Goal: Task Accomplishment & Management: Manage account settings

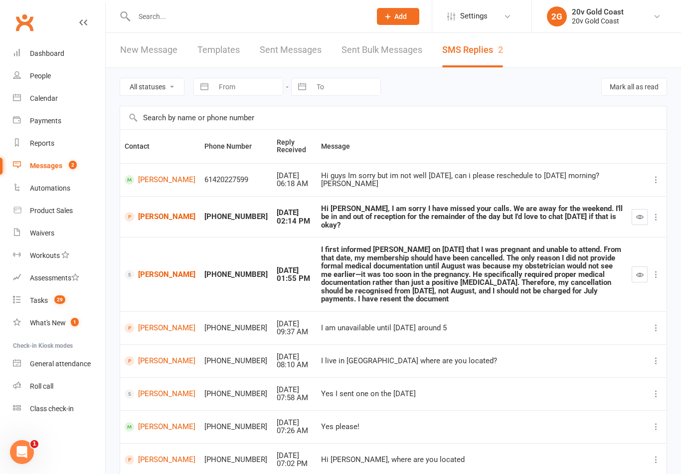
click at [46, 108] on link "Calendar" at bounding box center [59, 98] width 92 height 22
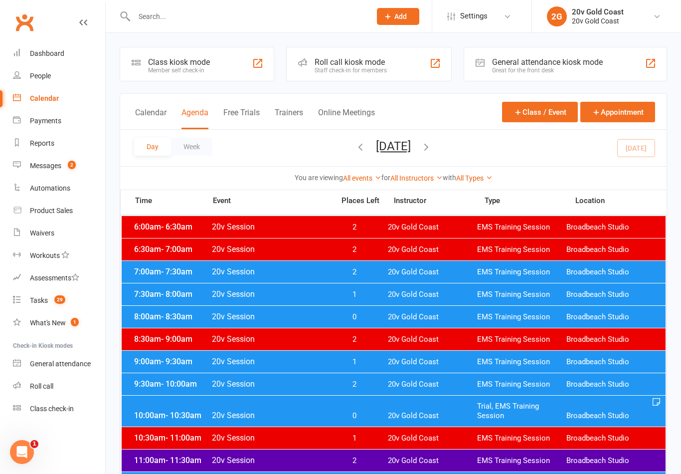
click at [450, 289] on div "7:30am - 8:00am 20v Session 1 20v Gold Coast EMS Training Session Broadbeach St…" at bounding box center [394, 294] width 544 height 22
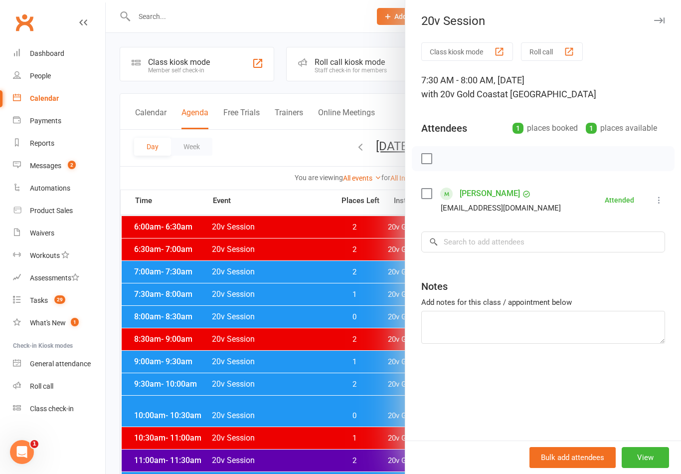
click at [660, 206] on button at bounding box center [659, 200] width 12 height 12
click at [298, 398] on div at bounding box center [394, 237] width 576 height 474
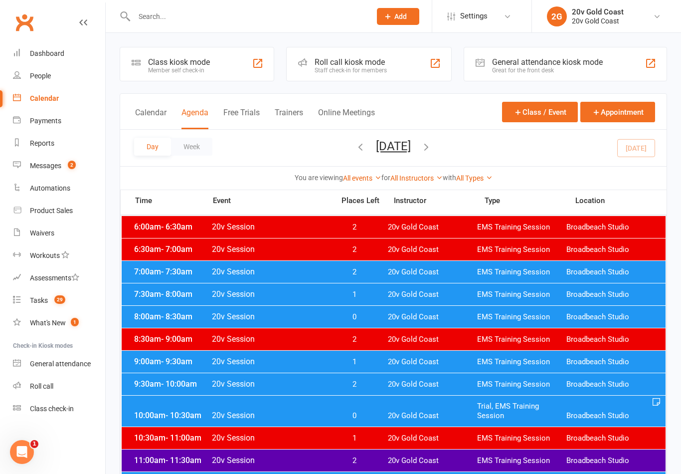
click at [397, 320] on span "20v Gold Coast" at bounding box center [432, 316] width 89 height 9
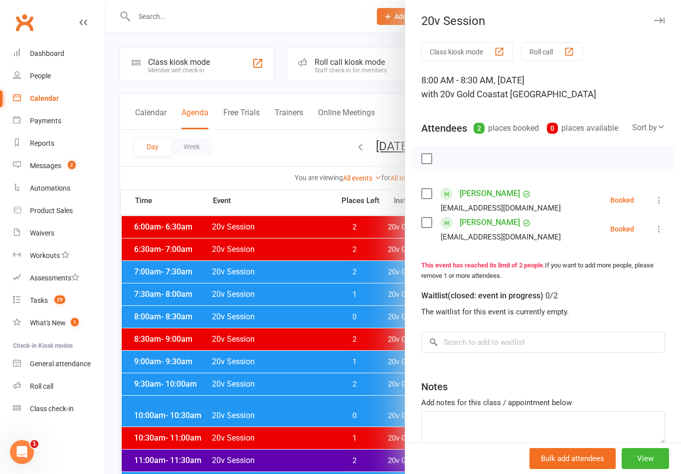
click at [663, 201] on icon at bounding box center [659, 200] width 10 height 10
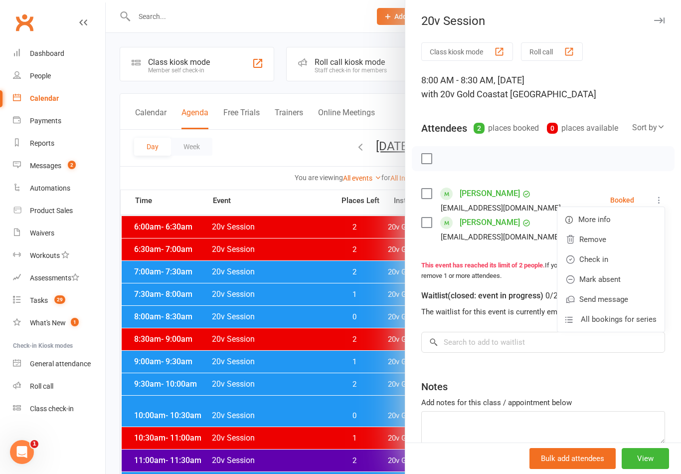
click at [608, 258] on link "Check in" at bounding box center [611, 259] width 107 height 20
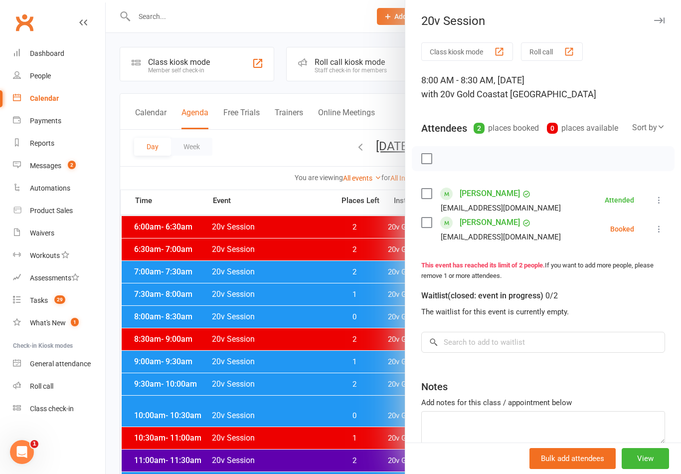
click at [497, 230] on link "[PERSON_NAME]" at bounding box center [490, 222] width 60 height 16
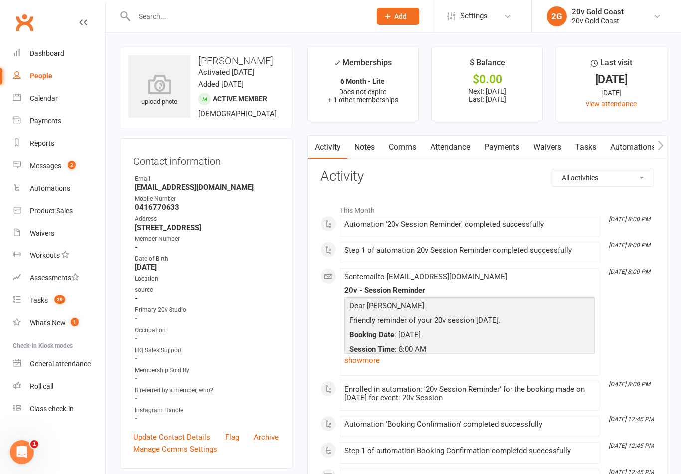
click at [400, 156] on link "Comms" at bounding box center [402, 147] width 41 height 23
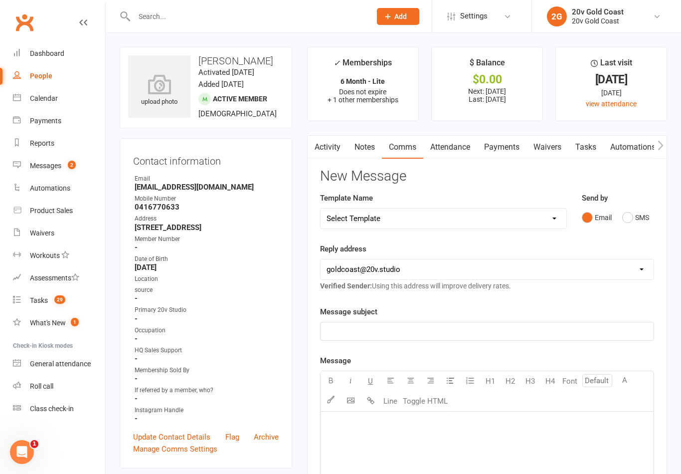
click at [622, 239] on div "Template Name Select Template [SMS] 1st Call - Free Trial [SMS] 2nd Call - Free…" at bounding box center [487, 217] width 349 height 51
click at [638, 234] on div "Send by Email SMS" at bounding box center [618, 216] width 87 height 49
click at [644, 214] on button "SMS" at bounding box center [635, 217] width 27 height 19
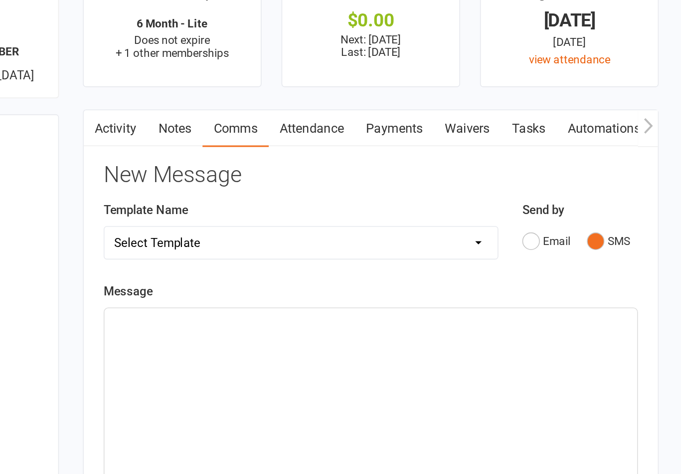
click at [321, 259] on div "﻿" at bounding box center [487, 334] width 333 height 150
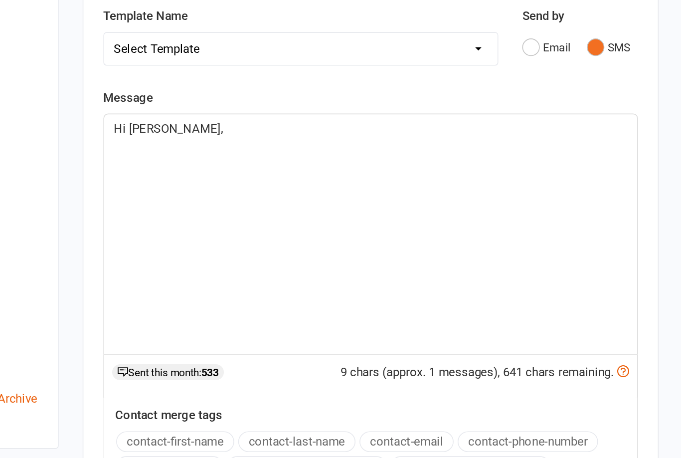
scroll to position [38, 0]
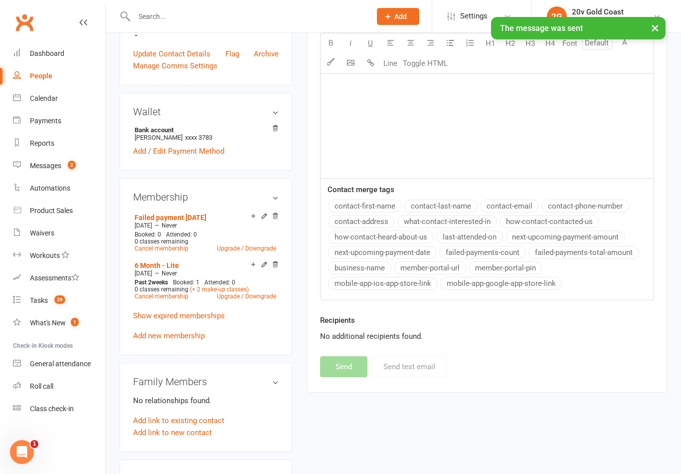
click at [73, 171] on link "Messages 2" at bounding box center [59, 166] width 92 height 22
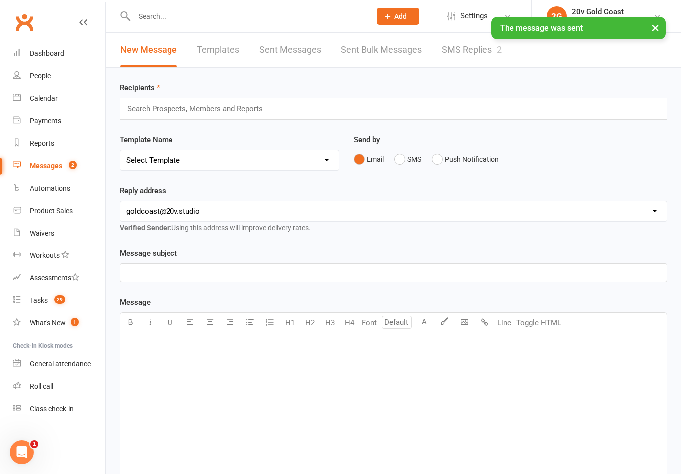
click at [476, 52] on link "SMS Replies 2" at bounding box center [472, 50] width 60 height 34
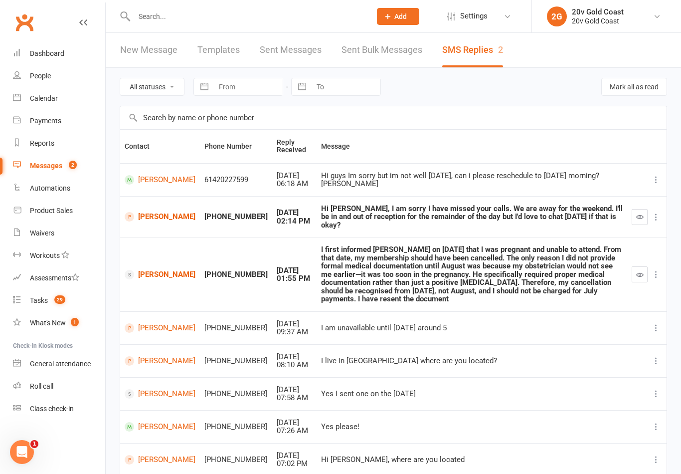
click at [45, 295] on link "Tasks 29" at bounding box center [59, 300] width 92 height 22
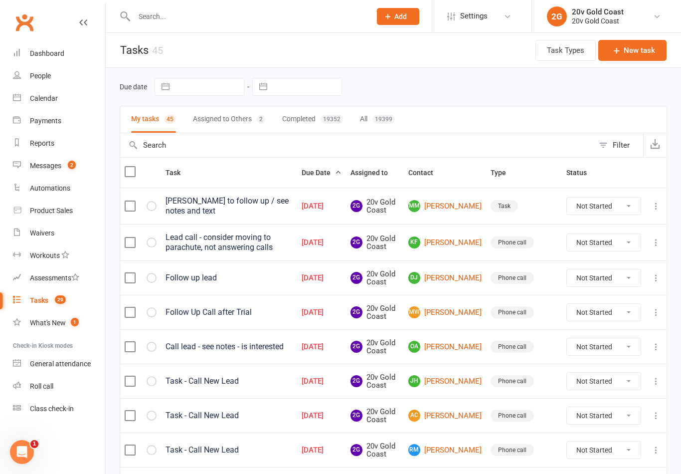
click at [74, 160] on link "Messages 2" at bounding box center [59, 166] width 92 height 22
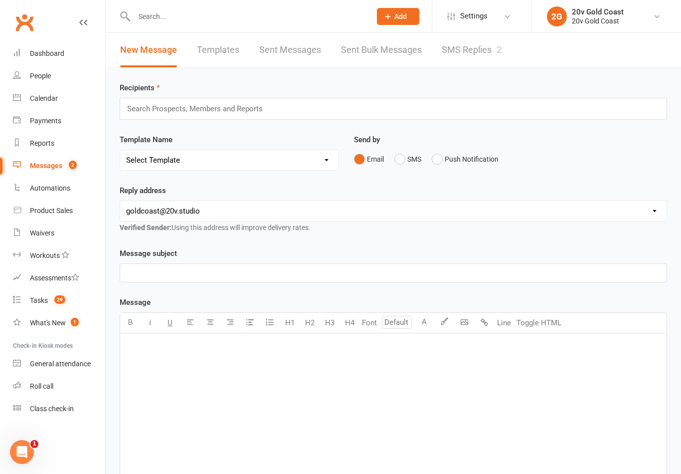
click at [474, 61] on link "SMS Replies 2" at bounding box center [472, 50] width 60 height 34
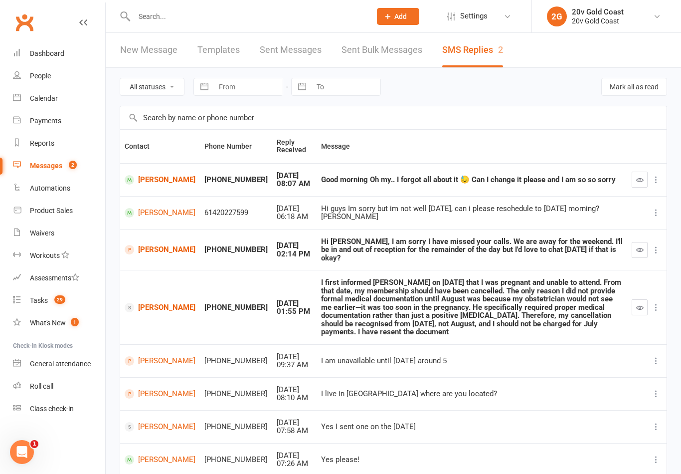
click at [63, 98] on link "Calendar" at bounding box center [59, 98] width 92 height 22
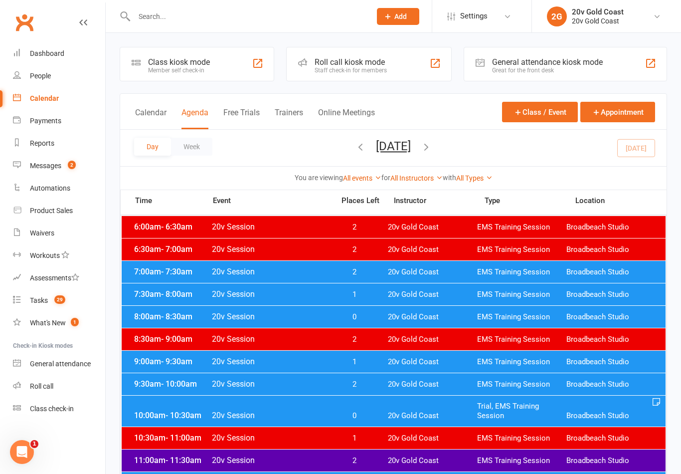
click at [424, 368] on div "9:00am - 9:30am 20v Session 1 20v Gold Coast EMS Training Session Broadbeach St…" at bounding box center [394, 362] width 544 height 22
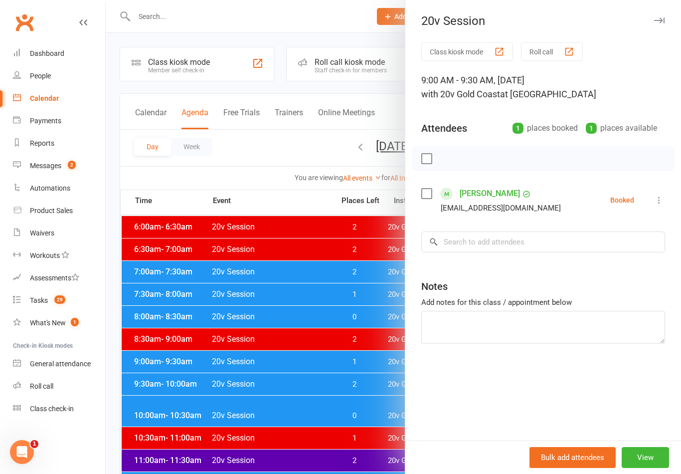
click at [339, 415] on div at bounding box center [394, 237] width 576 height 474
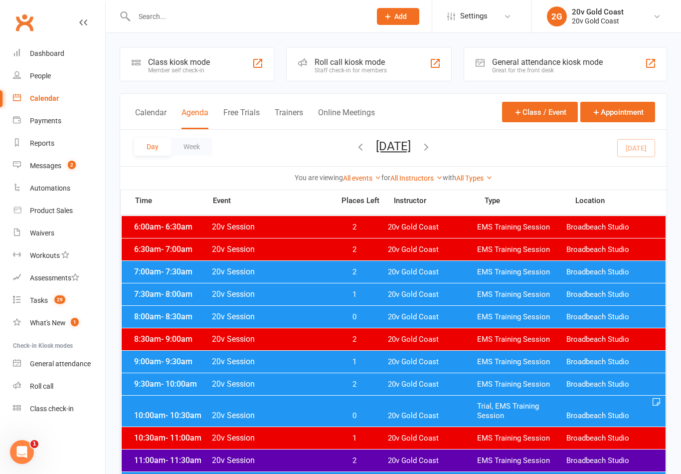
click at [457, 313] on span "20v Gold Coast" at bounding box center [432, 316] width 89 height 9
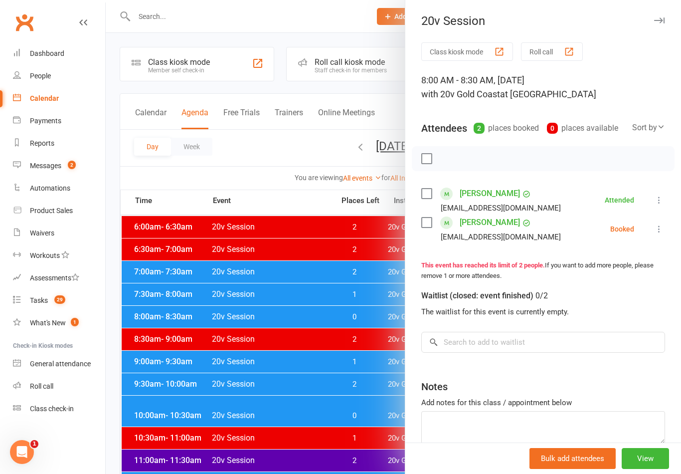
click at [379, 388] on div at bounding box center [394, 237] width 576 height 474
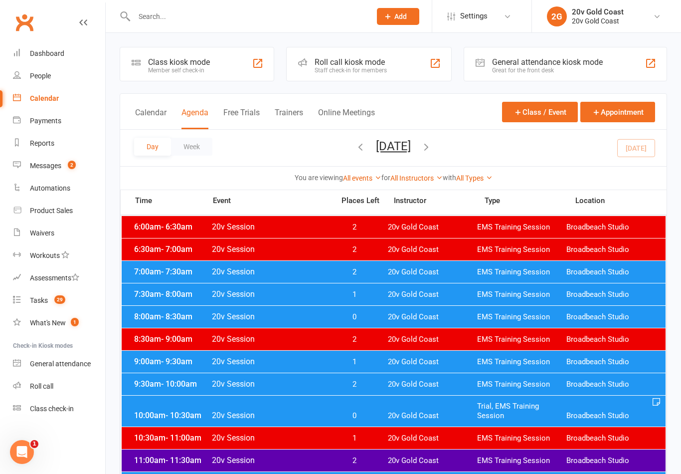
click at [394, 360] on span "20v Gold Coast" at bounding box center [432, 361] width 89 height 9
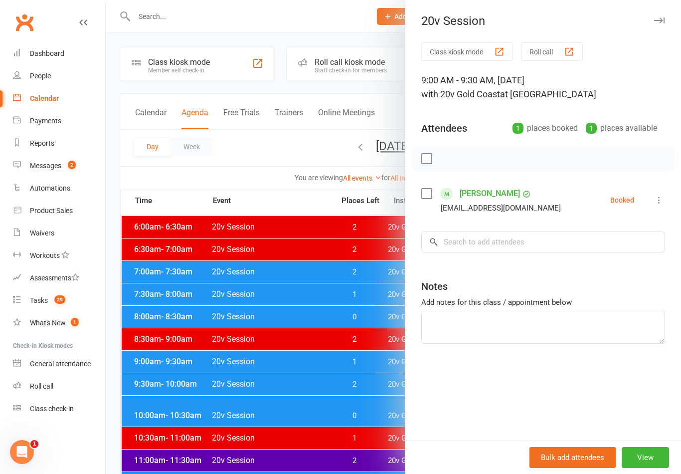
click at [371, 391] on div at bounding box center [394, 237] width 576 height 474
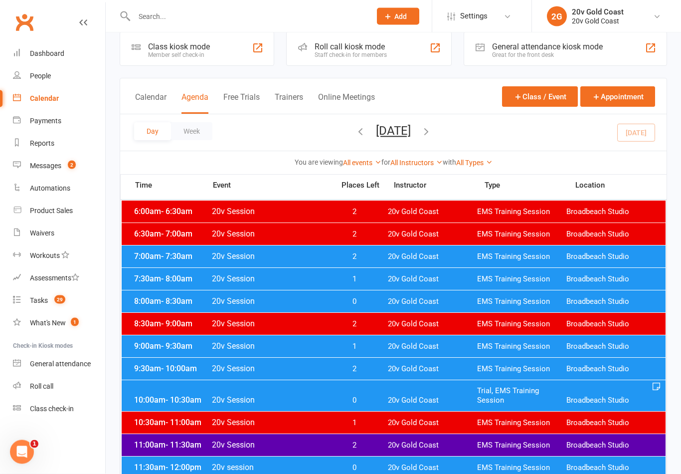
scroll to position [15, 0]
click at [401, 392] on div "10:00am - 10:30am 20v Session 0 20v Gold Coast Trial, EMS Training Session Broa…" at bounding box center [394, 395] width 544 height 31
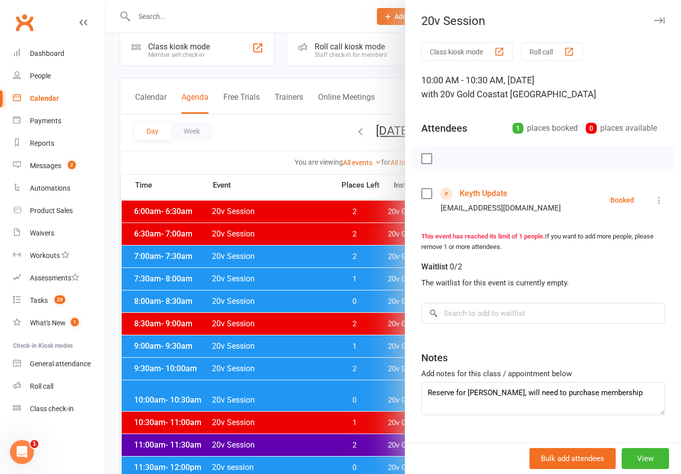
click at [375, 406] on div at bounding box center [394, 237] width 576 height 474
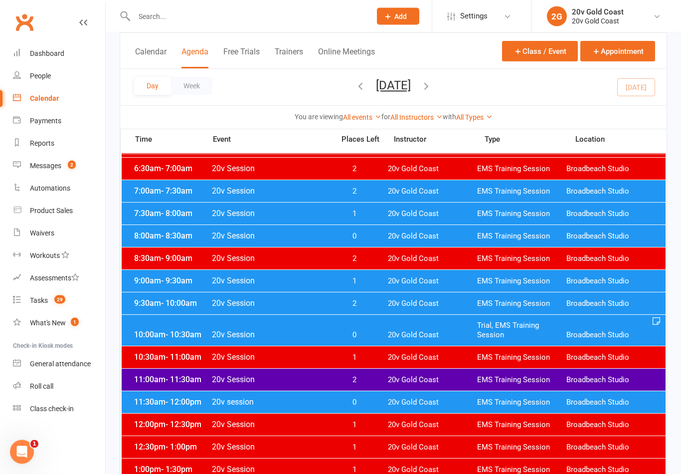
scroll to position [81, 0]
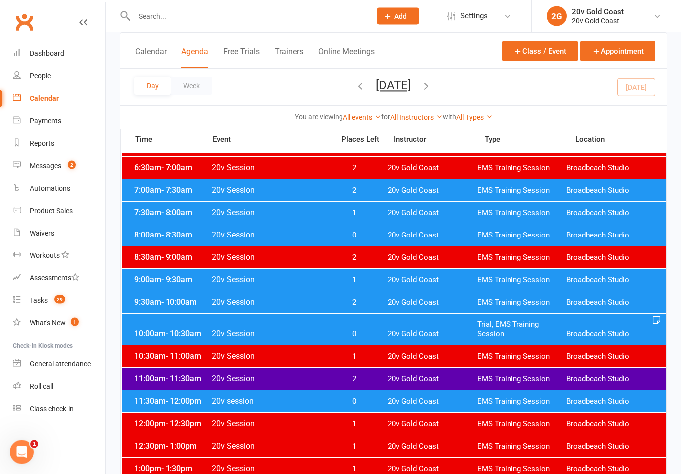
click at [48, 299] on link "Tasks 29" at bounding box center [59, 300] width 92 height 22
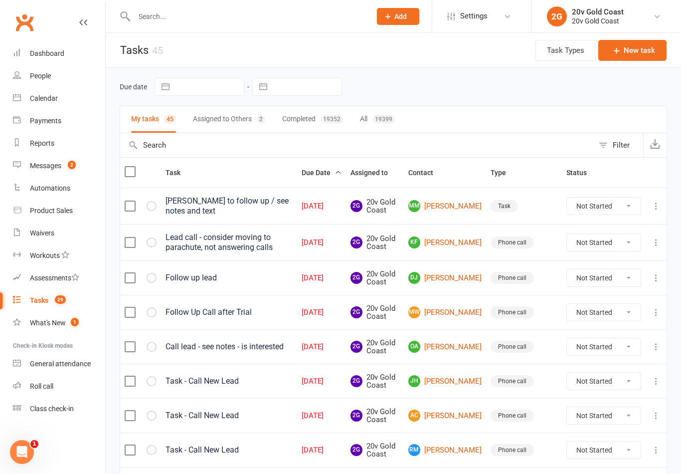
click at [46, 99] on div "Calendar" at bounding box center [44, 98] width 28 height 8
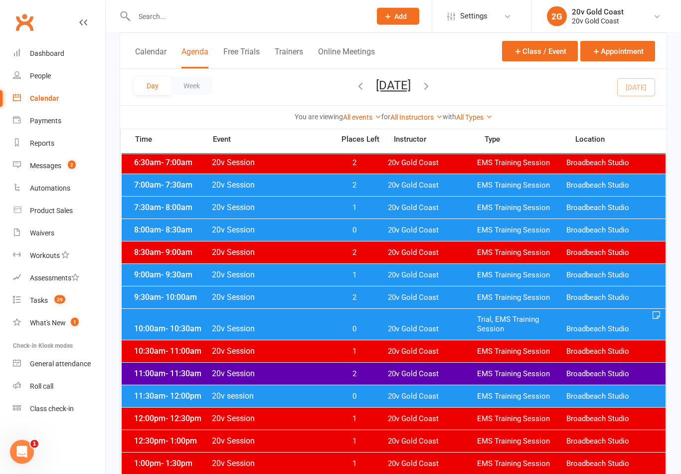
scroll to position [87, 0]
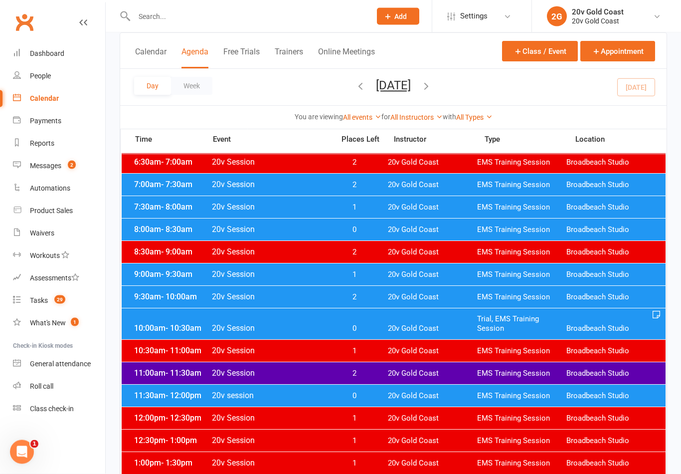
click at [461, 334] on div "10:00am - 10:30am 20v Session 0 20v Gold Coast Trial, EMS Training Session Broa…" at bounding box center [394, 324] width 544 height 31
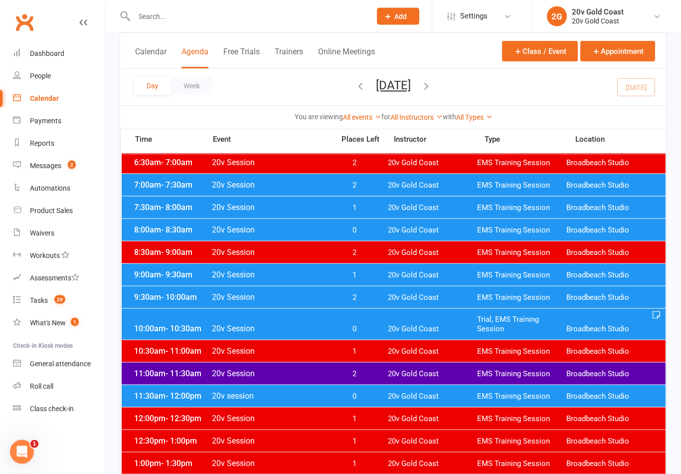
scroll to position [87, 0]
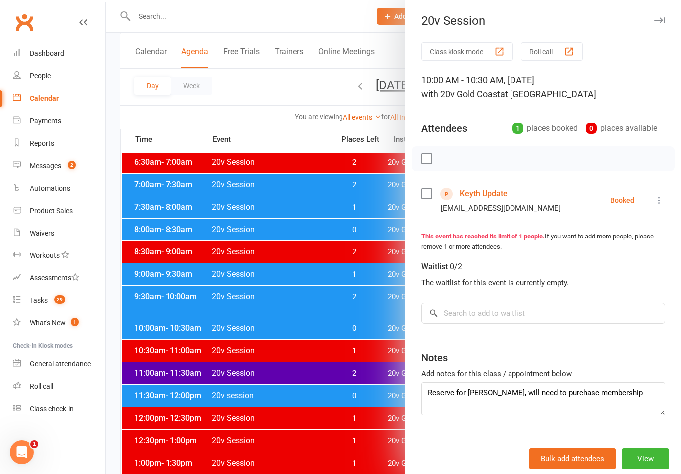
click at [496, 192] on link "Keyth Update" at bounding box center [484, 194] width 48 height 16
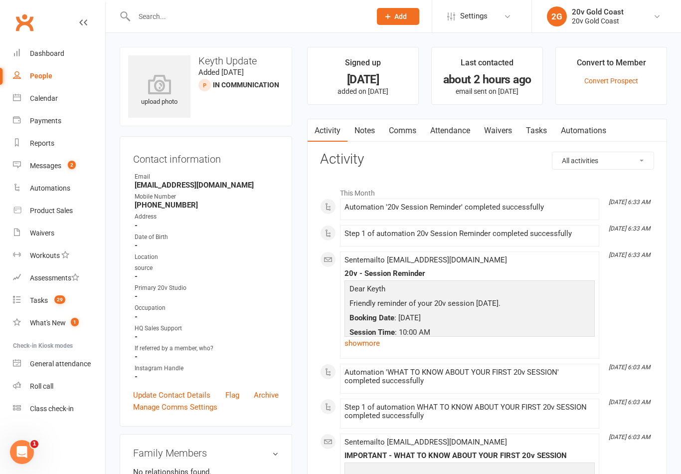
click at [43, 299] on div "Tasks" at bounding box center [39, 300] width 18 height 8
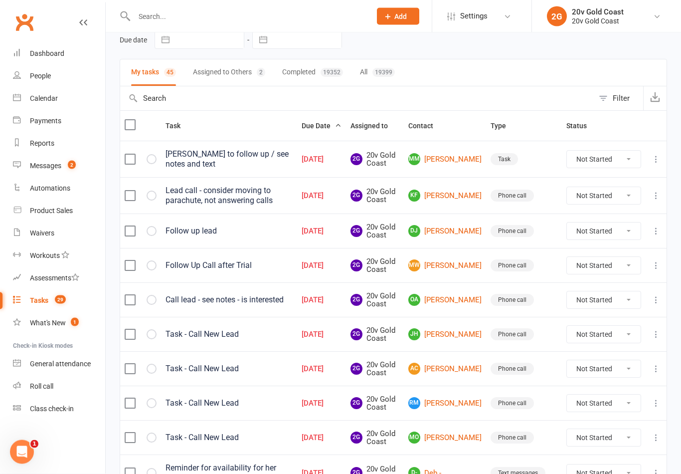
scroll to position [47, 0]
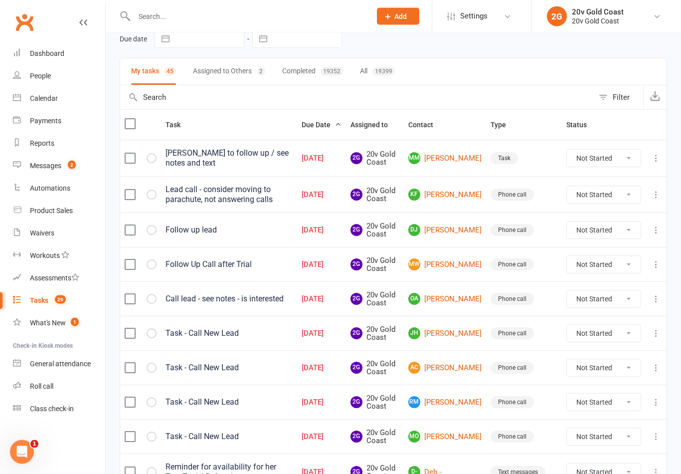
click at [453, 161] on link "[PERSON_NAME]" at bounding box center [444, 159] width 73 height 12
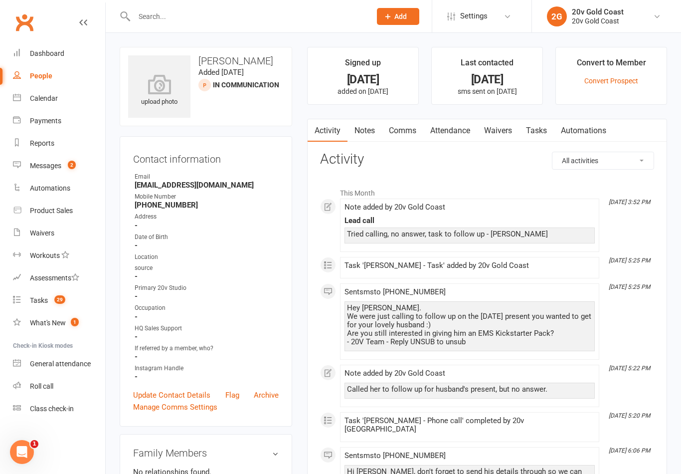
click at [400, 139] on link "Comms" at bounding box center [402, 130] width 41 height 23
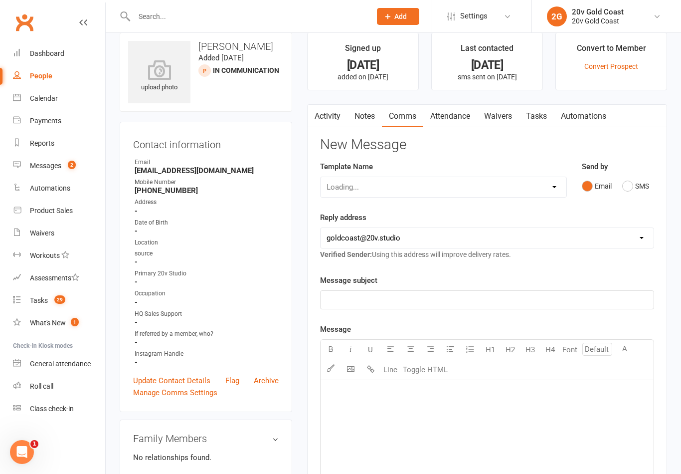
scroll to position [15, 0]
click at [635, 187] on button "SMS" at bounding box center [635, 185] width 27 height 19
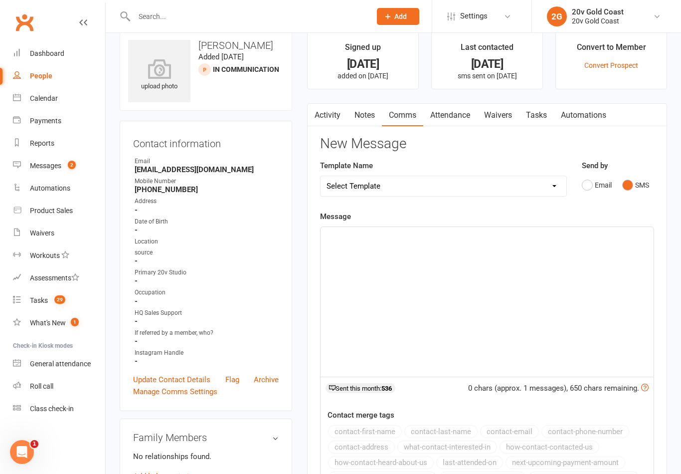
click at [554, 322] on div "﻿" at bounding box center [487, 302] width 333 height 150
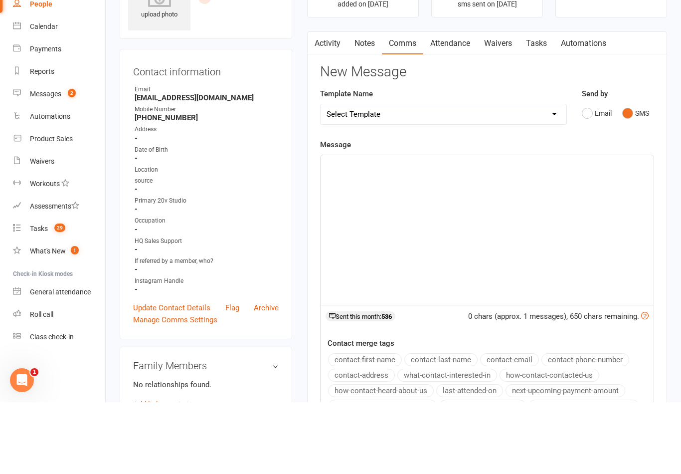
click at [360, 104] on link "Notes" at bounding box center [365, 115] width 34 height 23
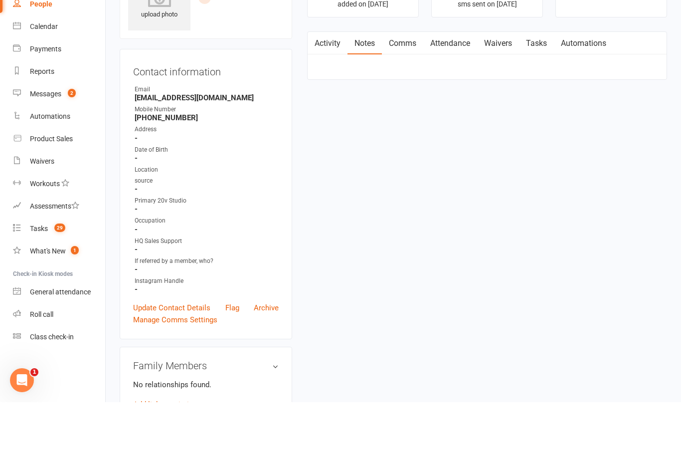
scroll to position [87, 0]
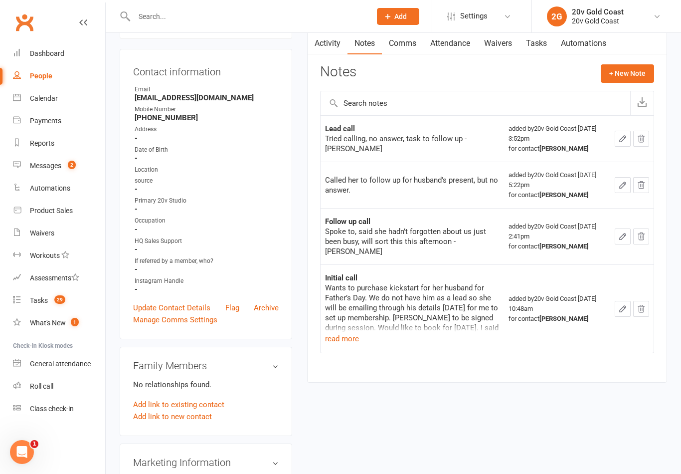
click at [622, 81] on button "+ New Note" at bounding box center [627, 73] width 53 height 18
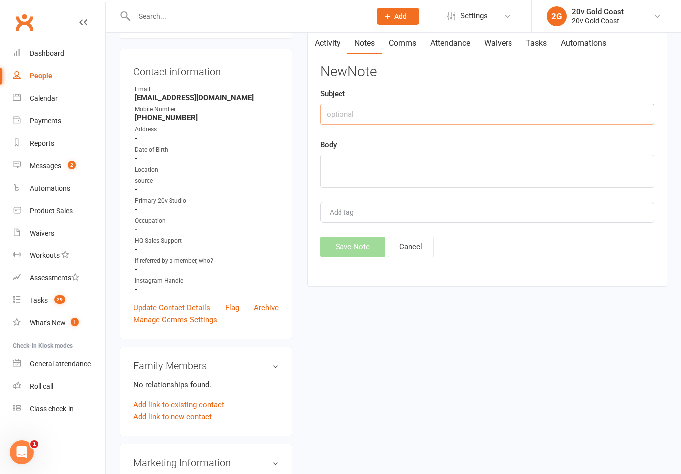
click at [524, 119] on input "text" at bounding box center [487, 114] width 334 height 21
type input "Lead call"
click at [474, 174] on textarea at bounding box center [487, 171] width 334 height 33
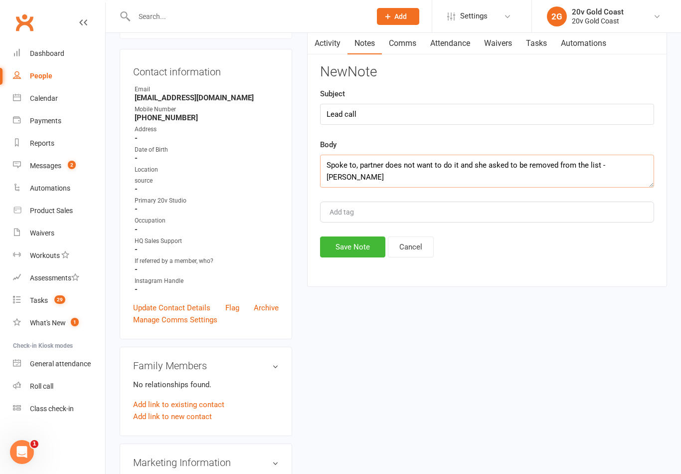
type textarea "Spoke to, partner does not want to do it and she asked to be removed from the l…"
click at [621, 99] on div "Subject Lead call" at bounding box center [487, 106] width 334 height 37
click at [361, 251] on button "Save Note" at bounding box center [352, 246] width 65 height 21
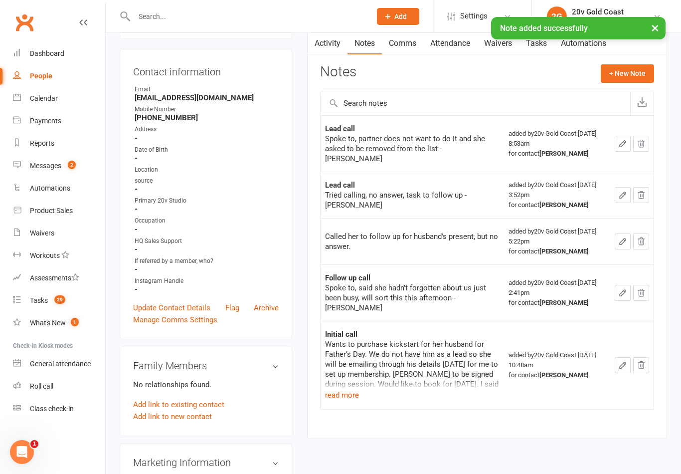
scroll to position [0, 0]
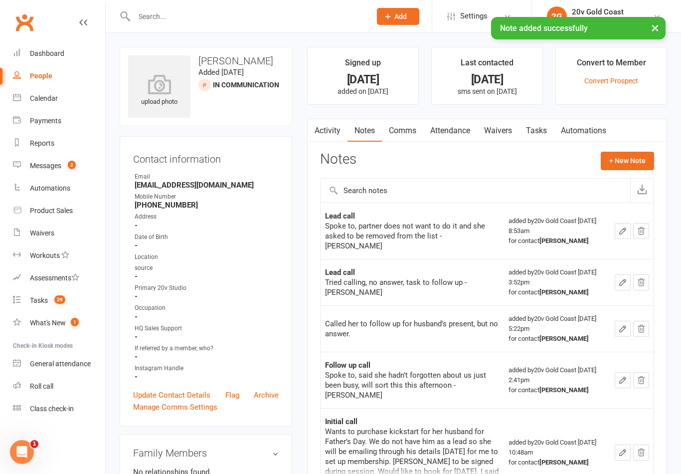
click at [46, 86] on link "People" at bounding box center [59, 76] width 92 height 22
select select "100"
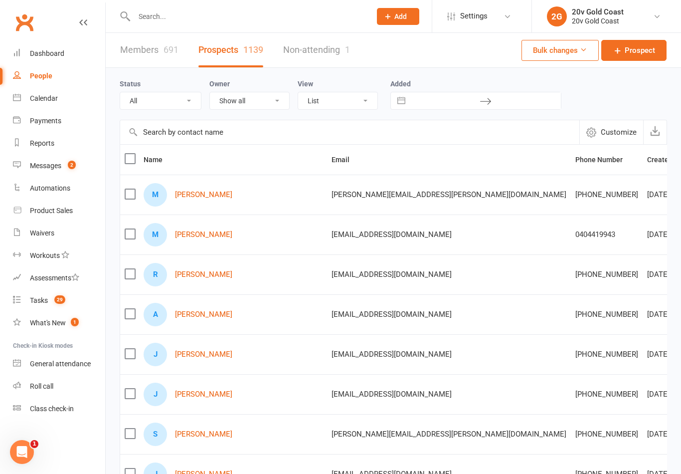
click at [188, 106] on select "All (No status set) (Invalid status) Parachute Referrals In Communication Call …" at bounding box center [160, 100] width 81 height 17
select select "In Communication"
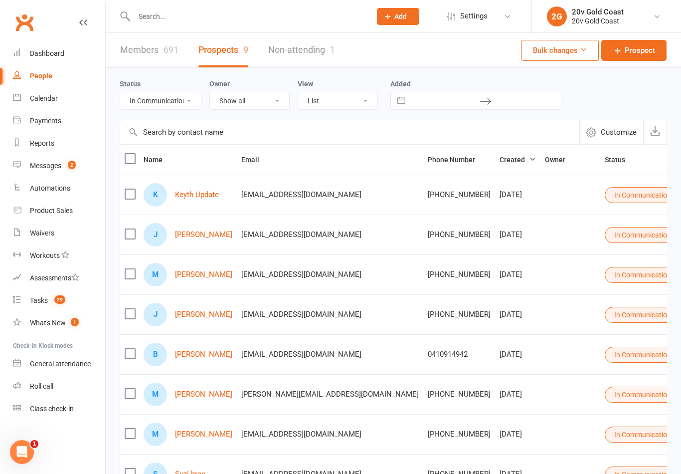
click at [605, 282] on button "In Communication" at bounding box center [647, 275] width 84 height 16
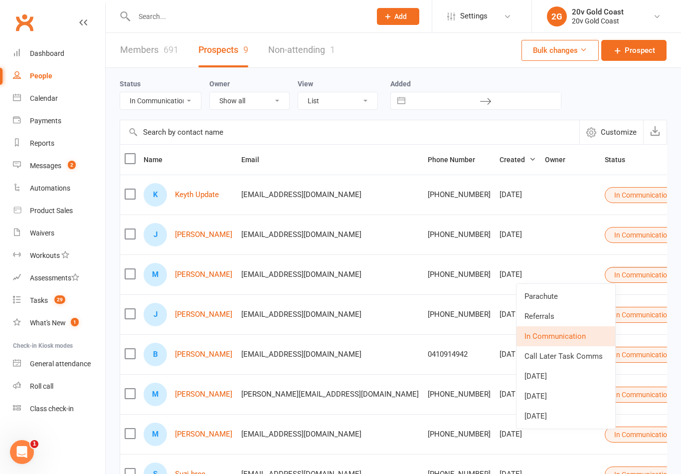
click at [567, 301] on link "Parachute" at bounding box center [566, 296] width 99 height 20
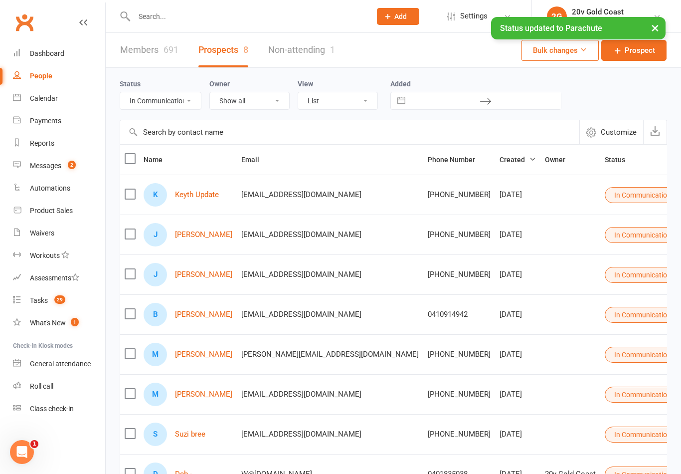
click at [69, 303] on link "Tasks 29" at bounding box center [59, 300] width 92 height 22
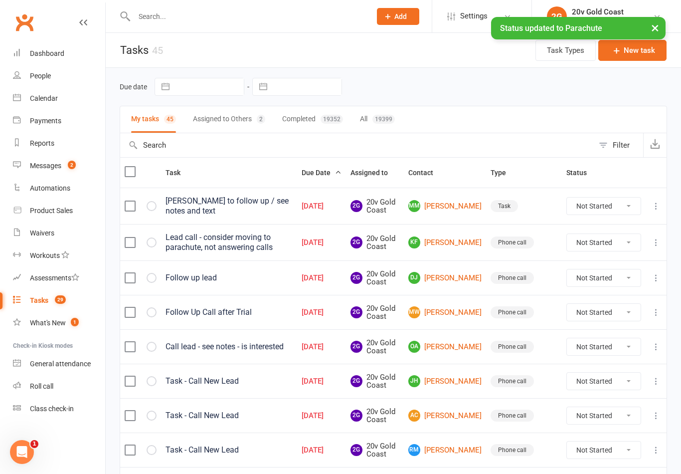
click at [611, 208] on select "Not Started In Progress Waiting Complete" at bounding box center [604, 206] width 74 height 17
select select "unstarted"
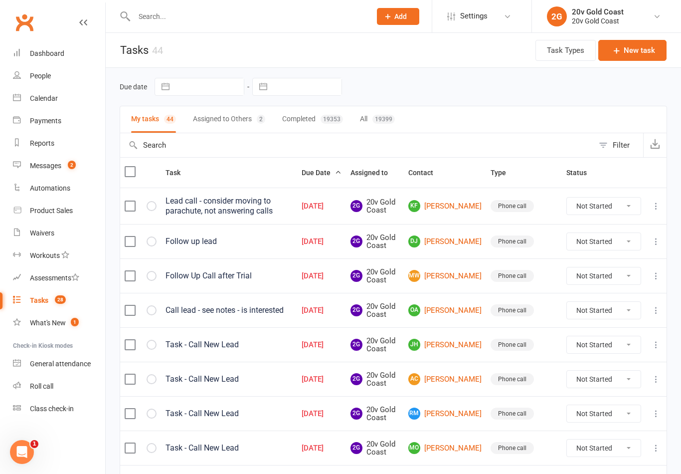
click at [459, 208] on link "Kf [PERSON_NAME]" at bounding box center [444, 206] width 73 height 12
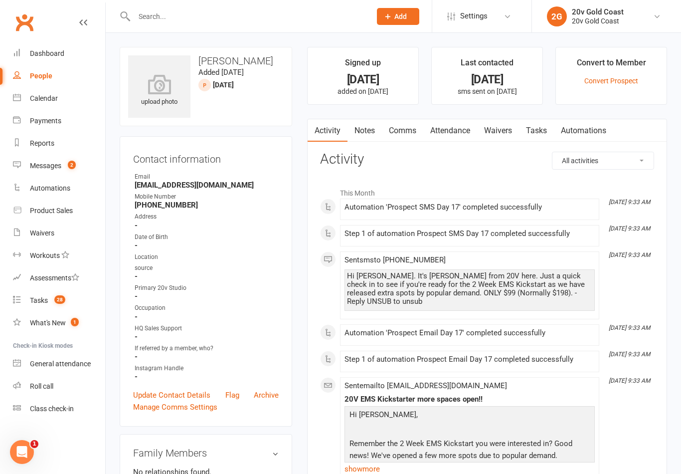
click at [365, 140] on link "Notes" at bounding box center [365, 130] width 34 height 23
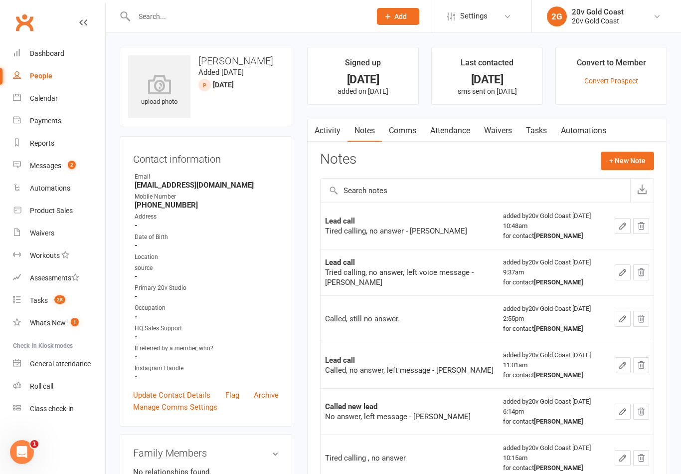
click at [537, 134] on link "Tasks" at bounding box center [536, 130] width 35 height 23
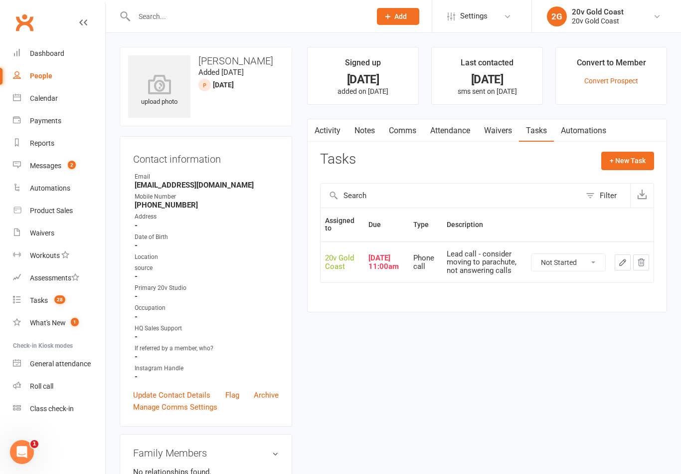
click at [367, 140] on link "Notes" at bounding box center [365, 130] width 34 height 23
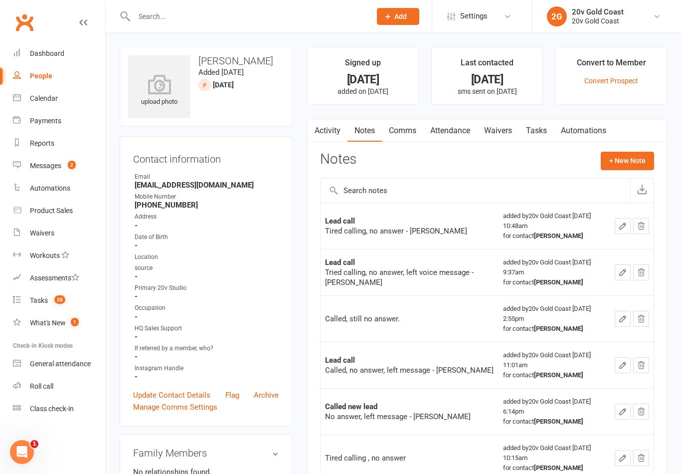
click at [47, 102] on div "Calendar" at bounding box center [44, 98] width 28 height 8
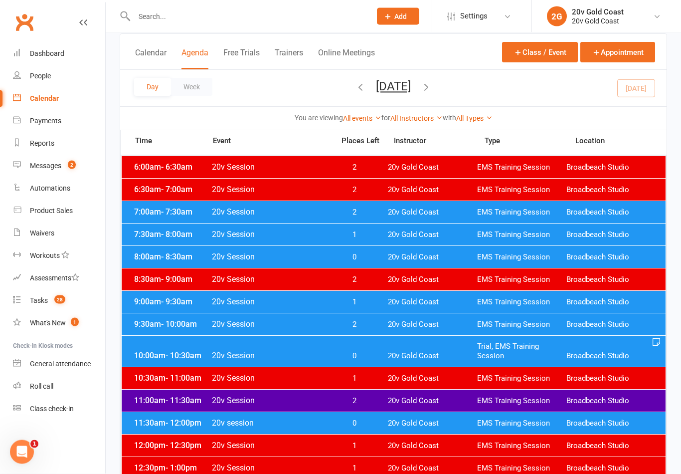
scroll to position [62, 0]
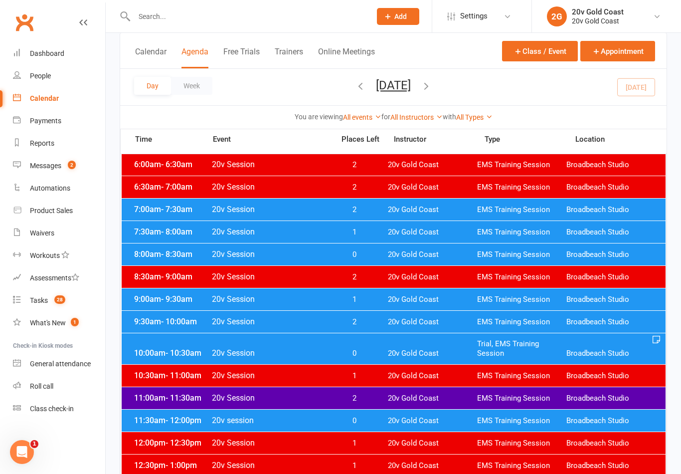
click at [75, 289] on link "Tasks 28" at bounding box center [59, 300] width 92 height 22
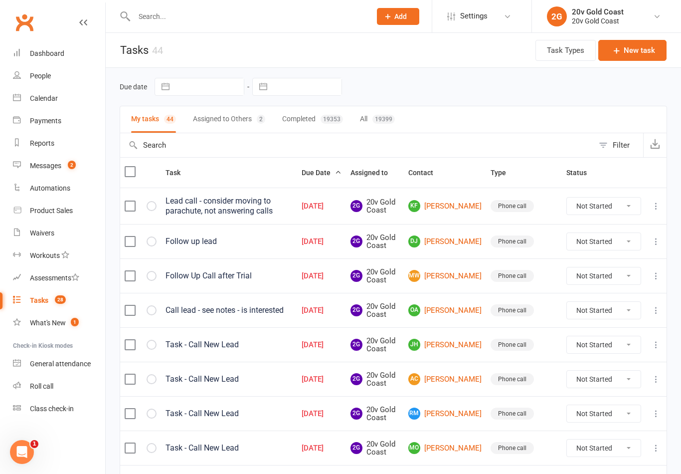
click at [452, 210] on link "Kf [PERSON_NAME]" at bounding box center [444, 206] width 73 height 12
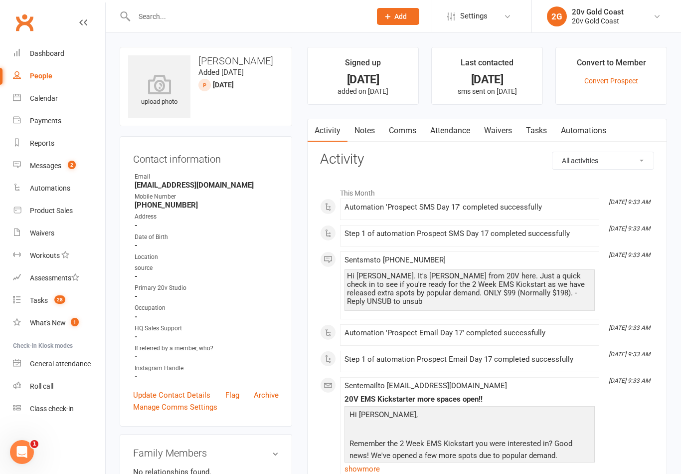
click at [373, 154] on h3 "Activity" at bounding box center [487, 159] width 334 height 15
click at [381, 138] on link "Notes" at bounding box center [365, 130] width 34 height 23
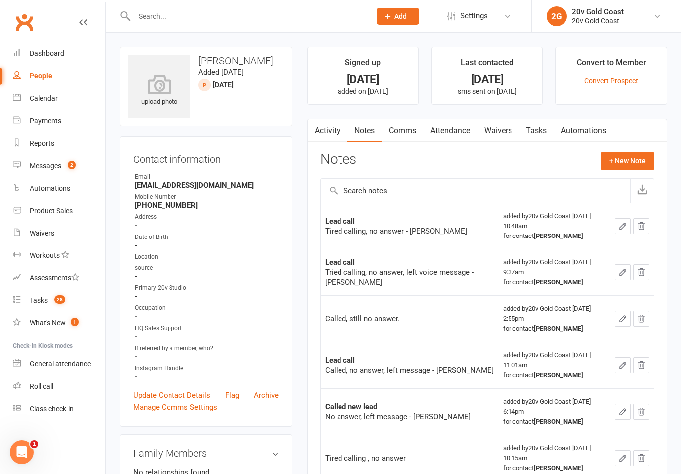
click at [626, 162] on button "+ New Note" at bounding box center [627, 161] width 53 height 18
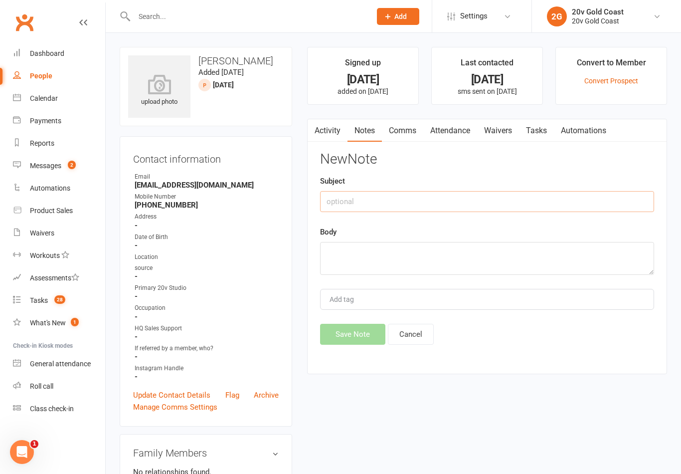
click at [537, 203] on input "text" at bounding box center [487, 201] width 334 height 21
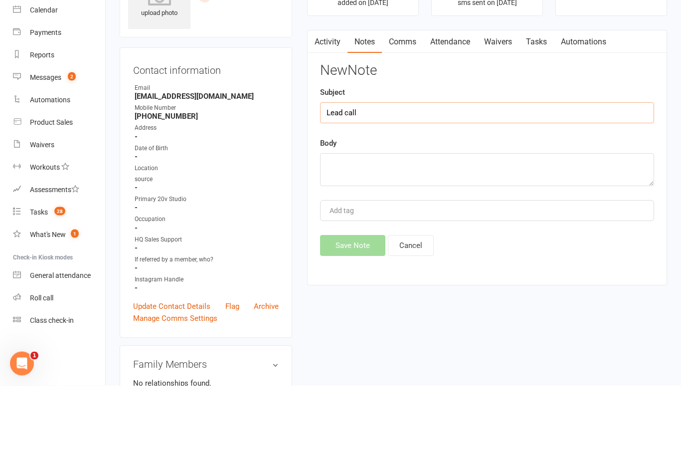
type input "Lead call"
click at [426, 242] on textarea at bounding box center [487, 258] width 334 height 33
type textarea "No answer - moving to parachute"
click at [526, 226] on div "Body No answer - moving to parachute" at bounding box center [487, 250] width 334 height 49
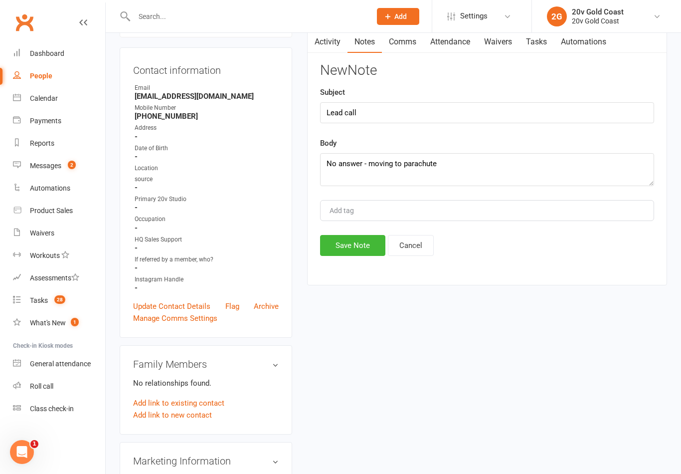
click at [350, 251] on button "Save Note" at bounding box center [352, 245] width 65 height 21
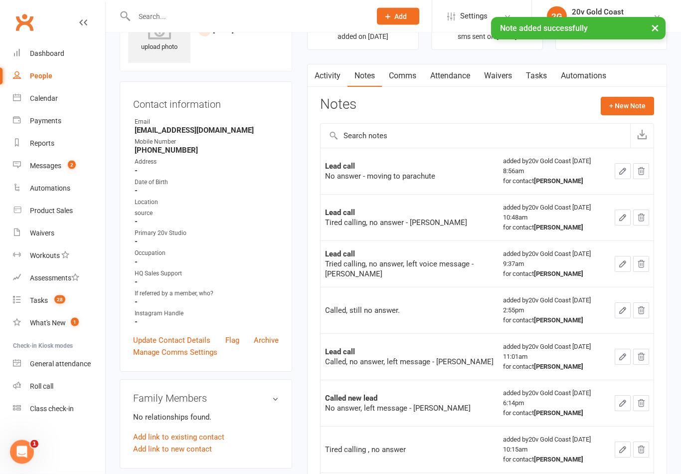
scroll to position [0, 0]
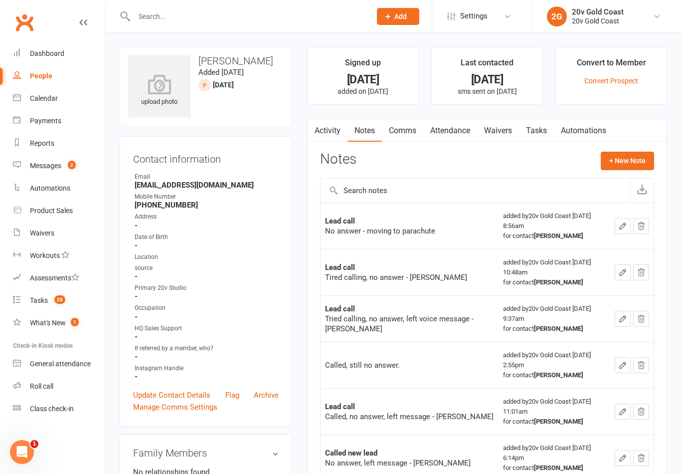
click at [54, 301] on count-badge "28" at bounding box center [57, 300] width 16 height 8
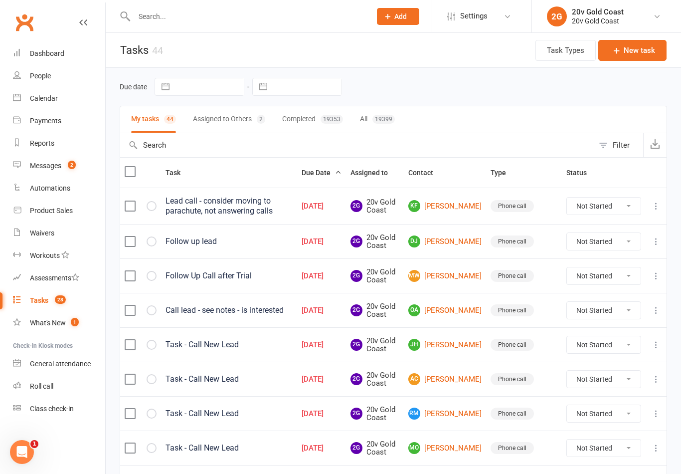
click at [43, 78] on div "People" at bounding box center [40, 76] width 21 height 8
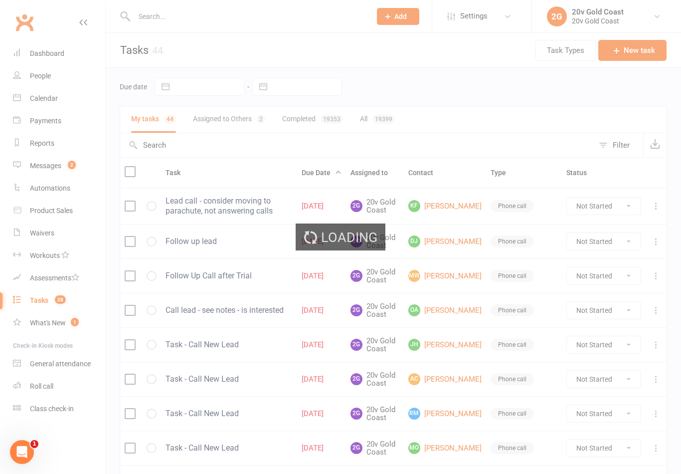
select select "100"
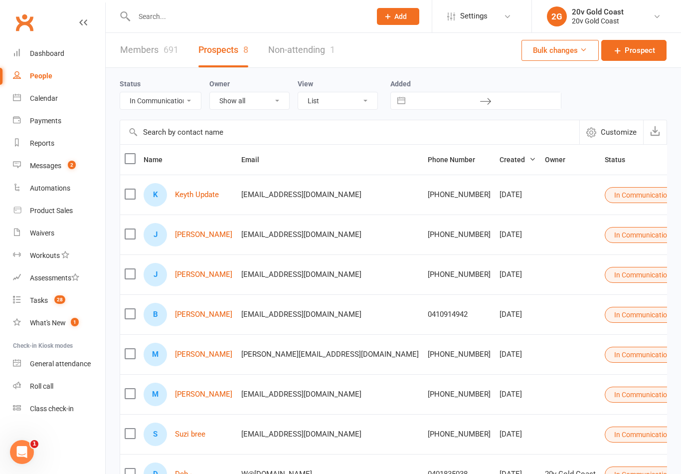
click at [181, 104] on select "All (No status set) (Invalid status) Parachute Referrals In Communication Call …" at bounding box center [160, 100] width 81 height 17
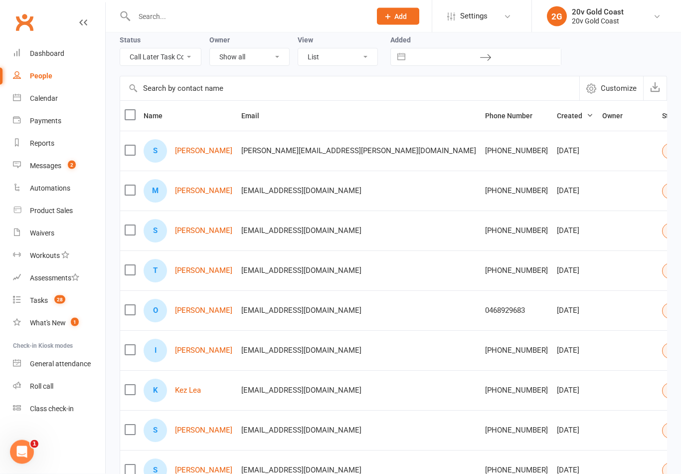
click at [191, 57] on select "All (No status set) (Invalid status) Parachute Referrals In Communication Call …" at bounding box center [160, 57] width 81 height 17
select select "[DATE]"
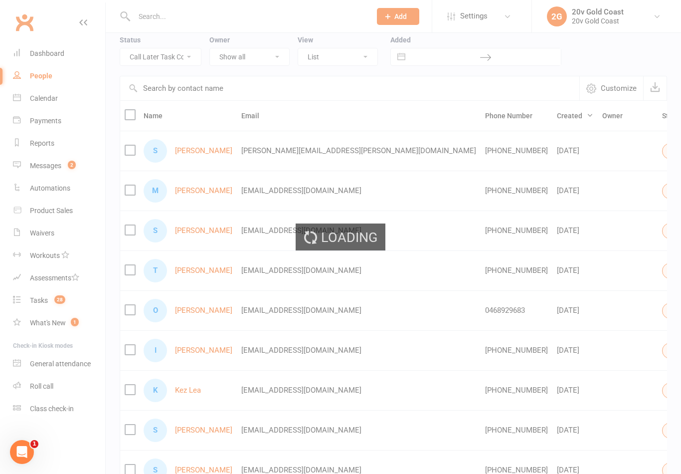
scroll to position [0, 0]
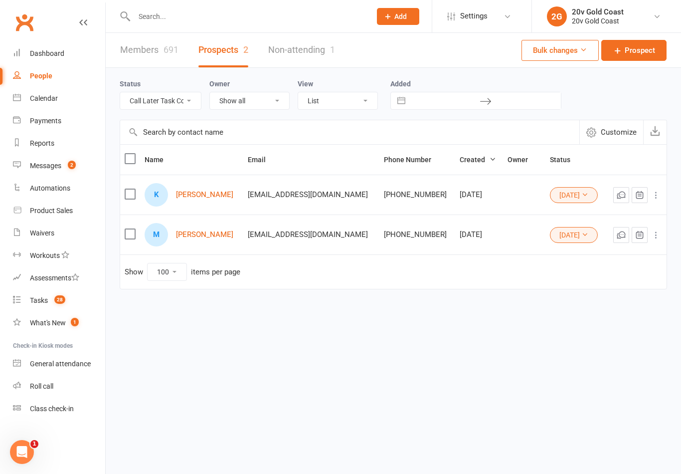
click at [554, 195] on button "[DATE]" at bounding box center [574, 195] width 48 height 16
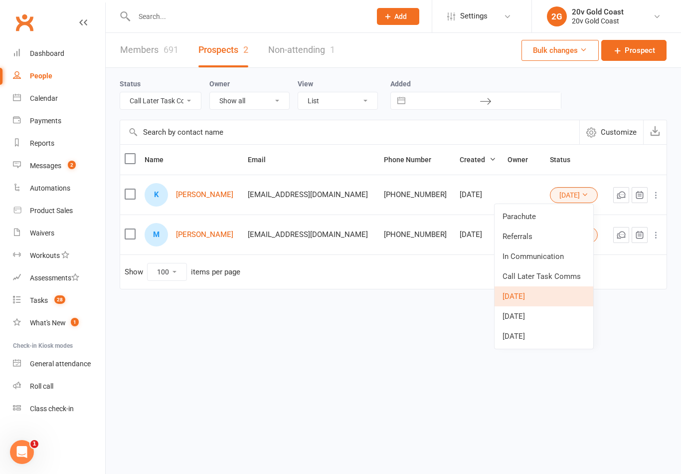
click at [551, 220] on link "Parachute" at bounding box center [544, 216] width 99 height 20
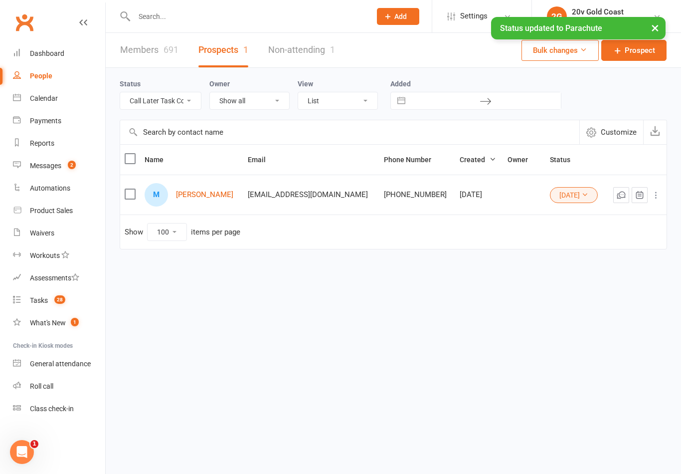
click at [50, 302] on count-badge "28" at bounding box center [57, 300] width 16 height 8
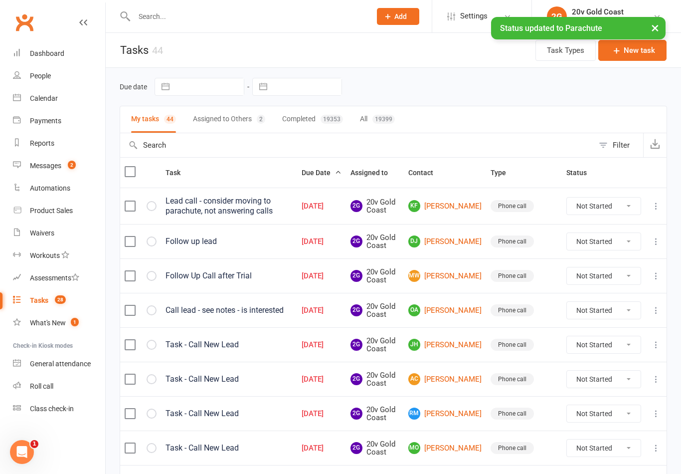
click at [623, 208] on select "Not Started In Progress Waiting Complete" at bounding box center [604, 206] width 74 height 17
select select "unstarted"
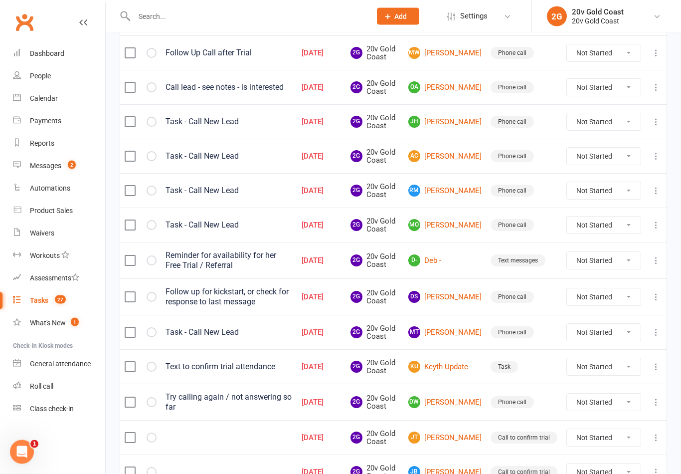
scroll to position [187, 0]
click at [452, 368] on link "KU Keyth Update" at bounding box center [444, 367] width 73 height 12
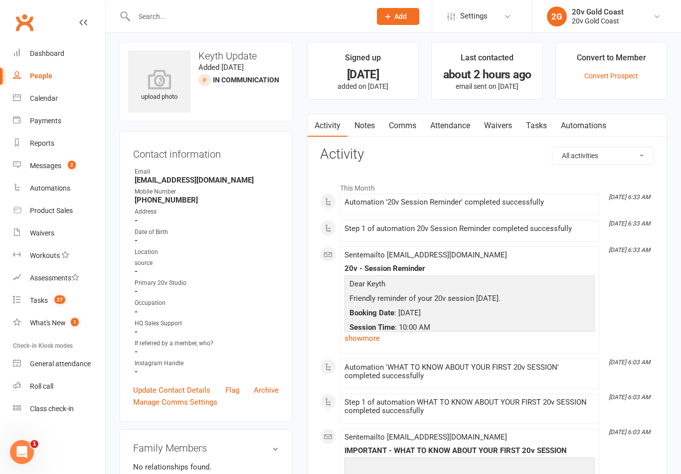
scroll to position [5, 0]
click at [407, 127] on link "Comms" at bounding box center [402, 125] width 41 height 23
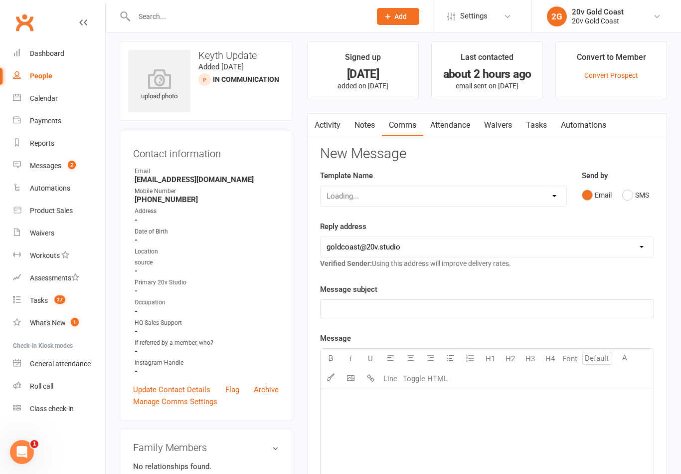
click at [631, 199] on button "SMS" at bounding box center [635, 195] width 27 height 19
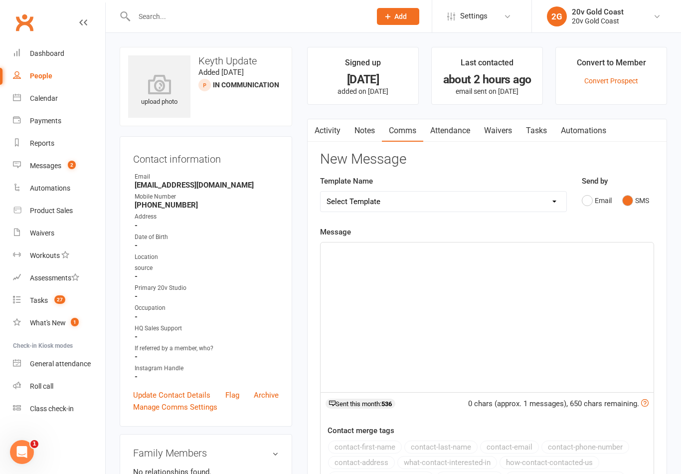
click at [445, 303] on div "﻿" at bounding box center [487, 317] width 333 height 150
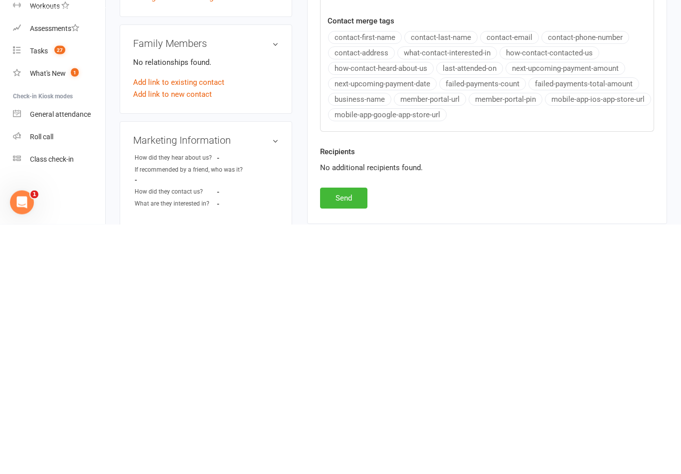
click at [364, 437] on button "Send" at bounding box center [343, 447] width 47 height 21
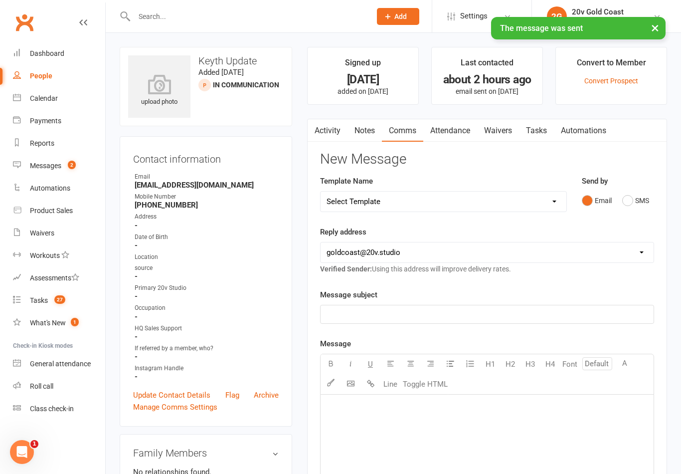
click at [544, 138] on link "Tasks" at bounding box center [536, 130] width 35 height 23
click at [548, 134] on link "Tasks" at bounding box center [536, 130] width 35 height 23
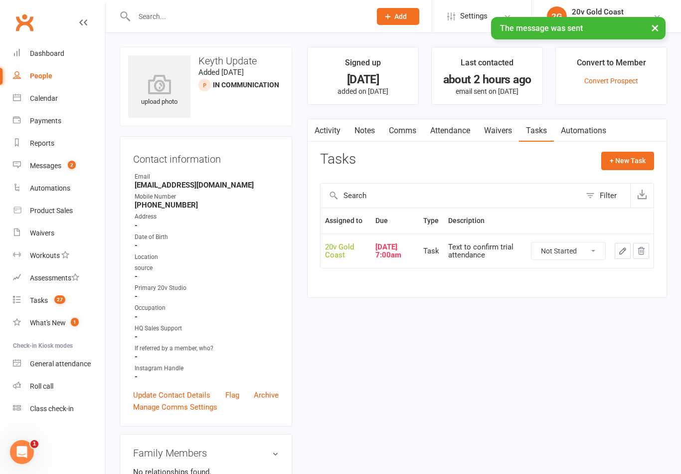
click at [583, 259] on select "Not Started In Progress Waiting Complete" at bounding box center [569, 250] width 74 height 17
select select "unstarted"
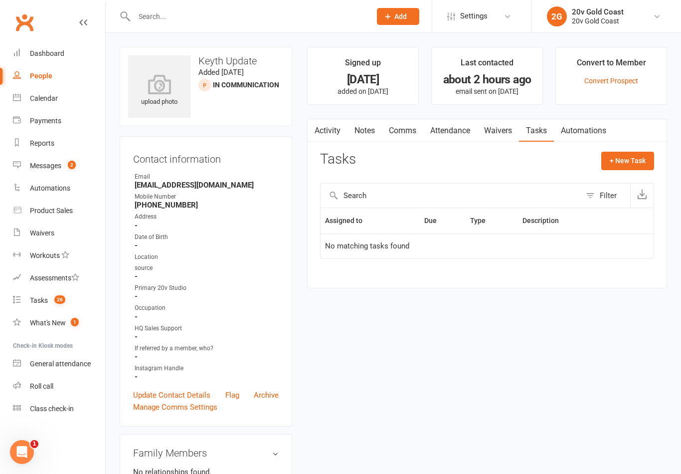
click at [56, 305] on link "Tasks 26" at bounding box center [59, 300] width 92 height 22
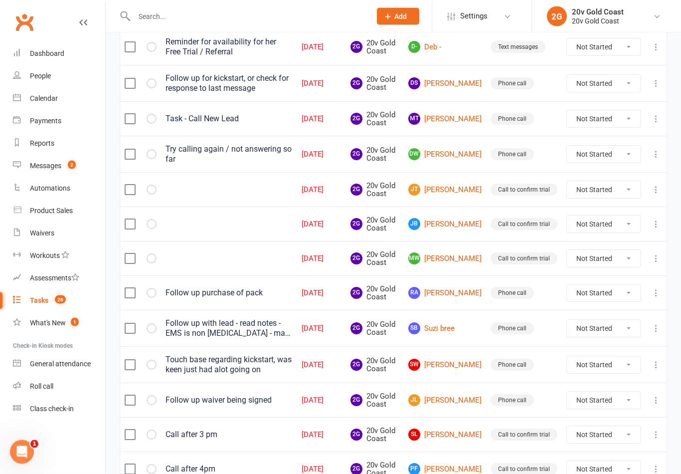
scroll to position [400, 0]
click at [463, 296] on link "[PERSON_NAME]" at bounding box center [444, 293] width 73 height 12
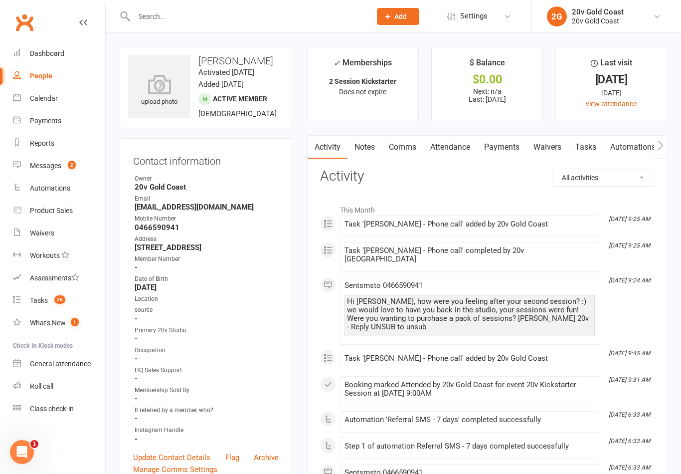
click at [361, 157] on link "Notes" at bounding box center [365, 147] width 34 height 23
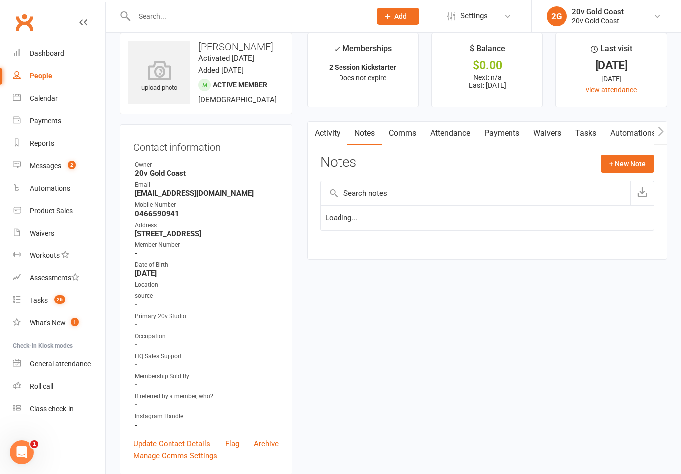
scroll to position [15, 0]
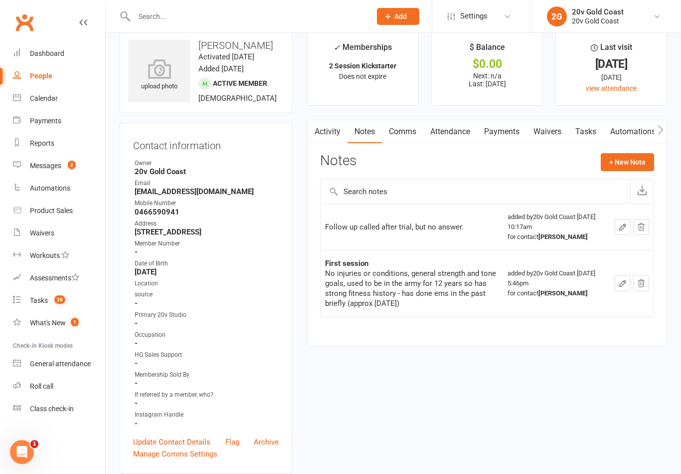
click at [639, 165] on button "+ New Note" at bounding box center [627, 162] width 53 height 18
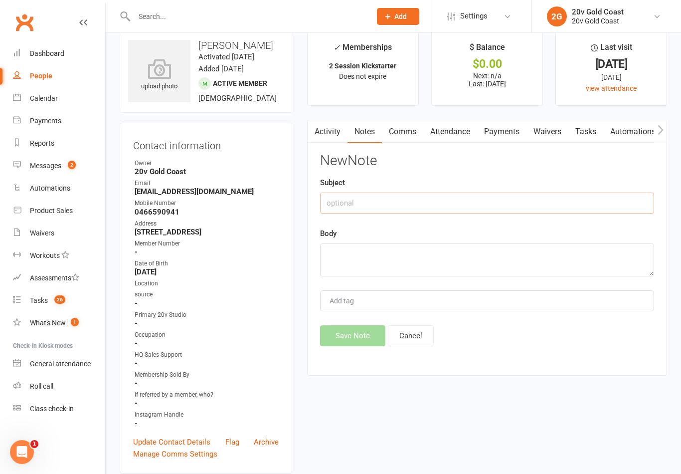
click at [544, 202] on input "text" at bounding box center [487, 203] width 334 height 21
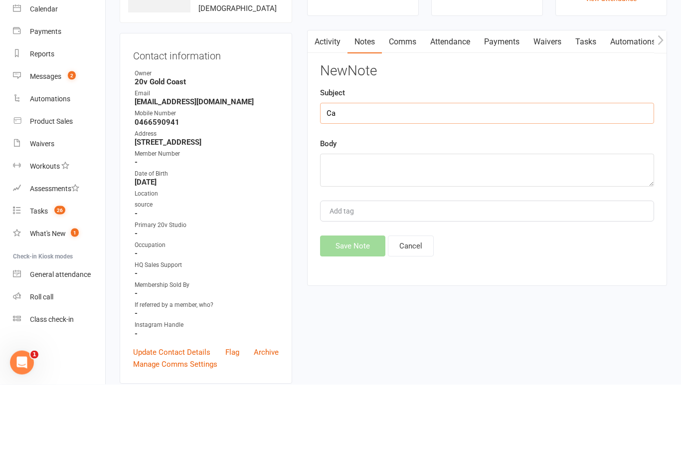
type input "C"
type input "Follow up pack purchase"
click at [527, 243] on textarea at bounding box center [487, 259] width 334 height 33
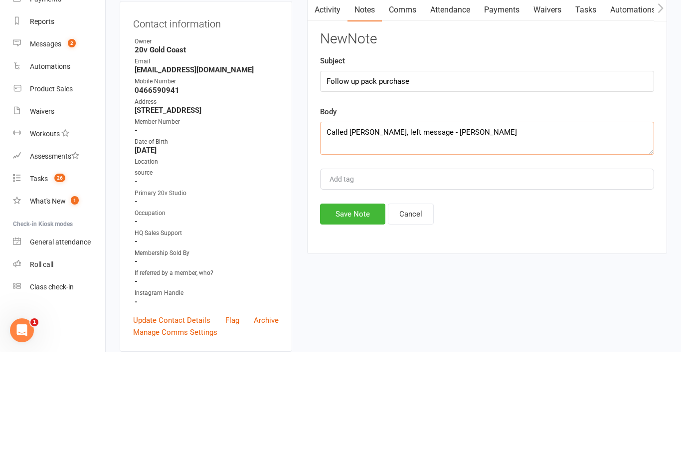
type textarea "Called [PERSON_NAME], left message - [PERSON_NAME]"
click at [357, 325] on button "Save Note" at bounding box center [352, 335] width 65 height 21
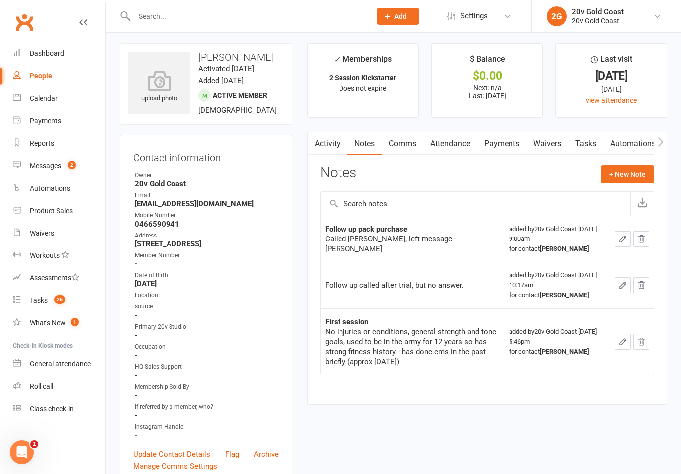
scroll to position [4, 0]
click at [589, 142] on link "Tasks" at bounding box center [586, 143] width 35 height 23
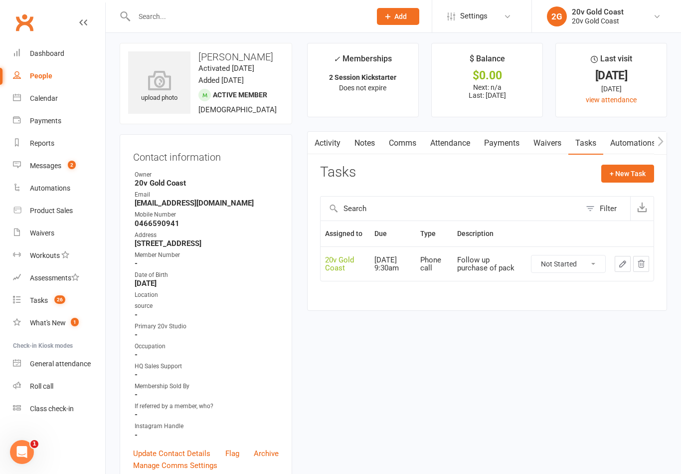
click at [618, 272] on button "button" at bounding box center [623, 264] width 16 height 16
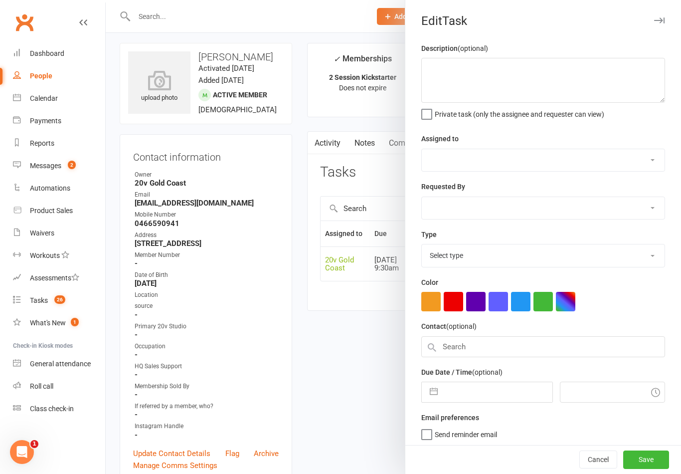
type textarea "Follow up purchase of pack"
select select "45734"
type input "[DATE]"
type input "9:30am"
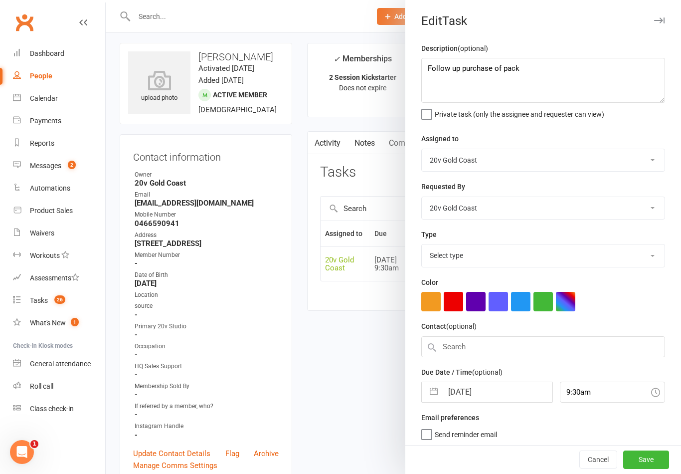
select select "22375"
click at [355, 373] on div at bounding box center [394, 237] width 576 height 474
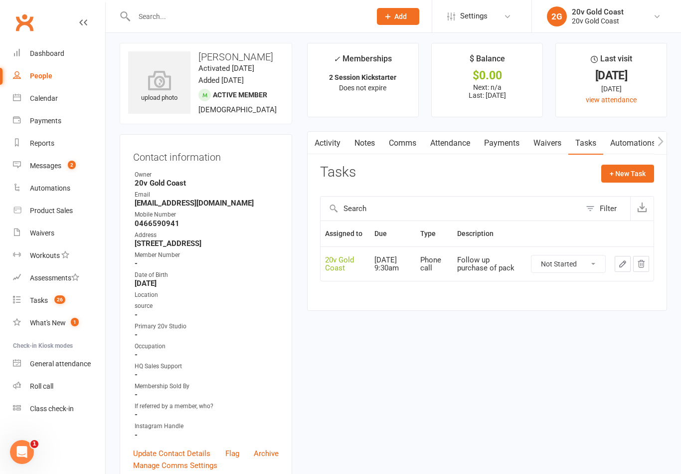
click at [578, 271] on select "Not Started In Progress Waiting Complete" at bounding box center [569, 263] width 74 height 17
select select "unstarted"
click at [629, 177] on button "+ New Task" at bounding box center [628, 174] width 53 height 18
select select "45734"
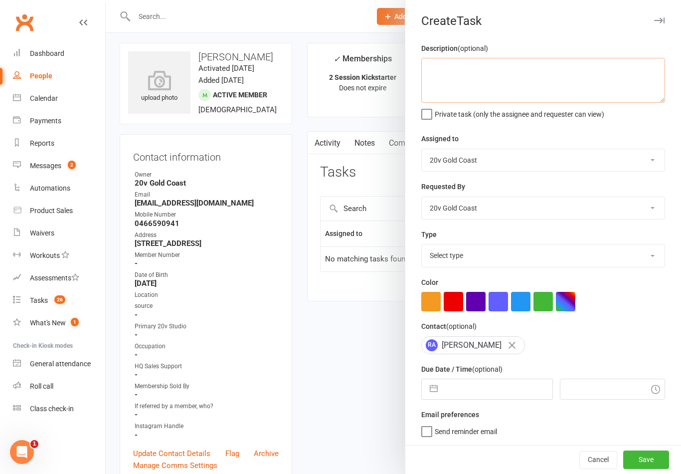
click at [510, 87] on textarea at bounding box center [543, 80] width 244 height 45
type textarea "Follow up pack purchase one more time"
click at [641, 132] on div "Description (optional) Follow up pack purchase one more time Private task (only…" at bounding box center [543, 243] width 276 height 402
click at [605, 258] on select "Select type Call to confirm trial Cancel down Cancel down [PERSON_NAME] and [PE…" at bounding box center [543, 255] width 243 height 22
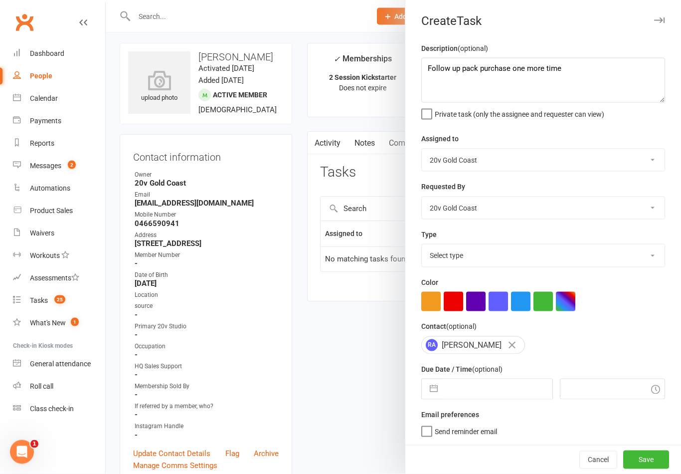
scroll to position [4, 0]
select select "22375"
click at [475, 399] on input "text" at bounding box center [497, 389] width 109 height 20
select select "7"
select select "2025"
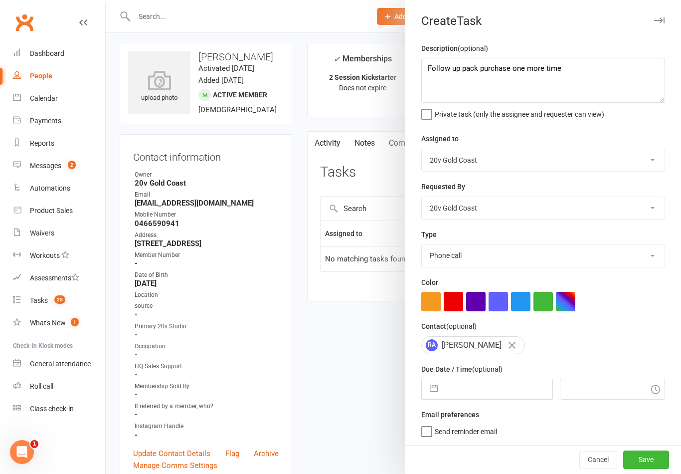
select select "8"
select select "2025"
select select "9"
select select "2025"
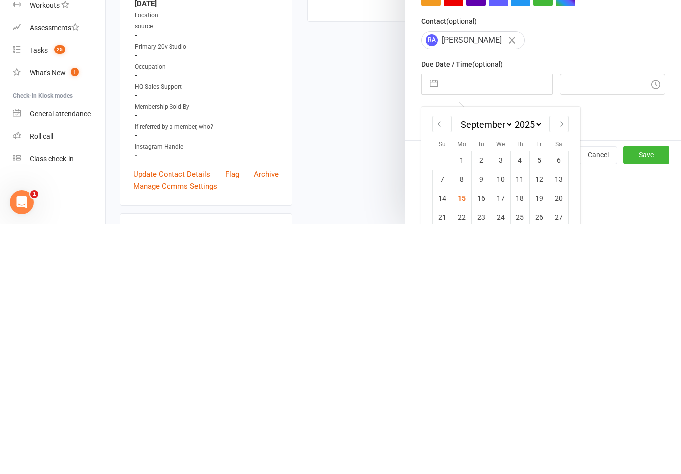
scroll to position [86, 0]
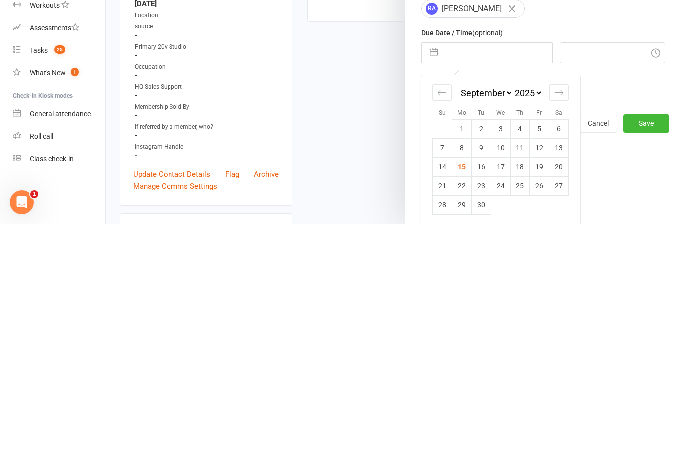
click at [518, 407] on td "18" at bounding box center [520, 416] width 19 height 19
type input "[DATE]"
type input "9:15am"
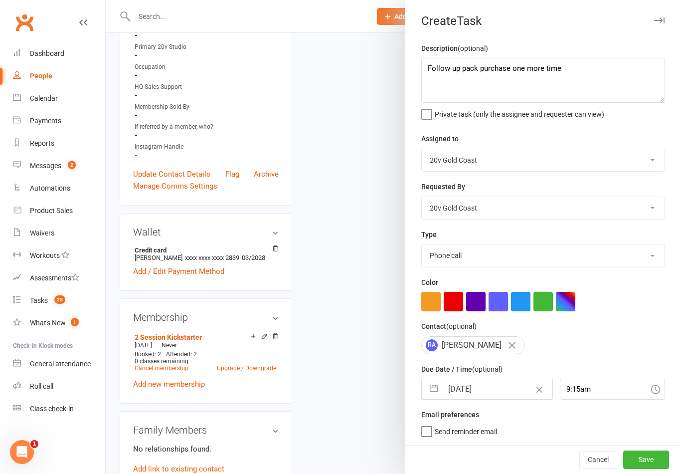
scroll to position [0, 0]
click at [644, 460] on button "Save" at bounding box center [646, 459] width 46 height 18
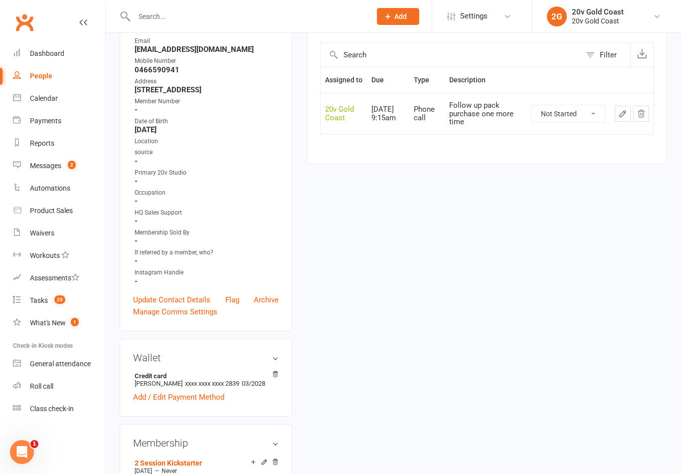
scroll to position [0, 0]
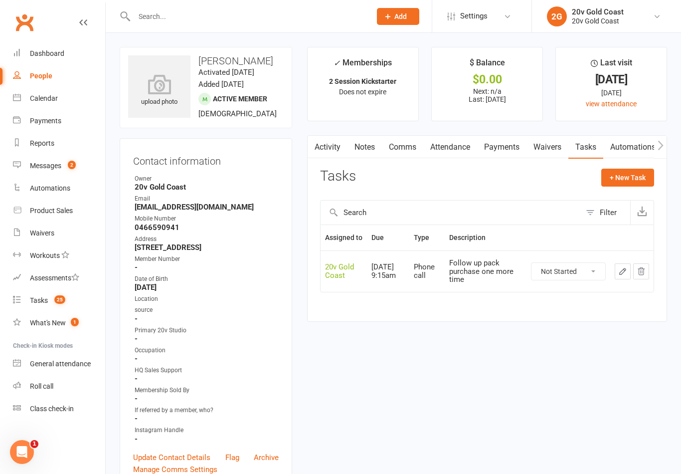
click at [72, 167] on span "2" at bounding box center [72, 165] width 8 height 8
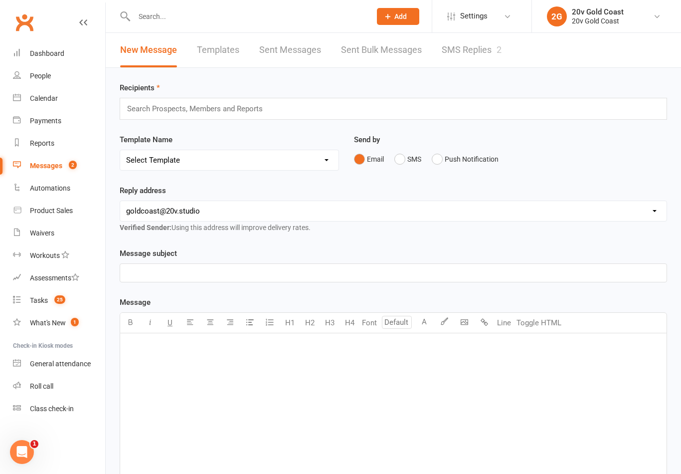
click at [500, 47] on div "2" at bounding box center [499, 49] width 5 height 10
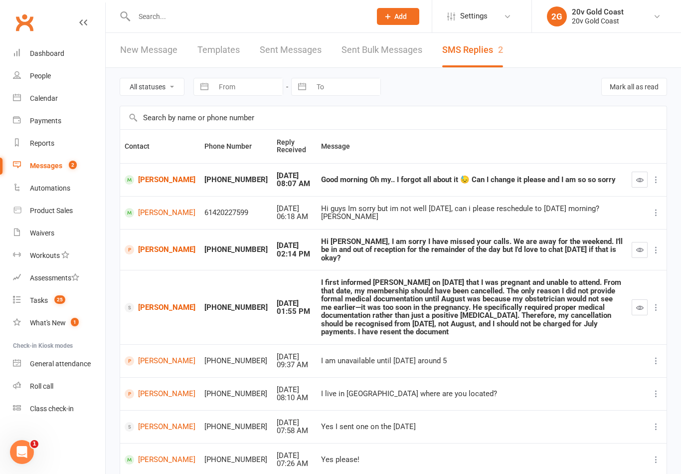
click at [72, 296] on link "Tasks 25" at bounding box center [59, 300] width 92 height 22
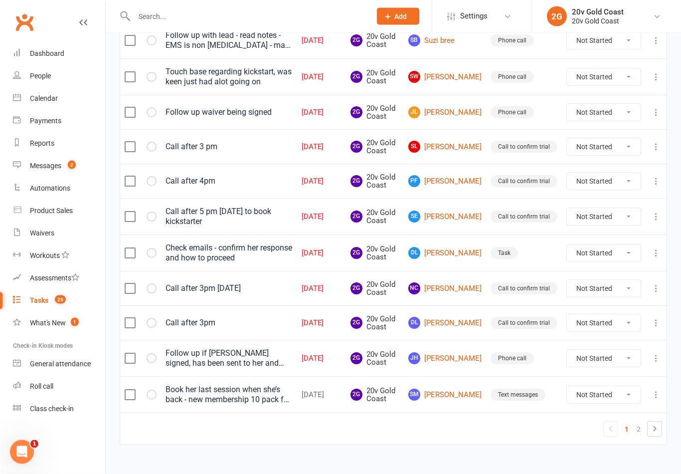
scroll to position [653, 0]
click at [463, 355] on link "[PERSON_NAME]" at bounding box center [444, 358] width 73 height 12
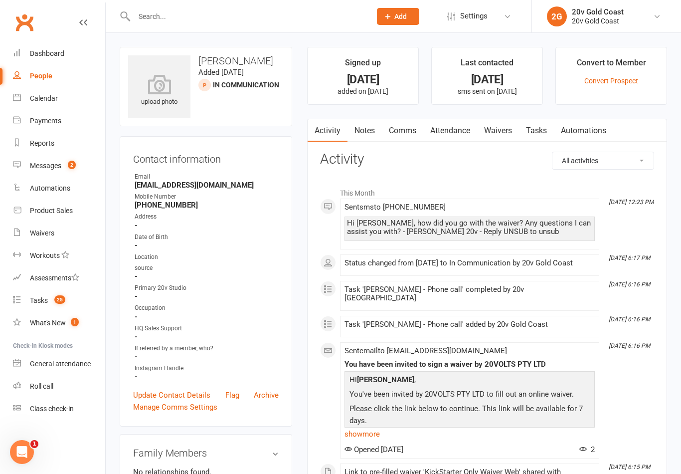
click at [77, 300] on link "Tasks 25" at bounding box center [59, 300] width 92 height 22
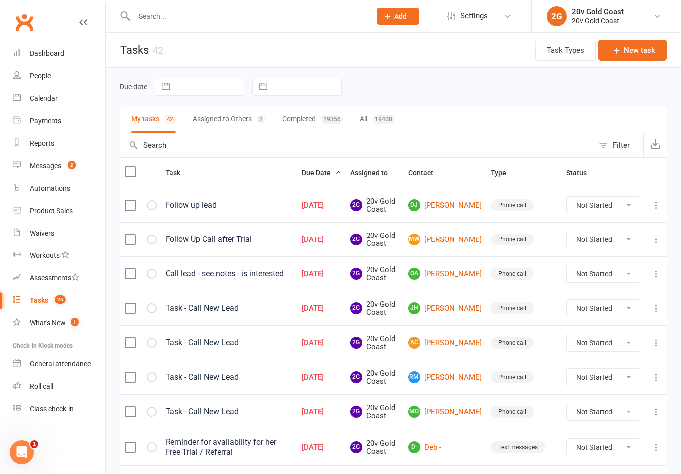
click at [64, 77] on link "People" at bounding box center [59, 76] width 92 height 22
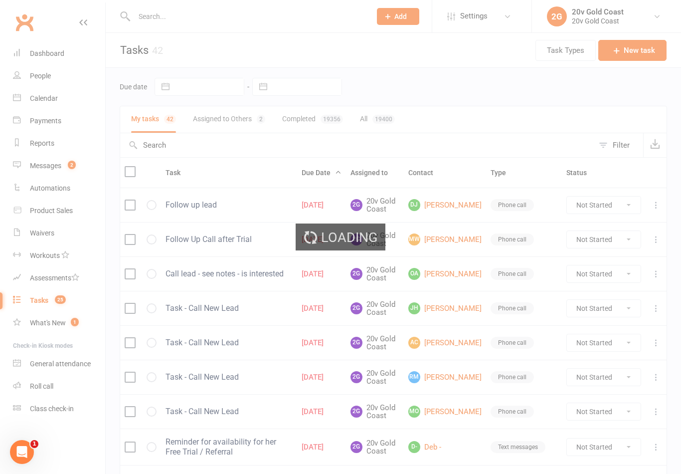
select select "100"
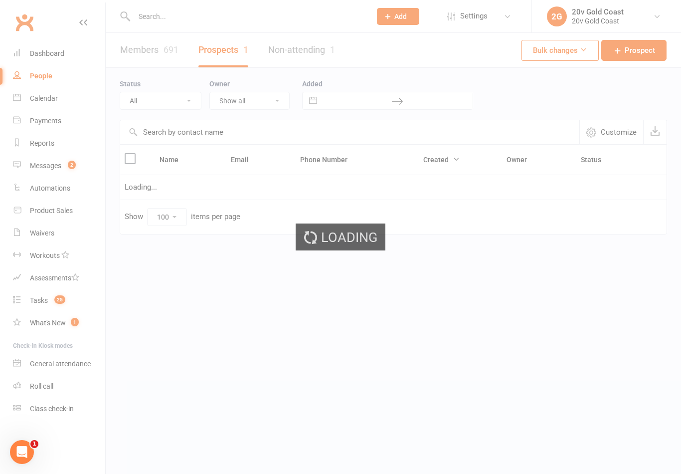
select select "[DATE]"
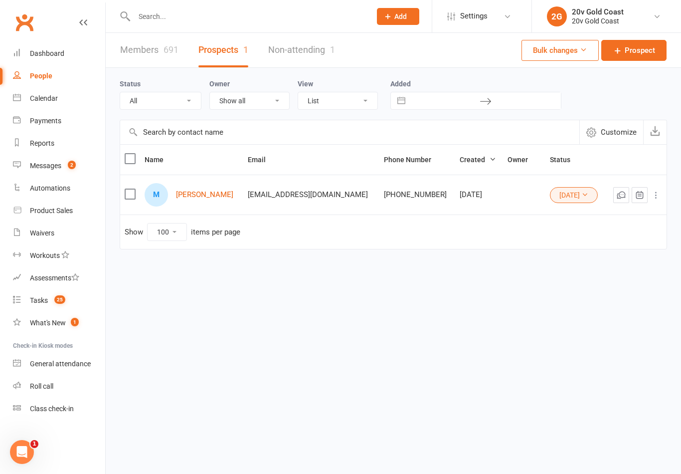
click at [201, 106] on select "All (No status set) (Invalid status) Parachute Referrals In Communication Call …" at bounding box center [160, 100] width 81 height 17
select select
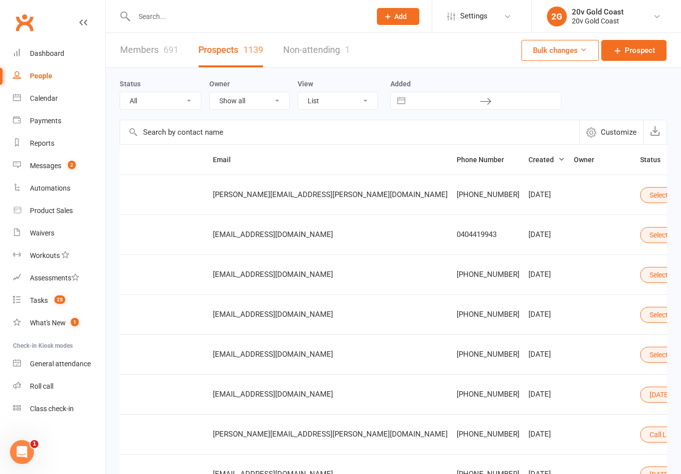
scroll to position [0, 115]
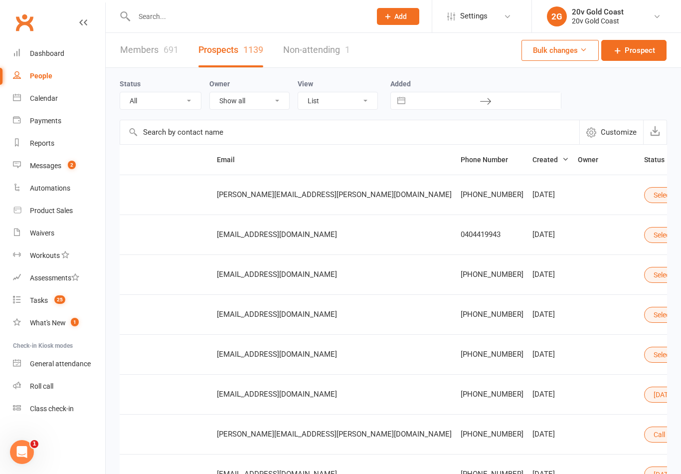
click at [644, 355] on button "Select status" at bounding box center [677, 355] width 67 height 16
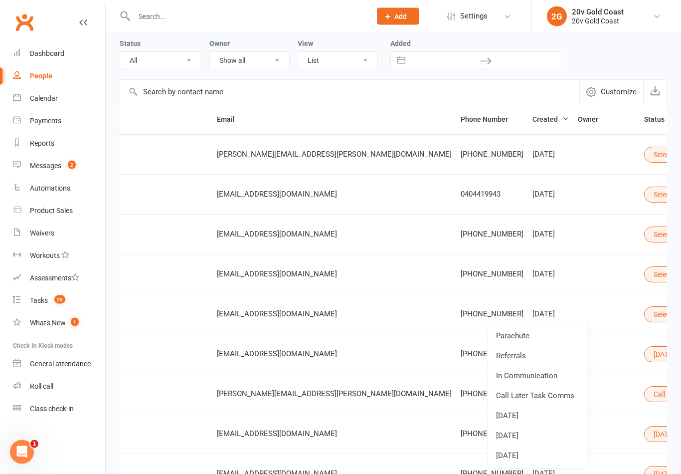
click at [534, 453] on link "[DATE]" at bounding box center [537, 456] width 99 height 20
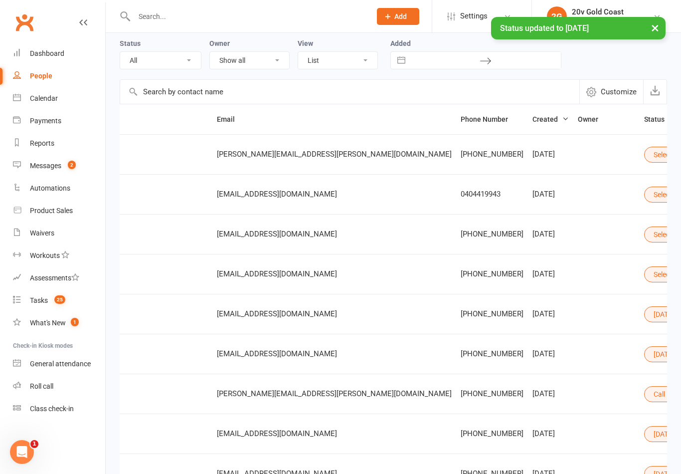
click at [644, 281] on button "Select status" at bounding box center [677, 274] width 67 height 16
click at [545, 415] on link "[DATE]" at bounding box center [537, 415] width 99 height 20
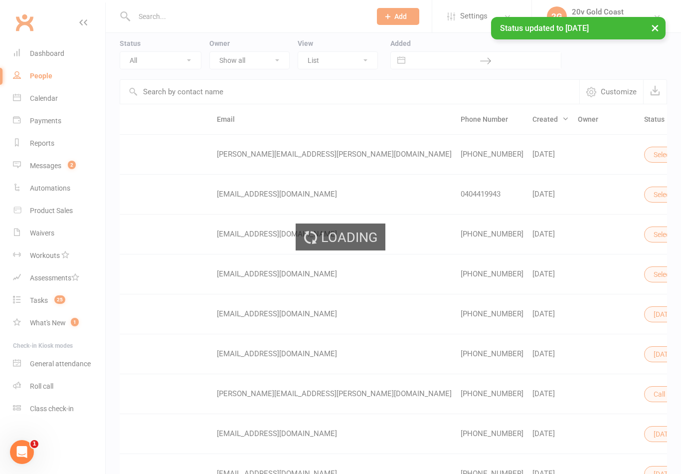
click at [570, 239] on div "Loading" at bounding box center [340, 237] width 681 height 474
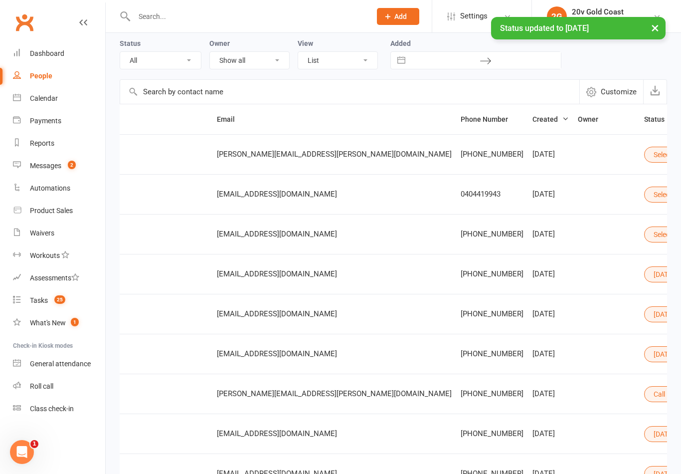
click at [644, 239] on button "Select status" at bounding box center [677, 234] width 67 height 16
click at [539, 378] on link "[DATE]" at bounding box center [537, 376] width 99 height 20
click at [644, 198] on button "Select status" at bounding box center [677, 195] width 67 height 16
click at [534, 339] on link "[DATE]" at bounding box center [537, 336] width 99 height 20
click at [644, 156] on button "Select status" at bounding box center [677, 155] width 67 height 16
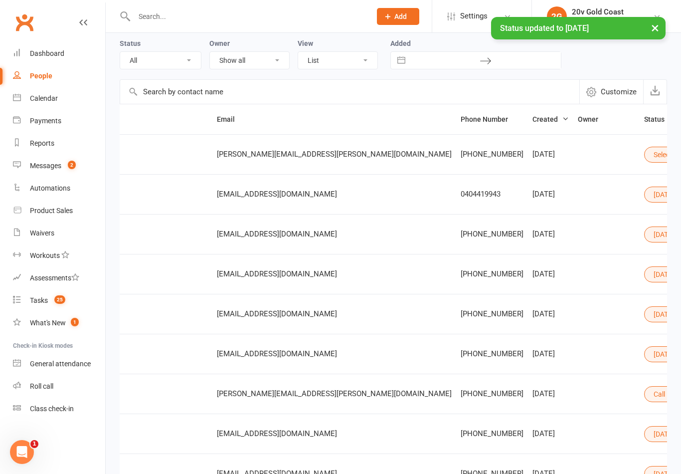
click at [644, 154] on button "Select status" at bounding box center [677, 155] width 67 height 16
click at [644, 157] on button "Select status" at bounding box center [677, 155] width 67 height 16
click at [530, 302] on link "[DATE]" at bounding box center [537, 296] width 99 height 20
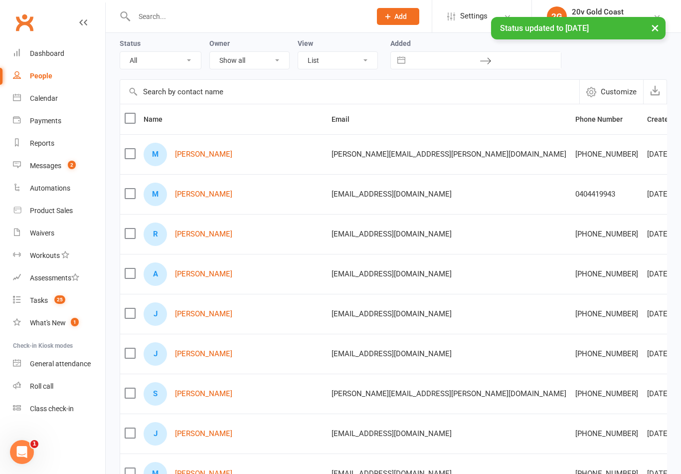
scroll to position [0, 0]
click at [74, 95] on link "Calendar" at bounding box center [59, 98] width 92 height 22
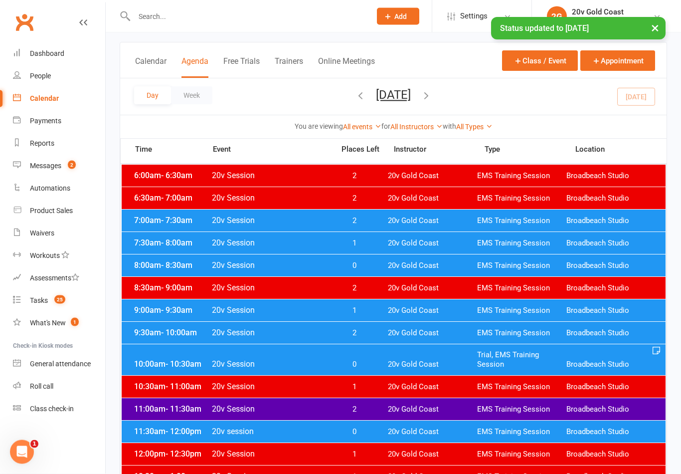
scroll to position [51, 0]
click at [437, 309] on span "20v Gold Coast" at bounding box center [432, 310] width 89 height 9
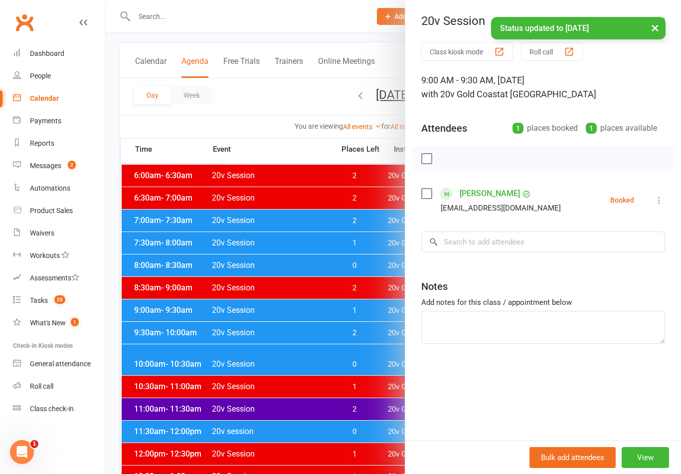
click at [656, 205] on icon at bounding box center [659, 200] width 10 height 10
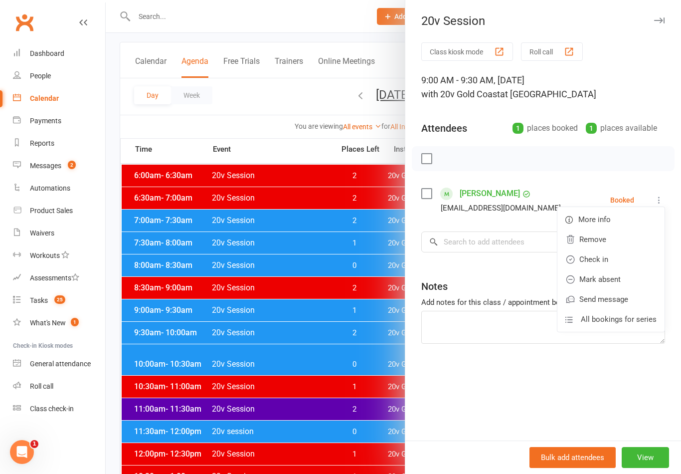
click at [614, 262] on link "Check in" at bounding box center [611, 259] width 107 height 20
click at [370, 378] on div at bounding box center [394, 237] width 576 height 474
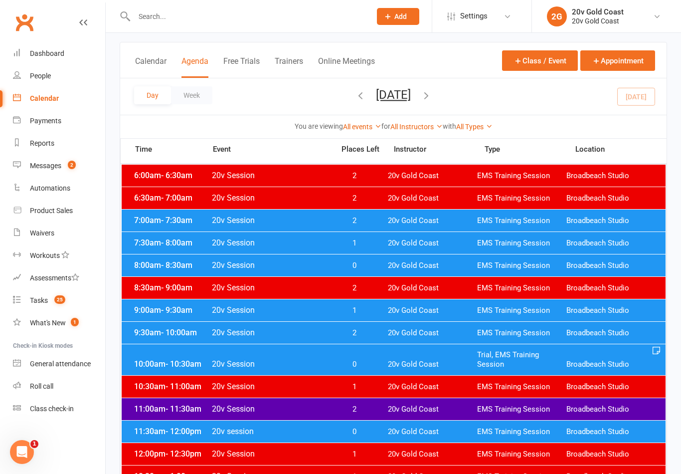
click at [392, 363] on span "20v Gold Coast" at bounding box center [432, 364] width 89 height 9
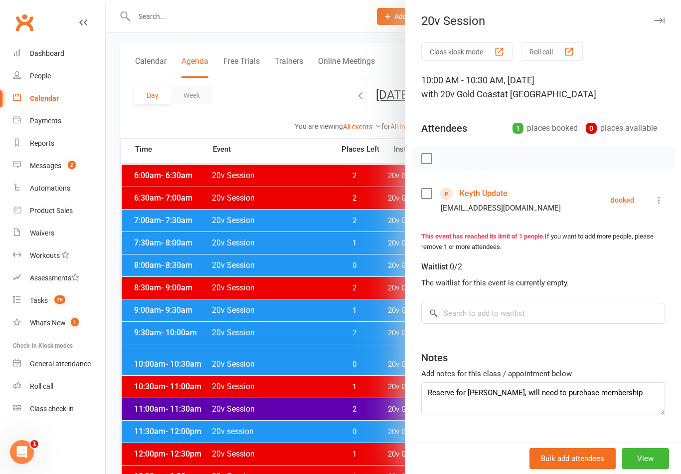
click at [378, 407] on div at bounding box center [394, 237] width 576 height 474
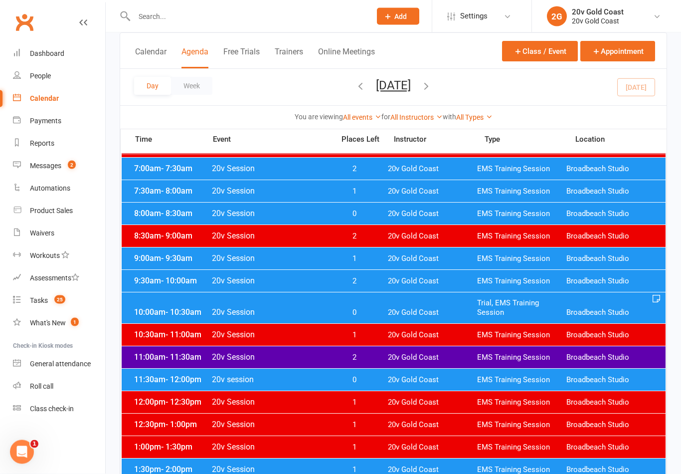
scroll to position [103, 0]
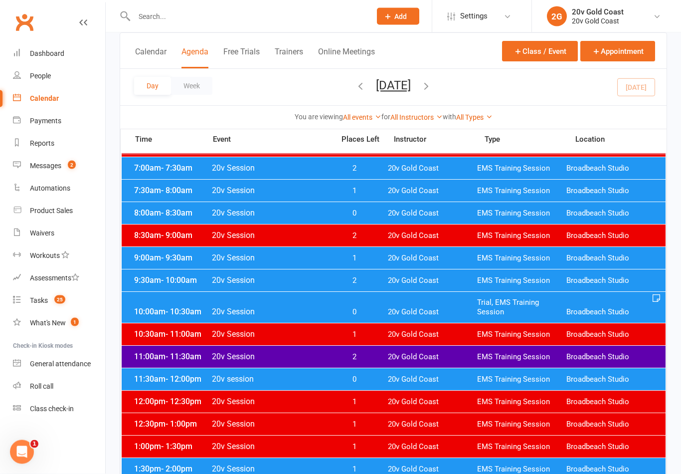
click at [453, 360] on span "20v Gold Coast" at bounding box center [432, 357] width 89 height 9
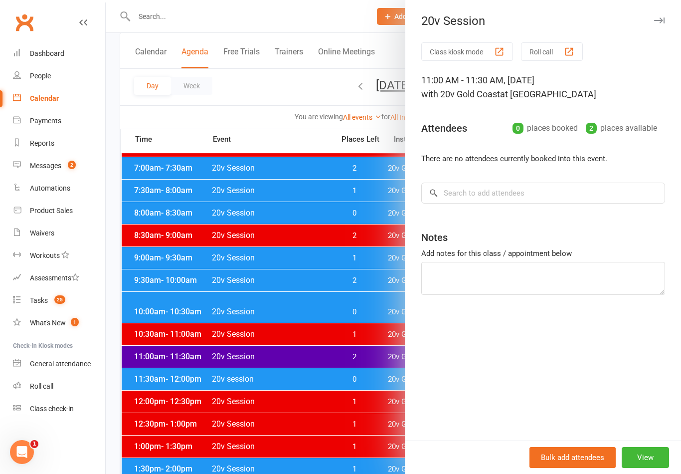
click at [359, 363] on div at bounding box center [394, 237] width 576 height 474
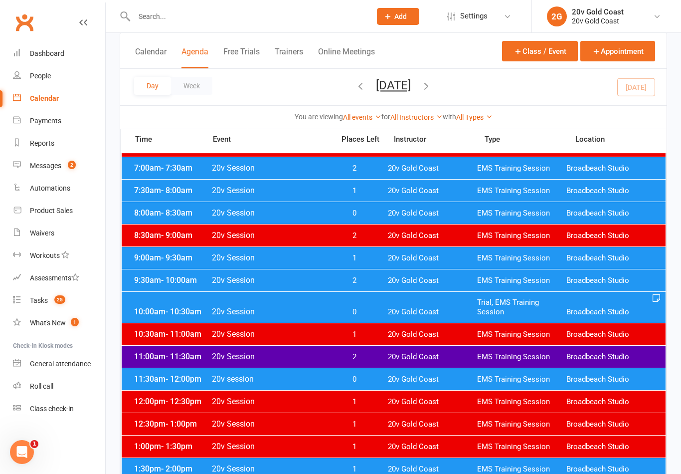
click at [406, 382] on span "20v Gold Coast" at bounding box center [432, 379] width 89 height 9
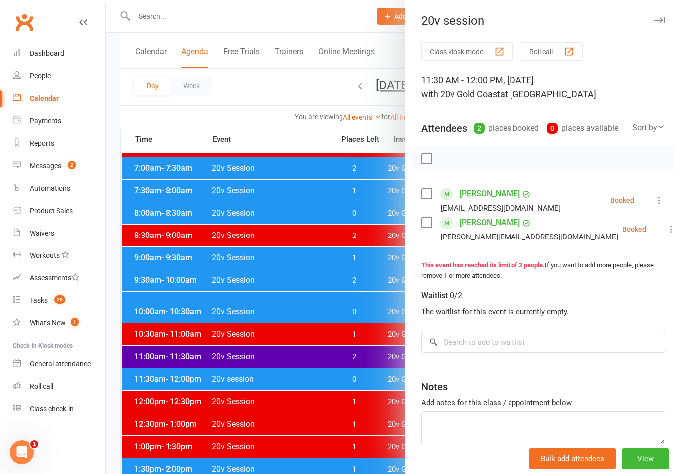
click at [340, 360] on div at bounding box center [394, 237] width 576 height 474
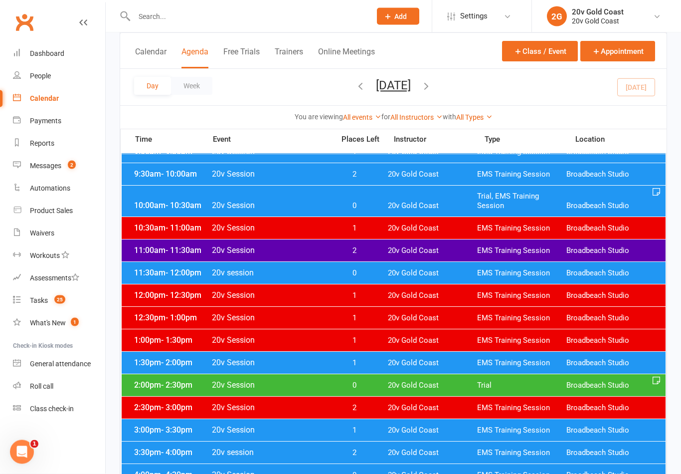
click at [421, 366] on span "20v Gold Coast" at bounding box center [432, 363] width 89 height 9
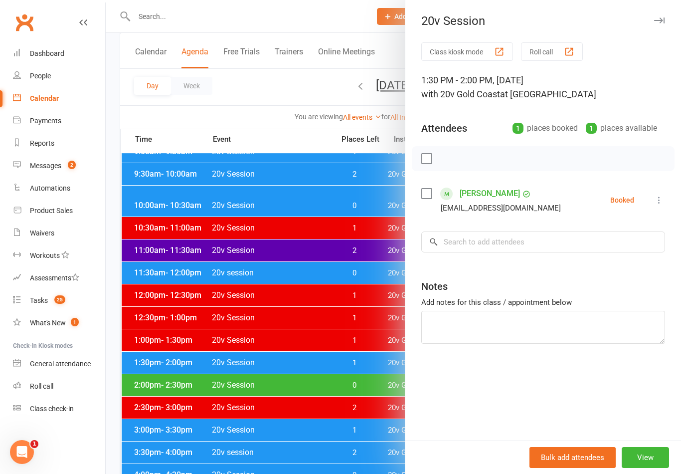
click at [386, 373] on div at bounding box center [394, 237] width 576 height 474
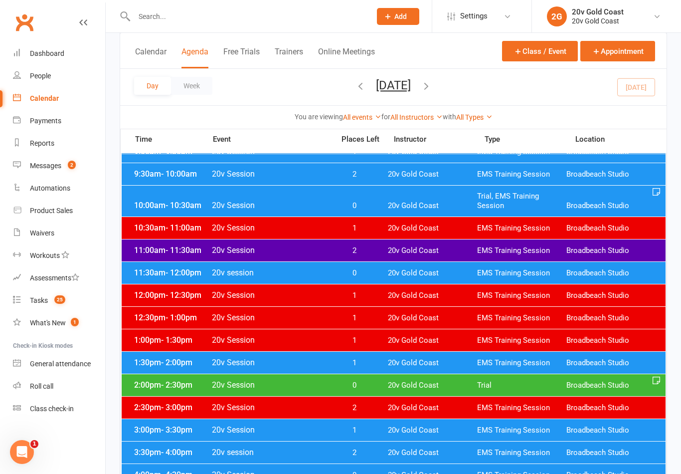
click at [389, 373] on div "1:30pm - 2:00pm 20v Session 1 20v Gold Coast EMS Training Session Broadbeach St…" at bounding box center [394, 363] width 544 height 22
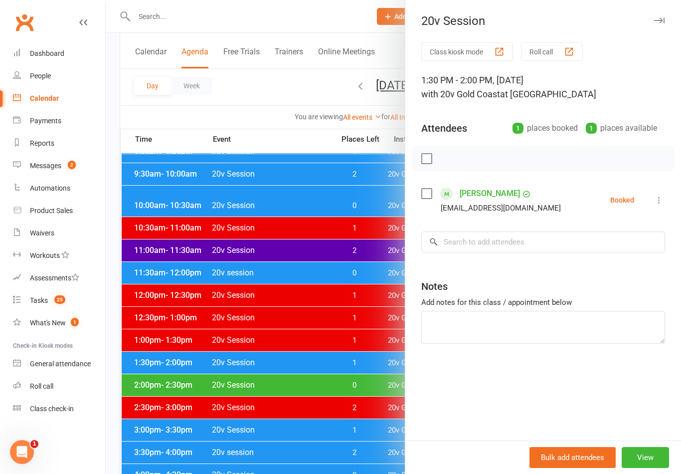
click at [393, 386] on div at bounding box center [394, 237] width 576 height 474
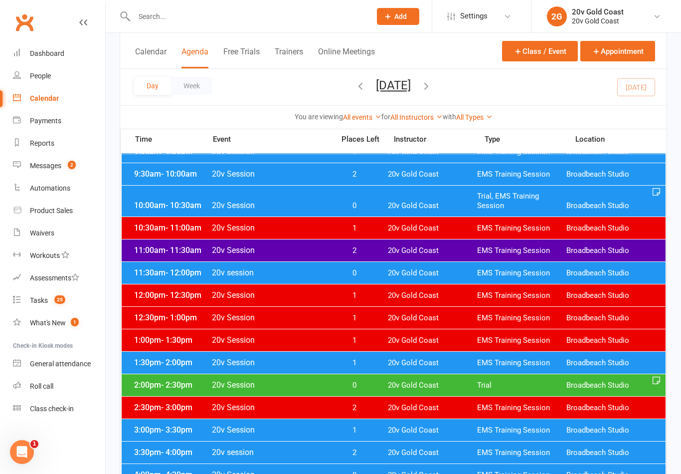
click at [395, 385] on span "20v Gold Coast" at bounding box center [432, 385] width 89 height 9
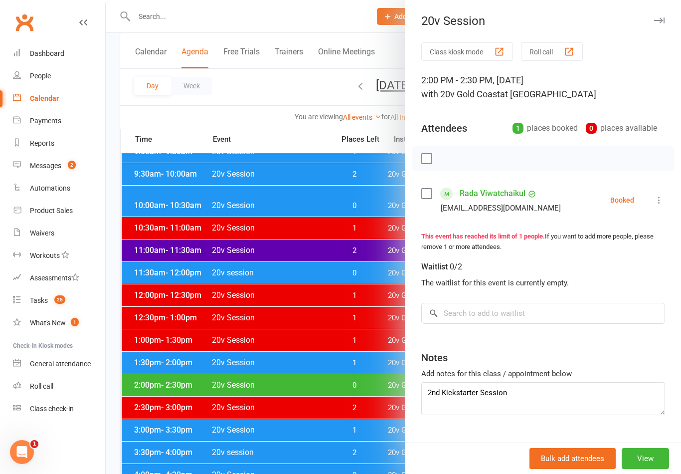
click at [384, 369] on div at bounding box center [394, 237] width 576 height 474
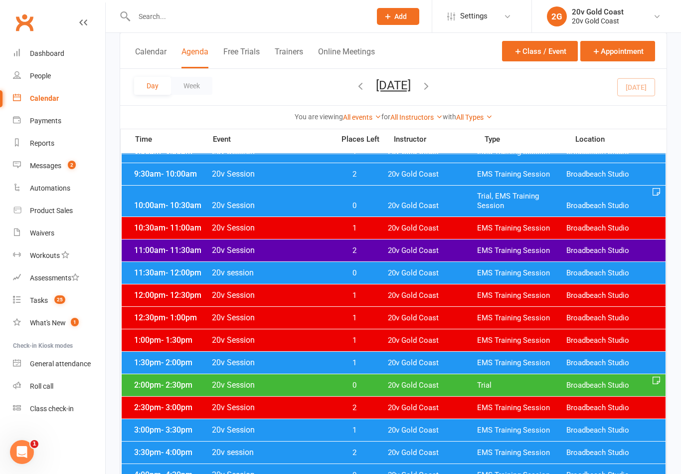
click at [75, 303] on link "Tasks 25" at bounding box center [59, 300] width 92 height 22
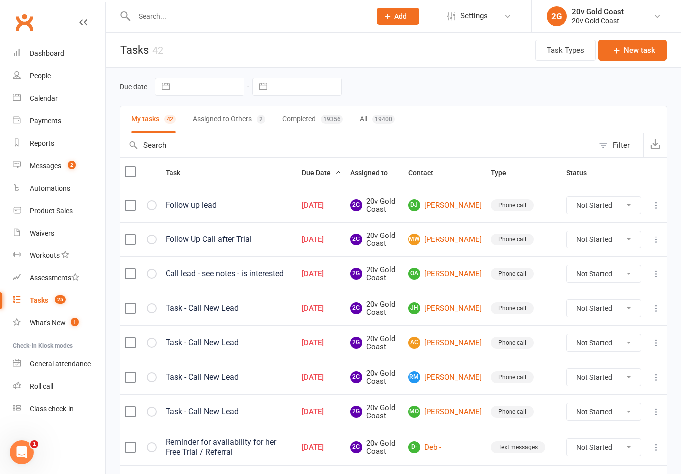
click at [456, 208] on link "DJ [PERSON_NAME]" at bounding box center [444, 205] width 73 height 12
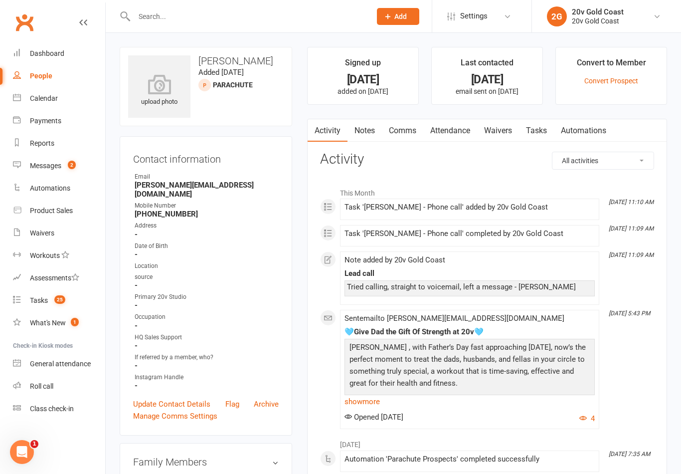
click at [355, 127] on link "Notes" at bounding box center [365, 130] width 34 height 23
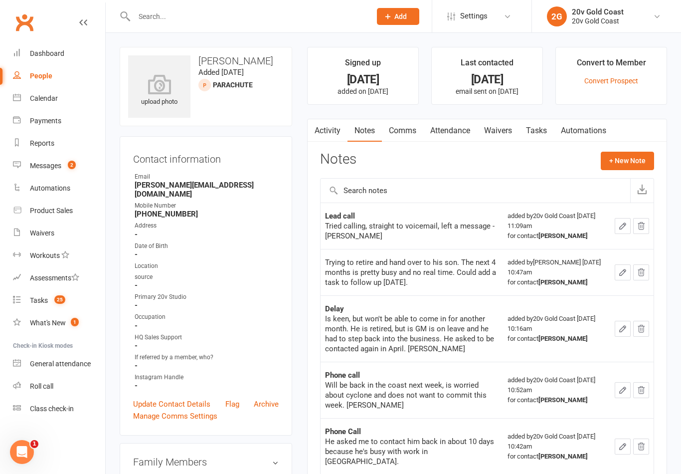
click at [629, 168] on button "+ New Note" at bounding box center [627, 161] width 53 height 18
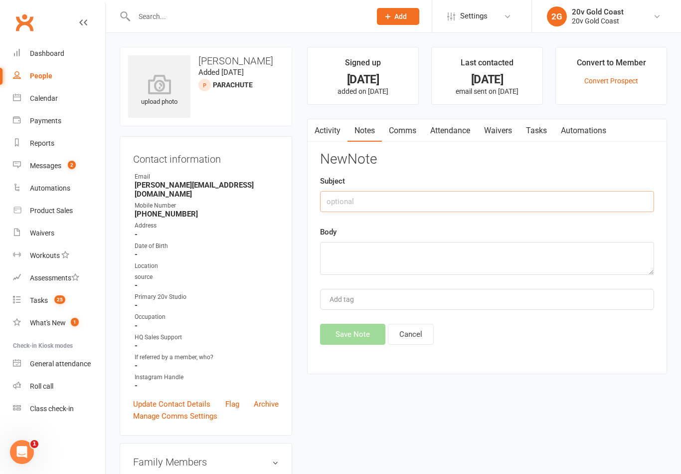
click at [554, 203] on input "text" at bounding box center [487, 201] width 334 height 21
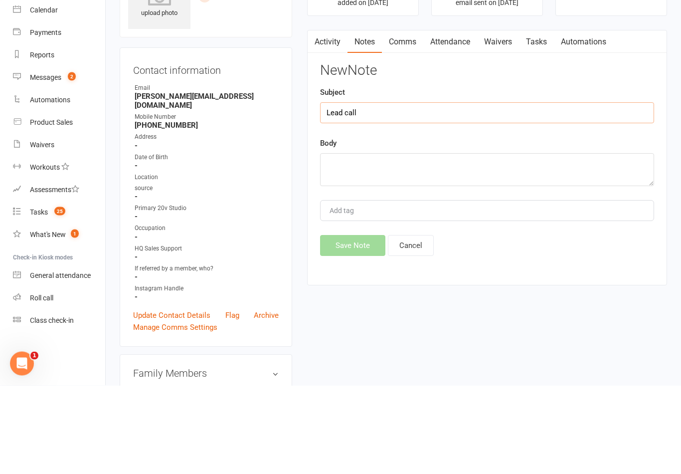
type input "Lead call"
click at [499, 242] on textarea at bounding box center [487, 258] width 334 height 33
type textarea "S"
type textarea "Went straight to voicemail - [PERSON_NAME]"
click at [590, 226] on div "Body Went straight to voicemail - [PERSON_NAME]" at bounding box center [487, 250] width 334 height 49
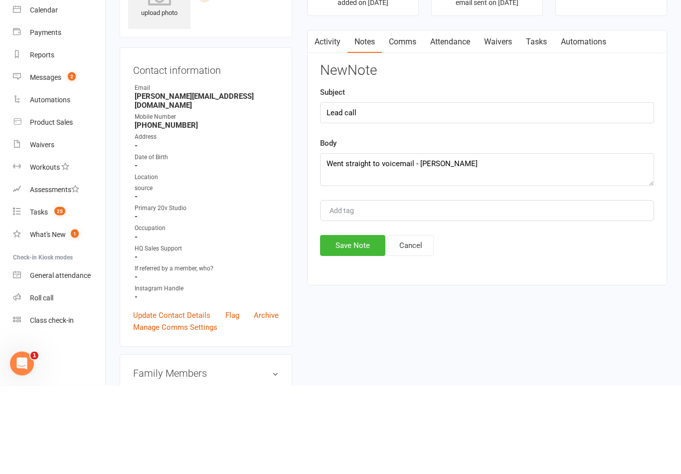
scroll to position [89, 0]
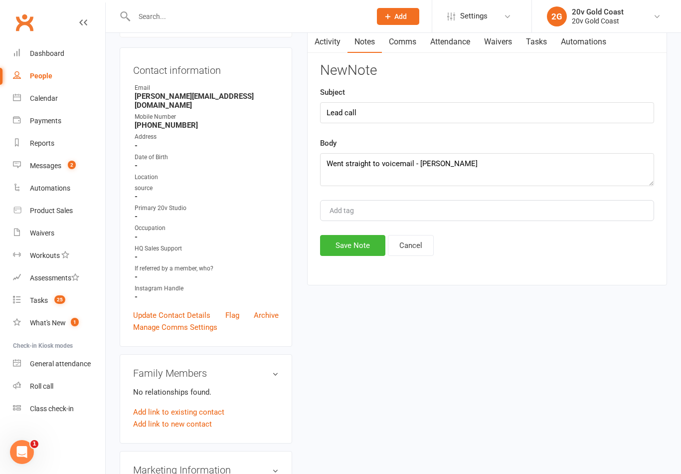
click at [362, 251] on button "Save Note" at bounding box center [352, 245] width 65 height 21
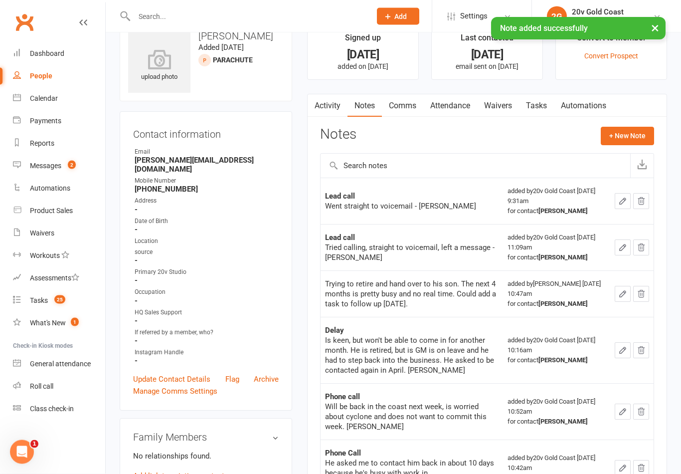
scroll to position [24, 0]
click at [536, 98] on link "Tasks" at bounding box center [536, 106] width 35 height 23
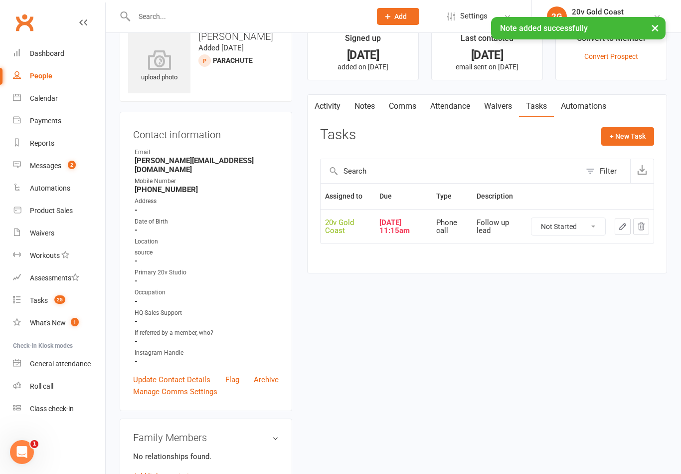
click at [577, 224] on select "Not Started In Progress Waiting Complete" at bounding box center [569, 226] width 74 height 17
select select "unstarted"
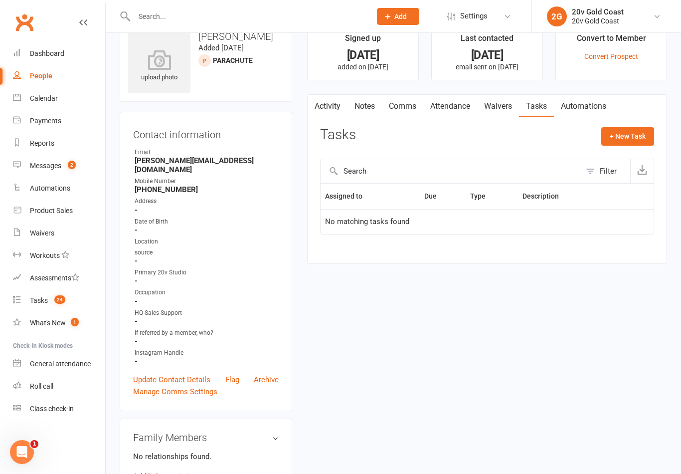
click at [57, 299] on span "24" at bounding box center [59, 299] width 11 height 8
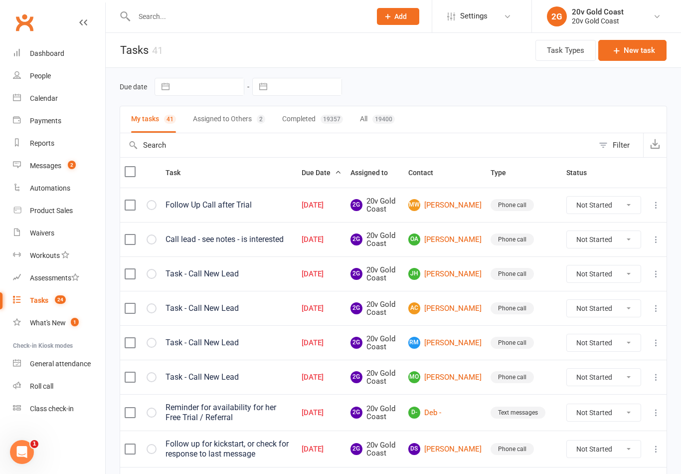
click at [460, 211] on link "MW [PERSON_NAME]" at bounding box center [444, 205] width 73 height 12
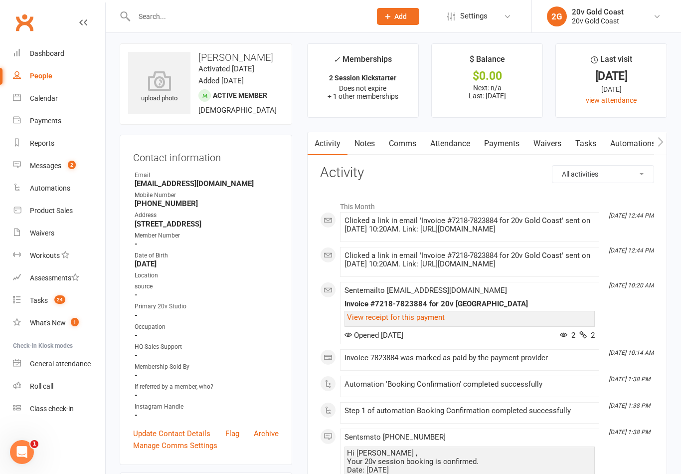
scroll to position [4, 0]
click at [452, 143] on link "Attendance" at bounding box center [450, 143] width 54 height 23
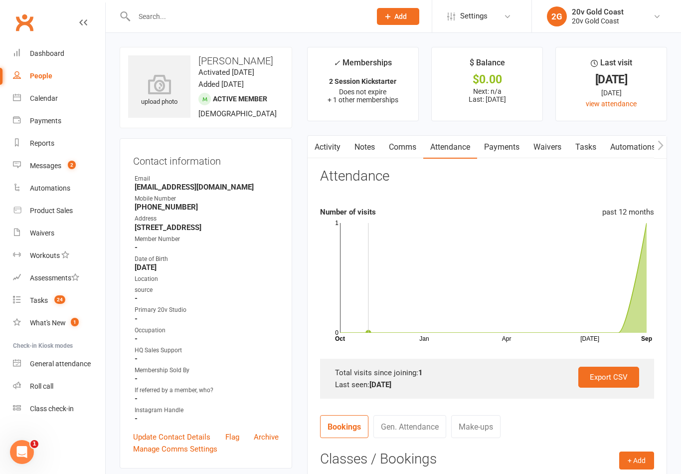
click at [405, 150] on link "Comms" at bounding box center [402, 147] width 41 height 23
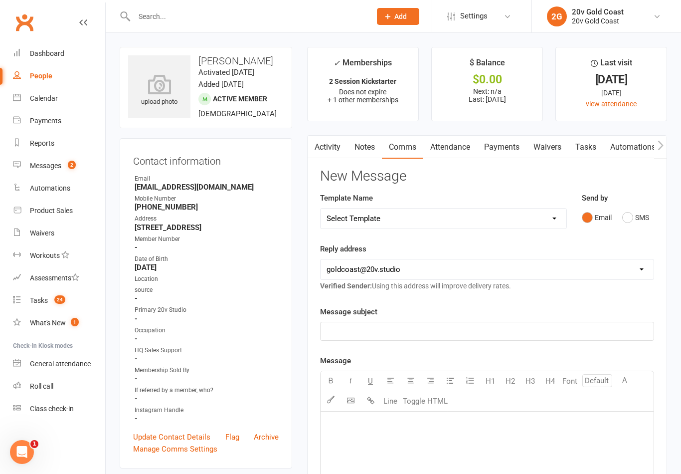
click at [631, 215] on button "SMS" at bounding box center [635, 217] width 27 height 19
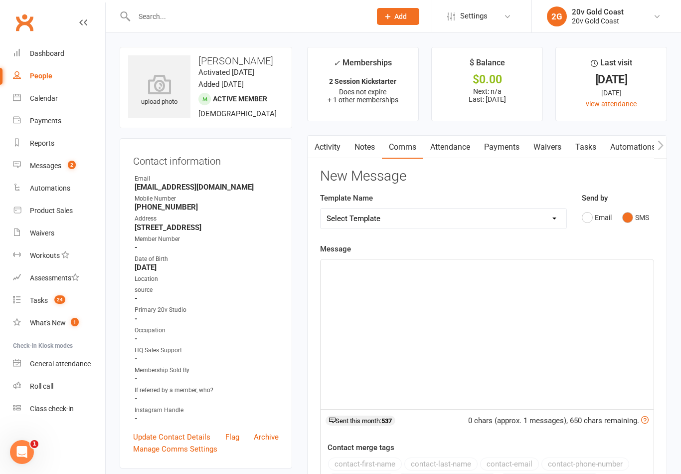
click at [453, 156] on link "Attendance" at bounding box center [450, 147] width 54 height 23
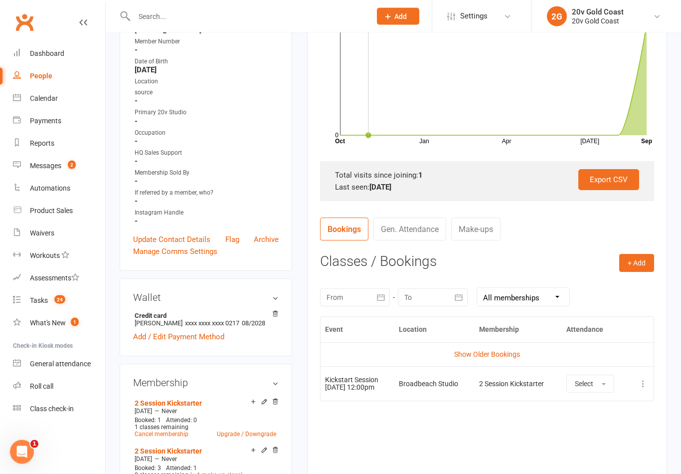
click at [506, 351] on link "Show Older Bookings" at bounding box center [487, 355] width 66 height 8
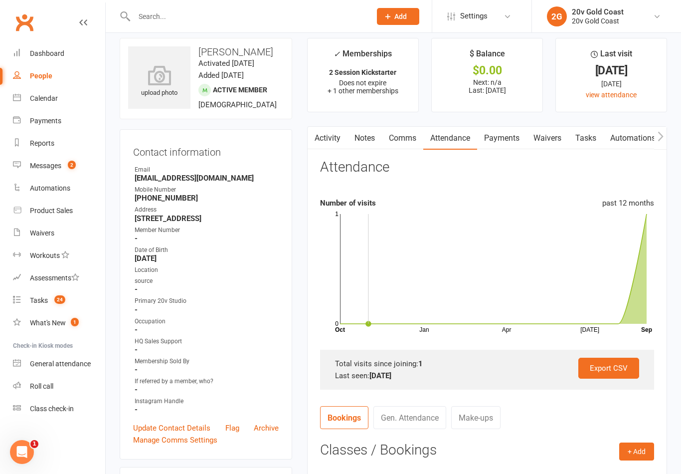
scroll to position [10, 0]
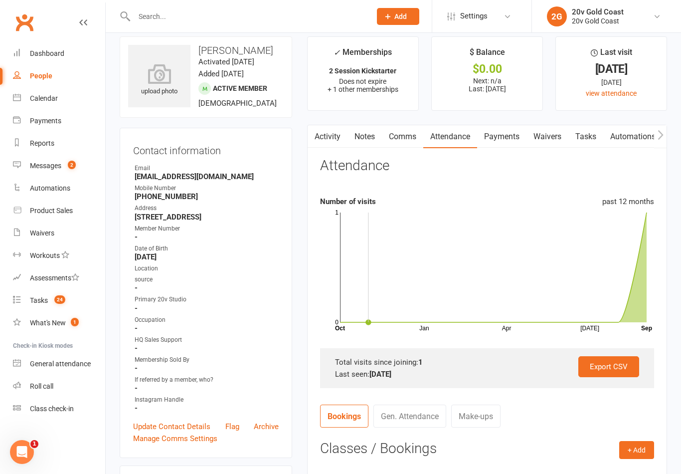
click at [501, 130] on link "Payments" at bounding box center [501, 136] width 49 height 23
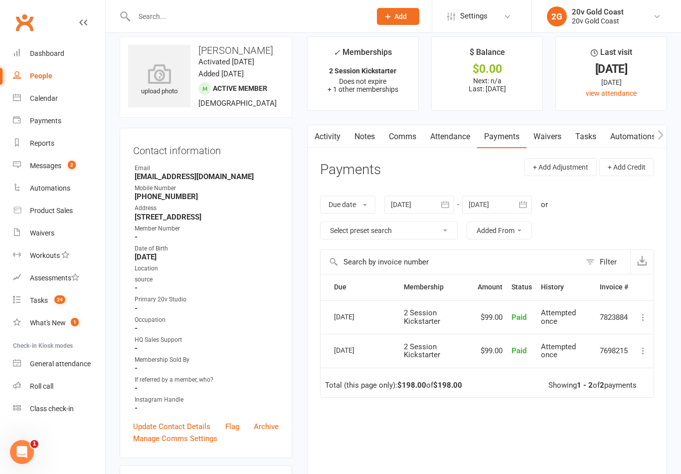
click at [406, 134] on link "Comms" at bounding box center [402, 136] width 41 height 23
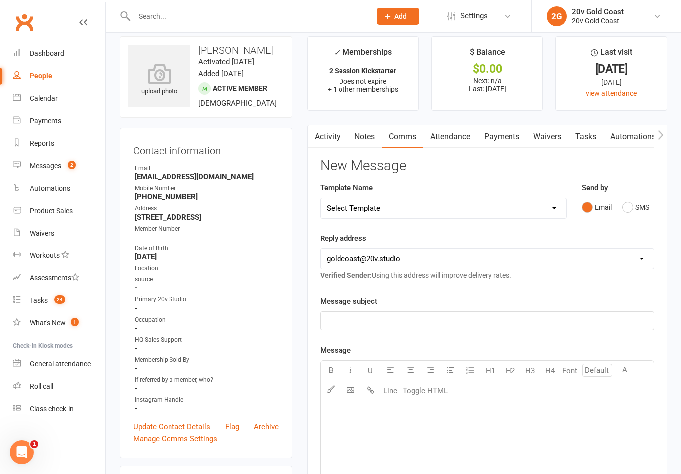
click at [632, 203] on button "SMS" at bounding box center [635, 207] width 27 height 19
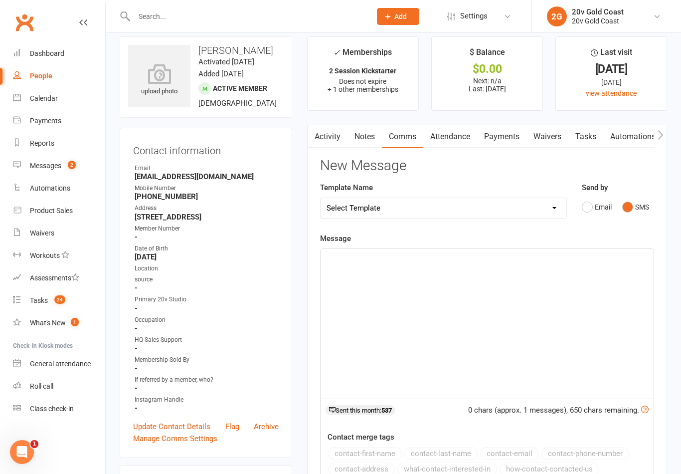
click at [582, 333] on div "﻿" at bounding box center [487, 324] width 333 height 150
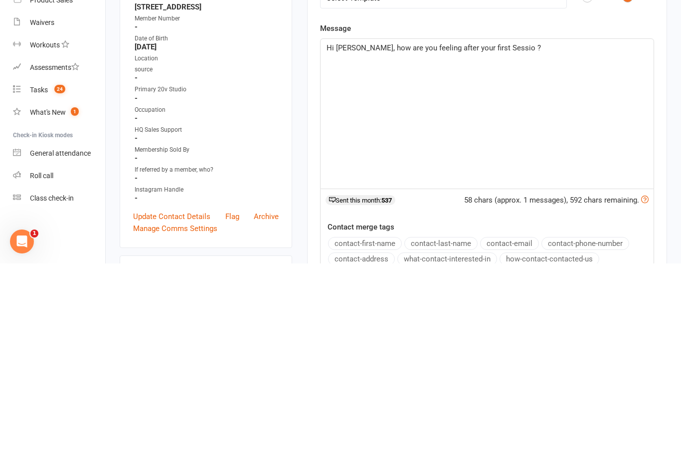
scroll to position [105, 0]
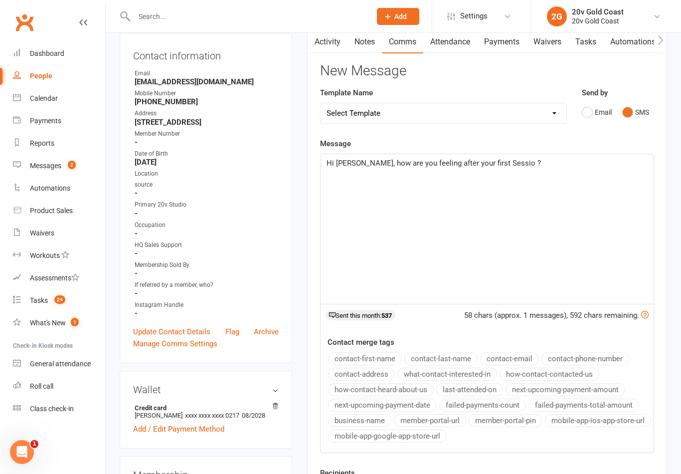
click at [586, 176] on div "Hi [PERSON_NAME], how are you feeling after your first Sessio ?" at bounding box center [487, 229] width 333 height 150
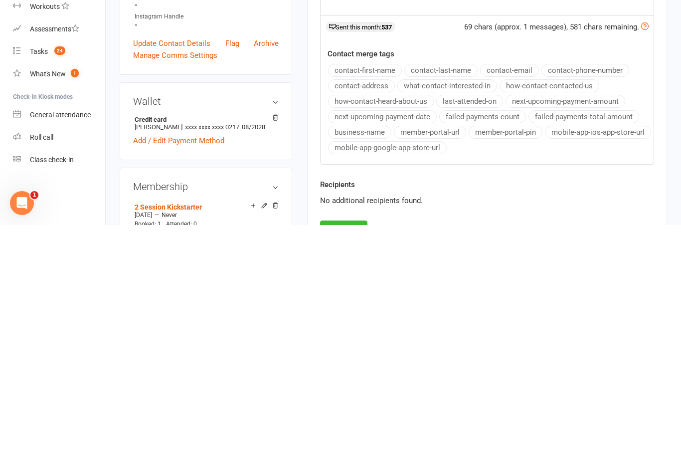
click at [355, 469] on button "Send" at bounding box center [343, 479] width 47 height 21
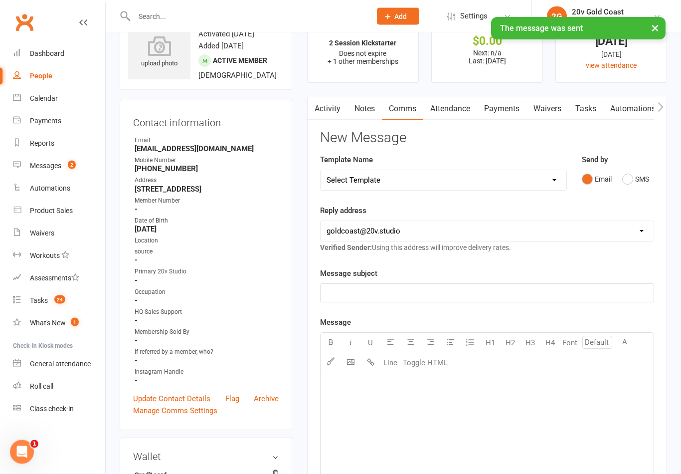
click at [597, 109] on link "Tasks" at bounding box center [586, 109] width 35 height 23
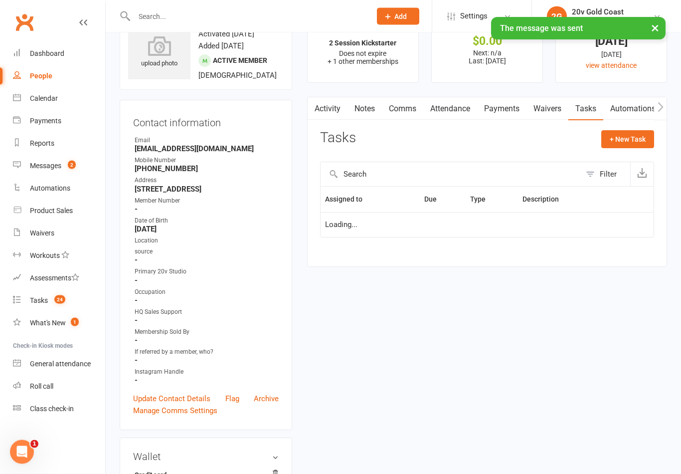
scroll to position [38, 0]
click at [585, 235] on select "Not Started In Progress Waiting Complete" at bounding box center [569, 229] width 74 height 17
select select "unstarted"
click at [55, 293] on link "Tasks 24" at bounding box center [59, 300] width 92 height 22
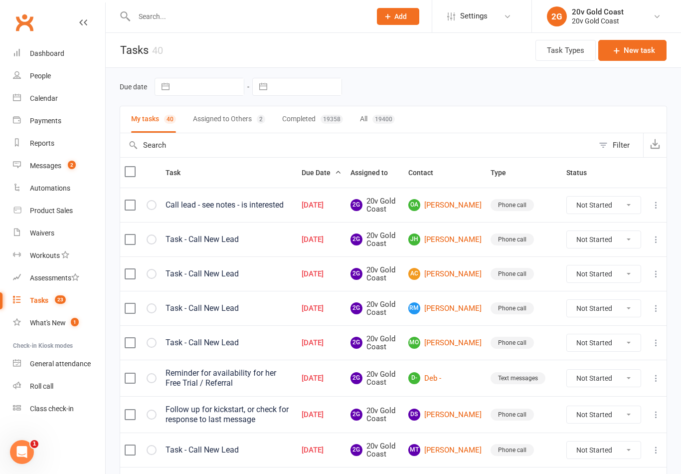
click at [453, 204] on link "OA [PERSON_NAME]" at bounding box center [444, 205] width 73 height 12
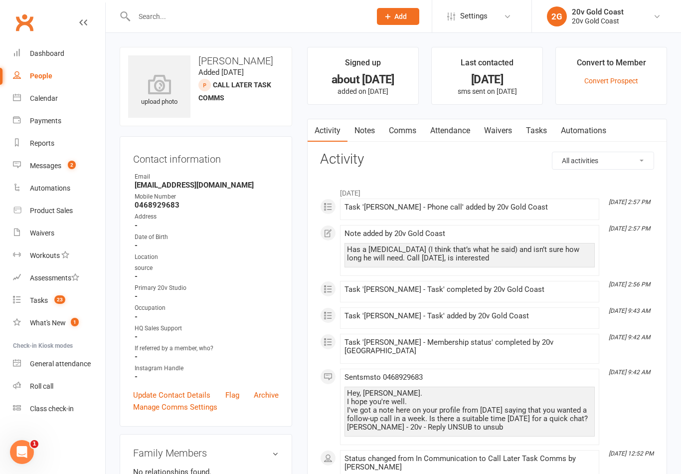
click at [74, 156] on link "Messages 2" at bounding box center [59, 166] width 92 height 22
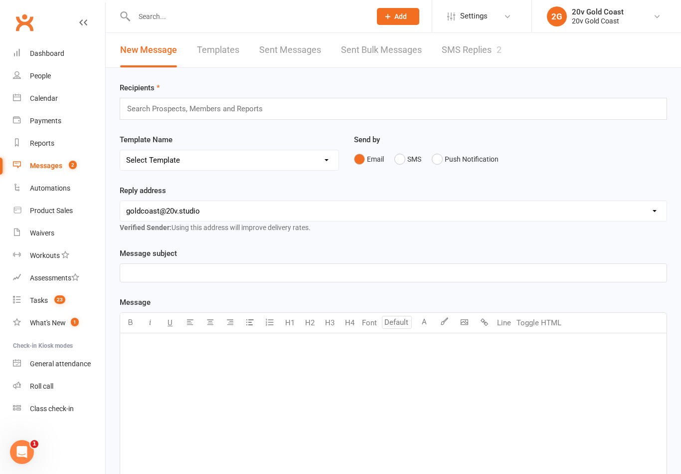
click at [483, 41] on link "SMS Replies 2" at bounding box center [472, 50] width 60 height 34
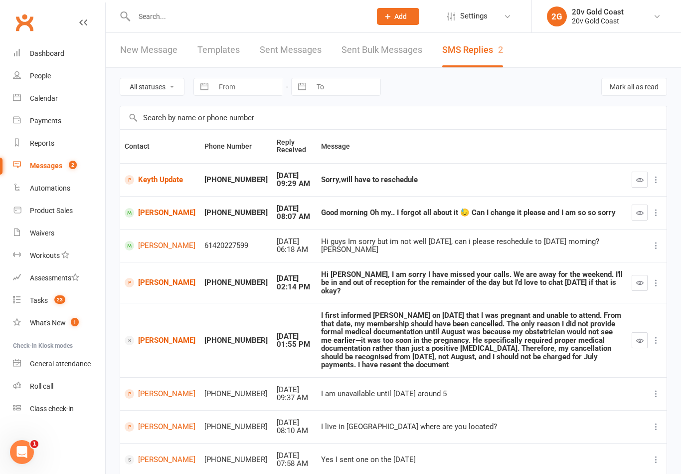
click at [51, 110] on link "Payments" at bounding box center [59, 121] width 92 height 22
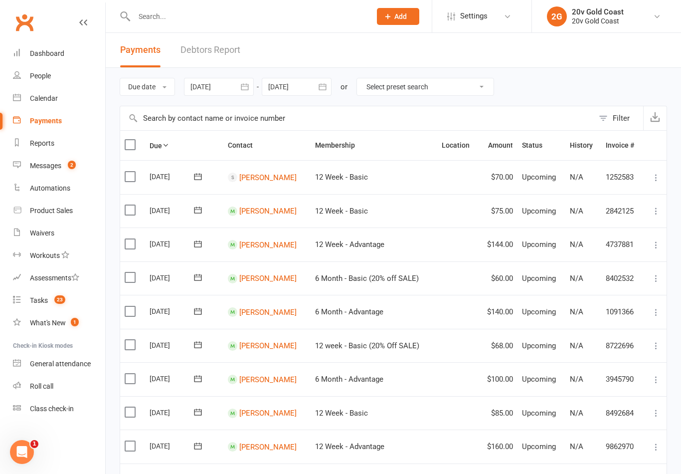
click at [64, 99] on link "Calendar" at bounding box center [59, 98] width 92 height 22
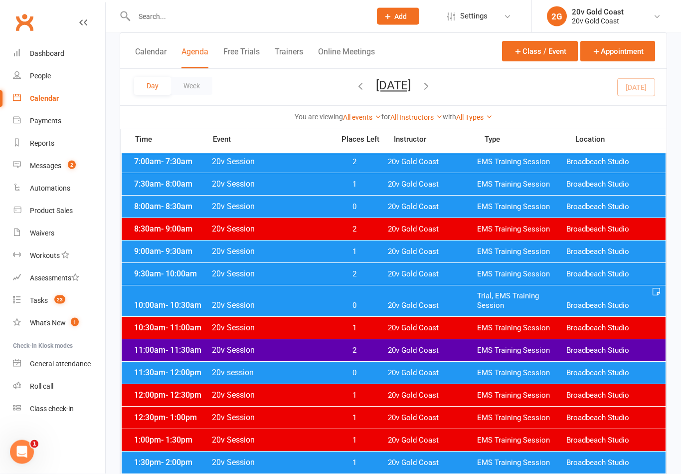
scroll to position [110, 0]
click at [487, 294] on span "Trial, EMS Training Session" at bounding box center [521, 300] width 89 height 19
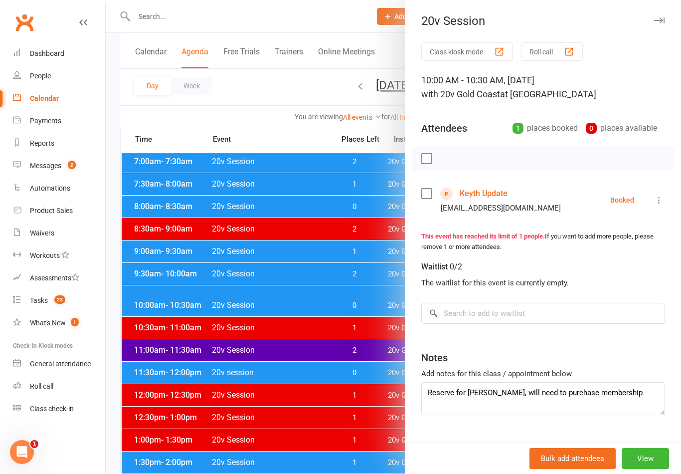
click at [385, 279] on div at bounding box center [394, 237] width 576 height 474
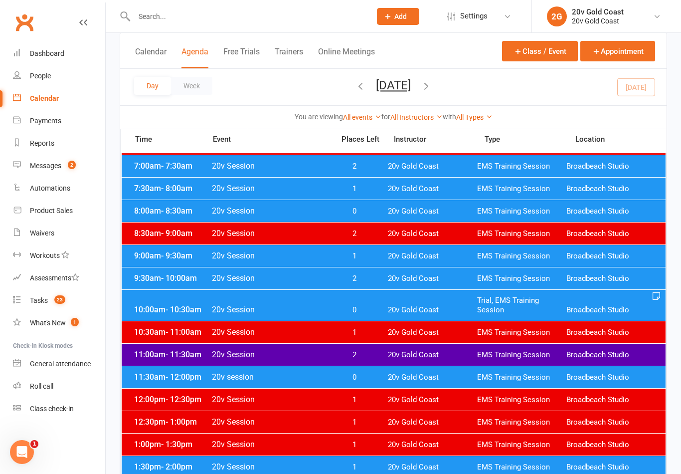
scroll to position [98, 0]
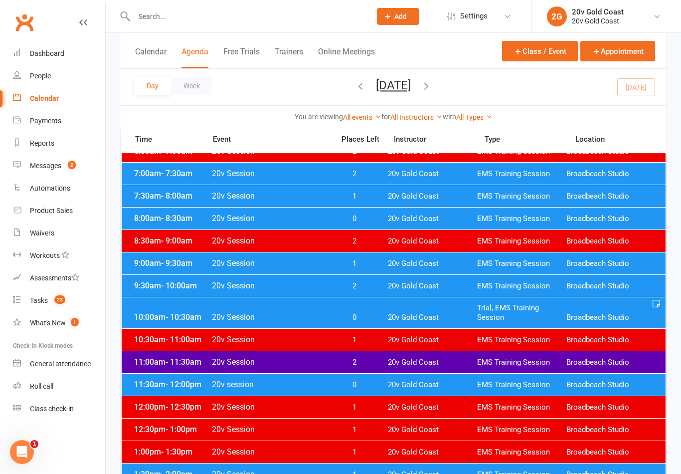
click at [484, 261] on span "EMS Training Session" at bounding box center [521, 263] width 89 height 9
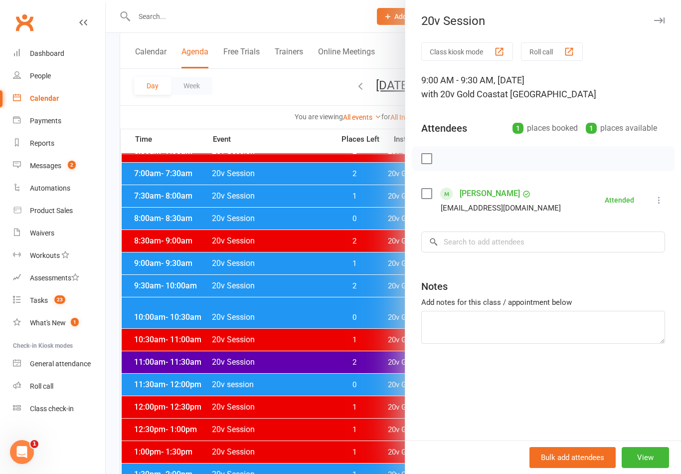
click at [379, 299] on div at bounding box center [394, 237] width 576 height 474
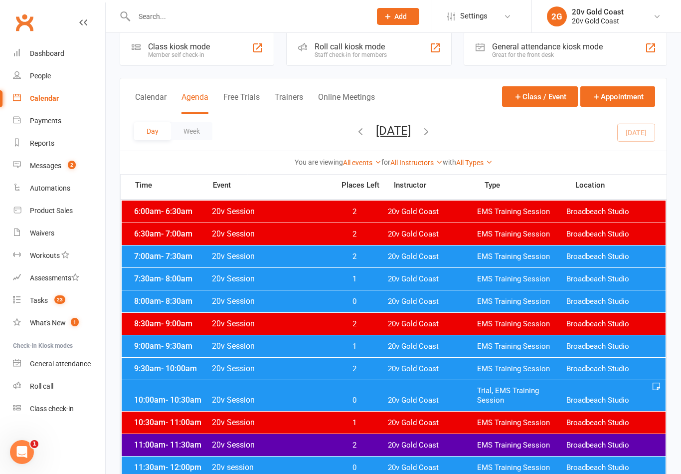
scroll to position [17, 0]
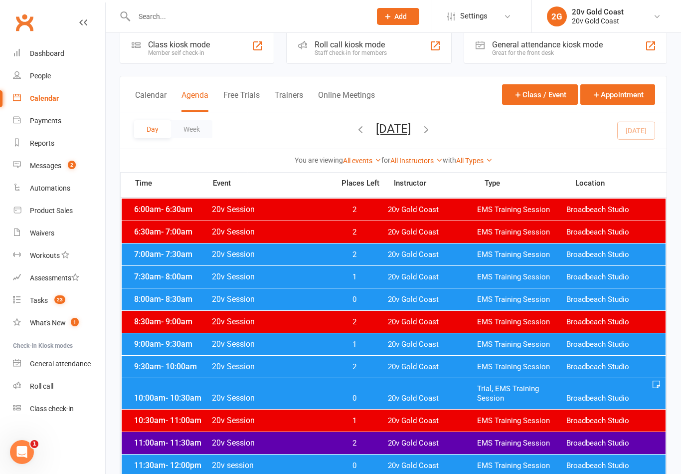
click at [528, 284] on div "7:30am - 8:00am 20v Session 1 20v Gold Coast EMS Training Session Broadbeach St…" at bounding box center [394, 277] width 544 height 22
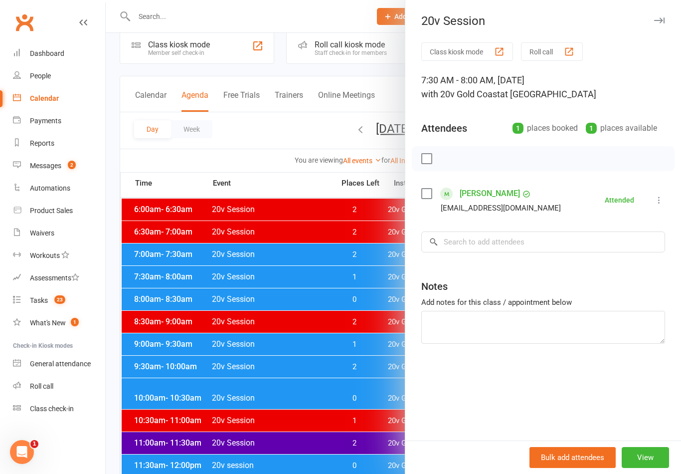
click at [661, 199] on icon at bounding box center [659, 200] width 10 height 10
click at [367, 331] on div at bounding box center [394, 237] width 576 height 474
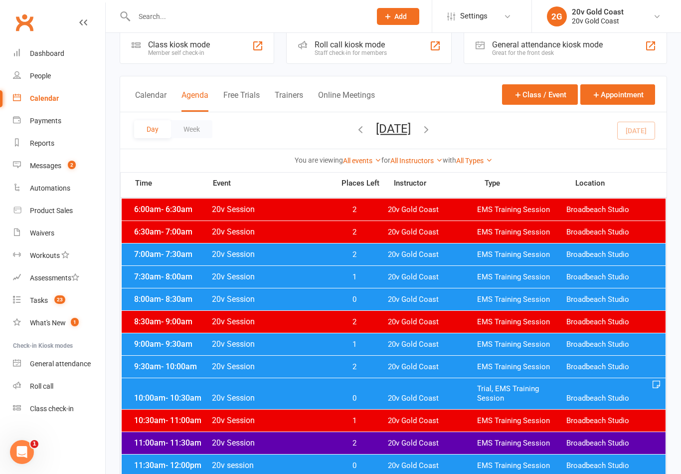
click at [404, 251] on span "20v Gold Coast" at bounding box center [432, 254] width 89 height 9
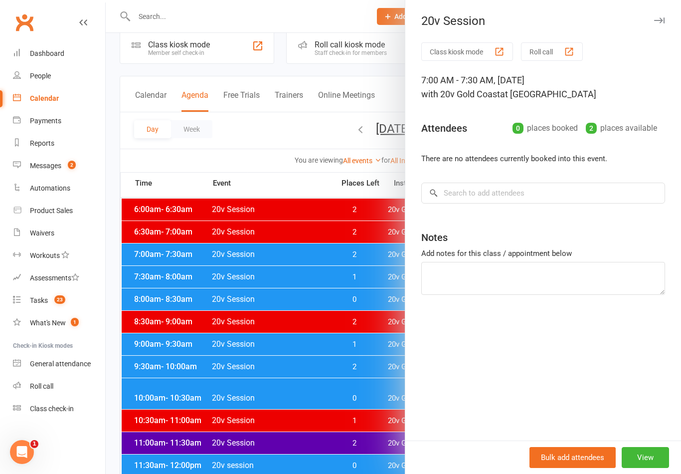
click at [381, 282] on div at bounding box center [394, 237] width 576 height 474
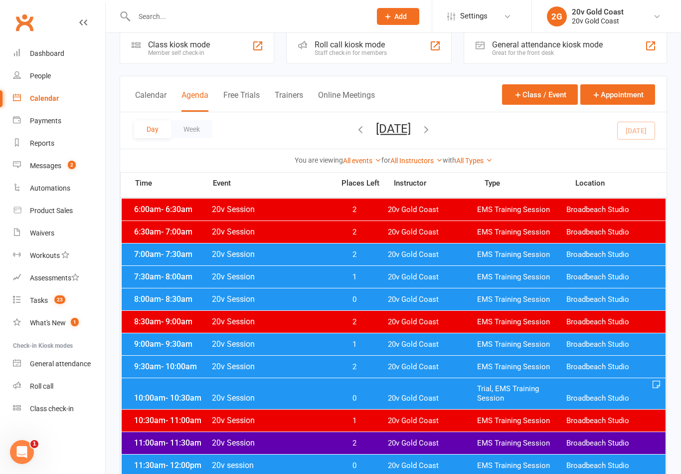
click at [394, 271] on div "7:30am - 8:00am 20v Session 1 20v Gold Coast EMS Training Session Broadbeach St…" at bounding box center [394, 277] width 544 height 22
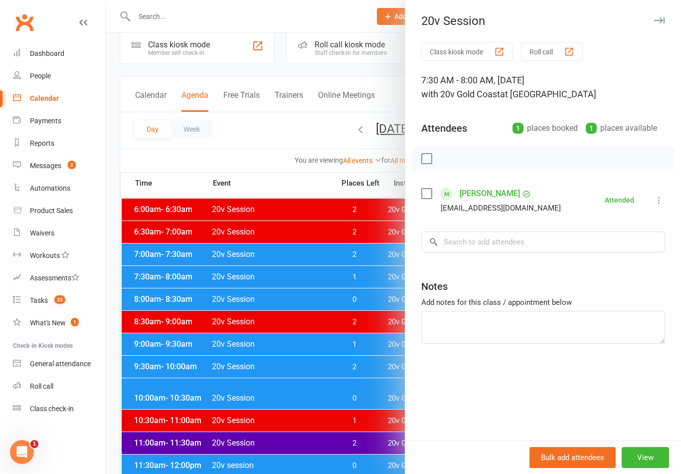
click at [372, 341] on div at bounding box center [394, 237] width 576 height 474
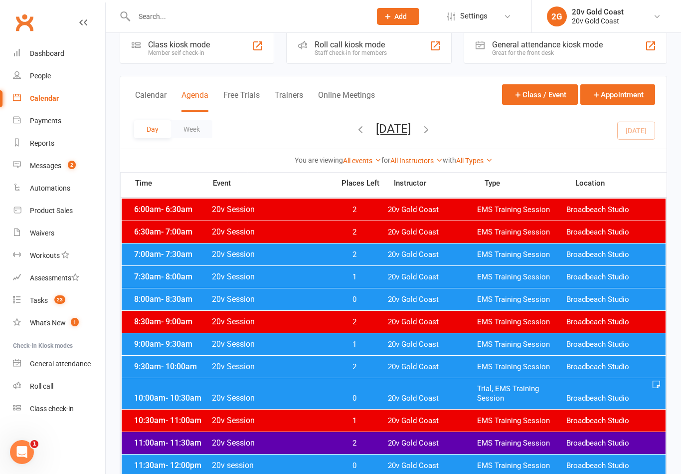
click at [366, 282] on div "7:30am - 8:00am 20v Session 1 20v Gold Coast EMS Training Session Broadbeach St…" at bounding box center [394, 277] width 544 height 22
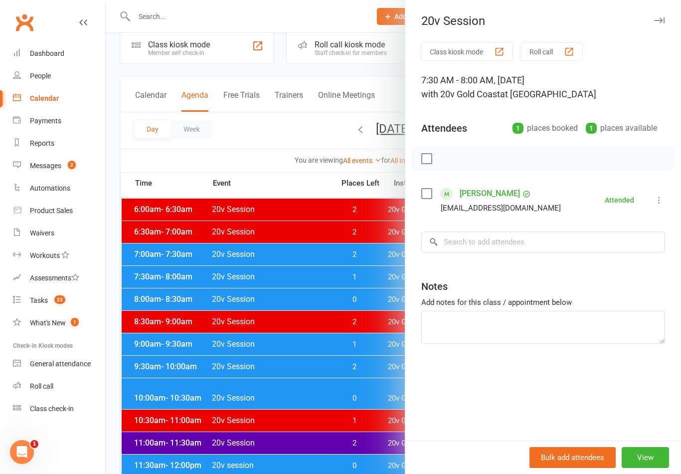
click at [381, 355] on div at bounding box center [394, 237] width 576 height 474
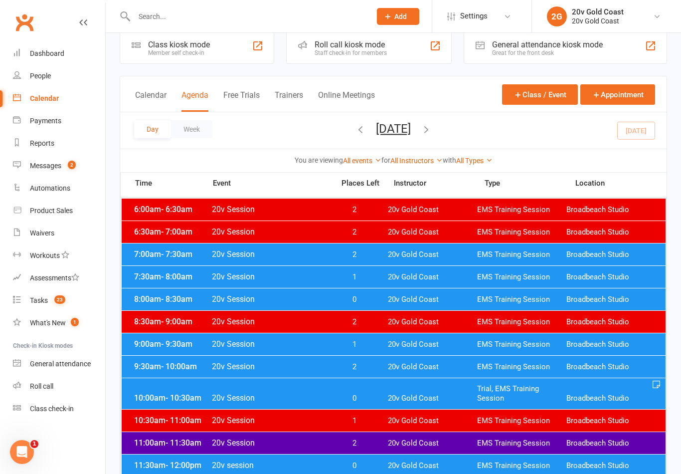
click at [383, 375] on div "9:30am - 10:00am 20v Session 2 20v Gold Coast EMS Training Session Broadbeach S…" at bounding box center [394, 367] width 544 height 22
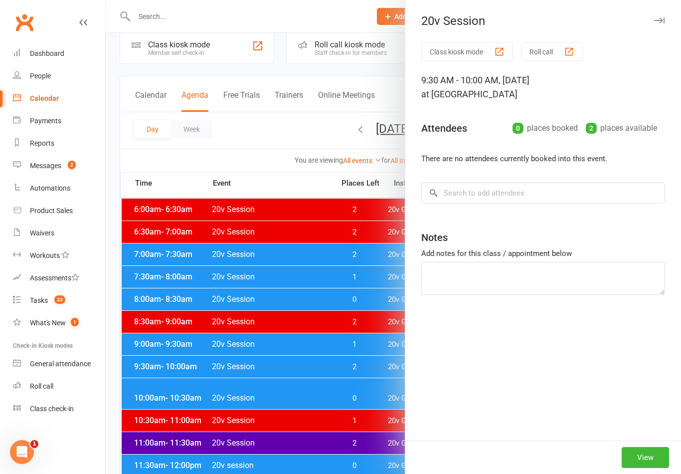
click at [414, 301] on div "Class kiosk mode Roll call 9:30 AM - 10:00 AM, [DATE] at [GEOGRAPHIC_DATA] Atte…" at bounding box center [543, 241] width 276 height 398
click at [387, 304] on div at bounding box center [394, 237] width 576 height 474
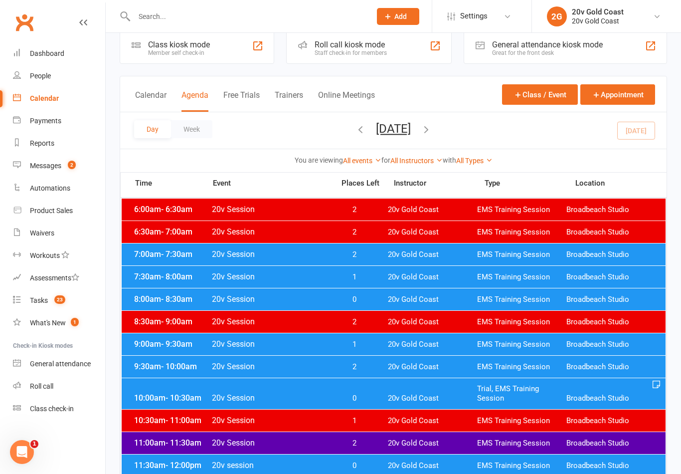
click at [403, 298] on span "20v Gold Coast" at bounding box center [432, 299] width 89 height 9
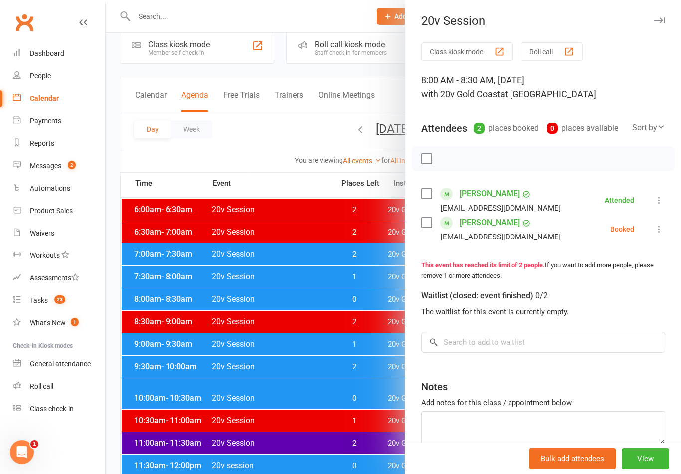
click at [352, 374] on div at bounding box center [394, 237] width 576 height 474
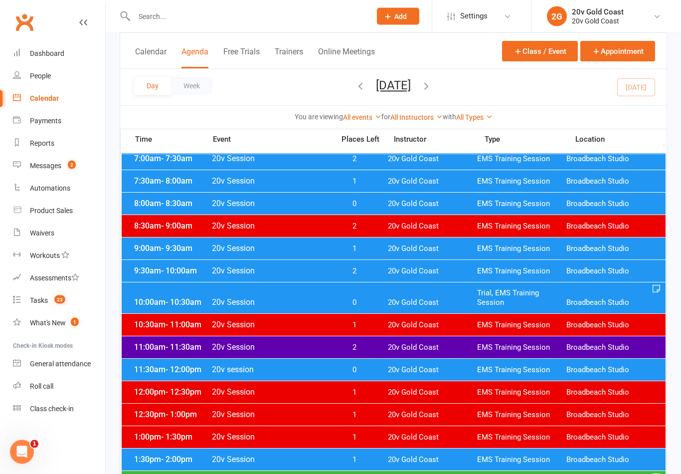
scroll to position [113, 0]
click at [469, 246] on span "20v Gold Coast" at bounding box center [432, 248] width 89 height 9
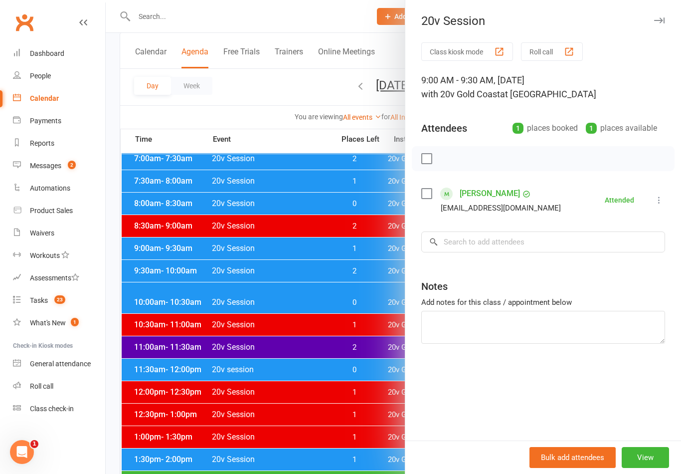
click at [354, 346] on div at bounding box center [394, 237] width 576 height 474
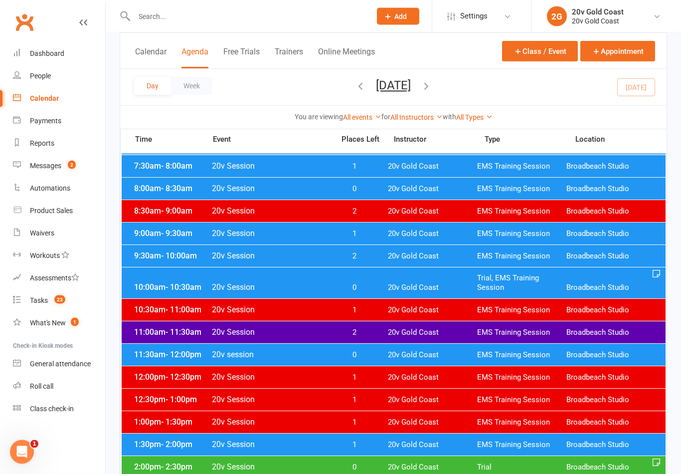
scroll to position [129, 0]
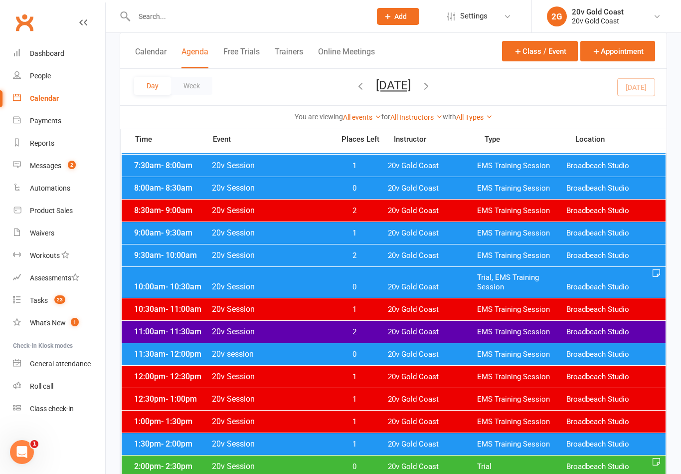
click at [517, 467] on span "Trial" at bounding box center [521, 466] width 89 height 9
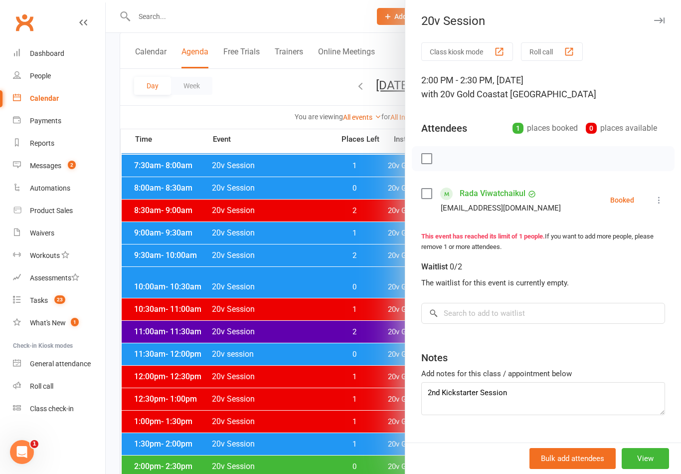
click at [369, 411] on div at bounding box center [394, 237] width 576 height 474
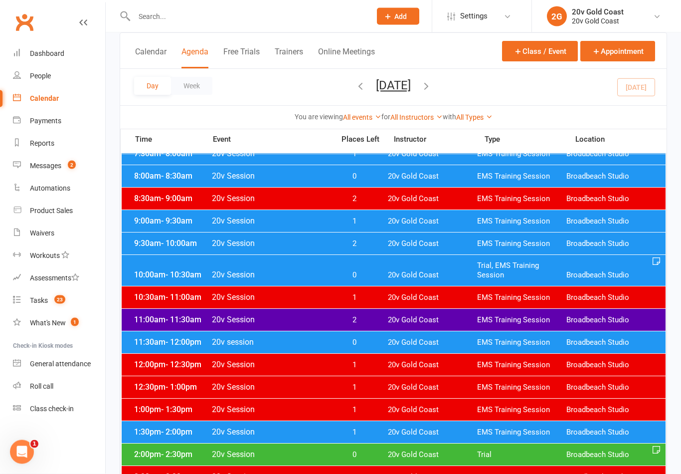
scroll to position [141, 0]
click at [481, 344] on span "EMS Training Session" at bounding box center [521, 342] width 89 height 9
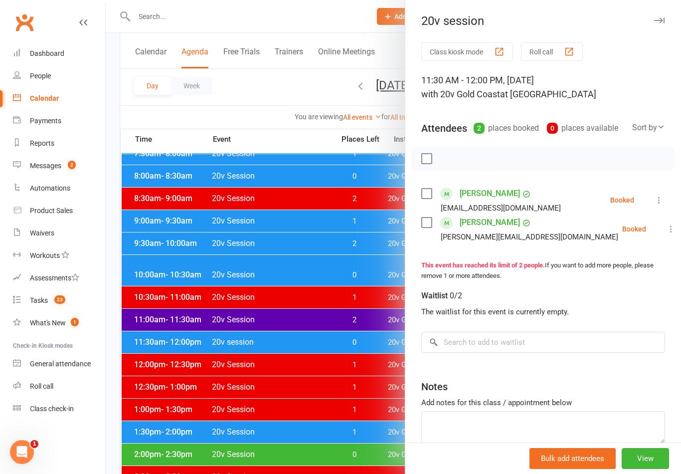
click at [377, 393] on div at bounding box center [394, 237] width 576 height 474
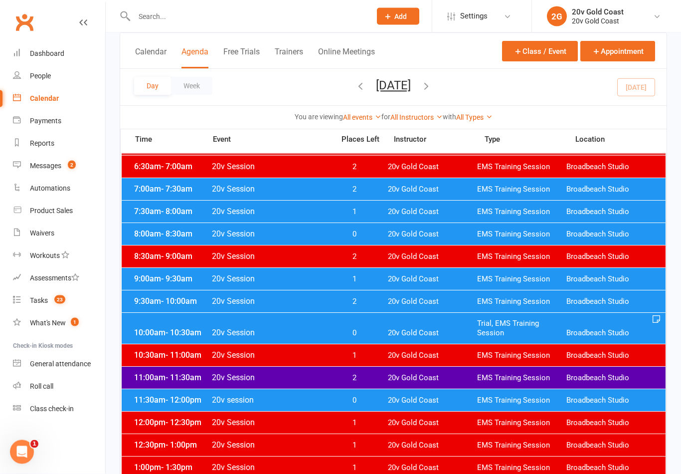
click at [473, 302] on span "20v Gold Coast" at bounding box center [432, 301] width 89 height 9
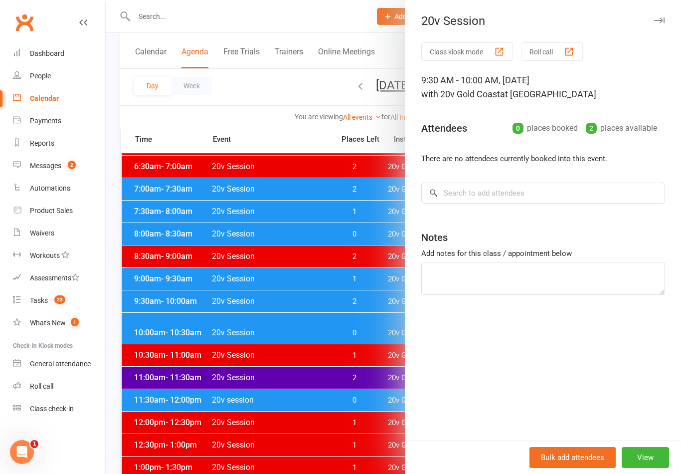
click at [367, 426] on div at bounding box center [394, 237] width 576 height 474
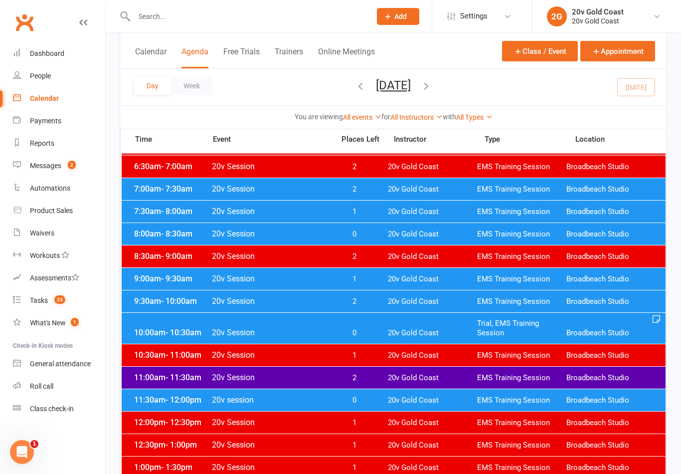
click at [415, 334] on span "20v Gold Coast" at bounding box center [432, 332] width 89 height 9
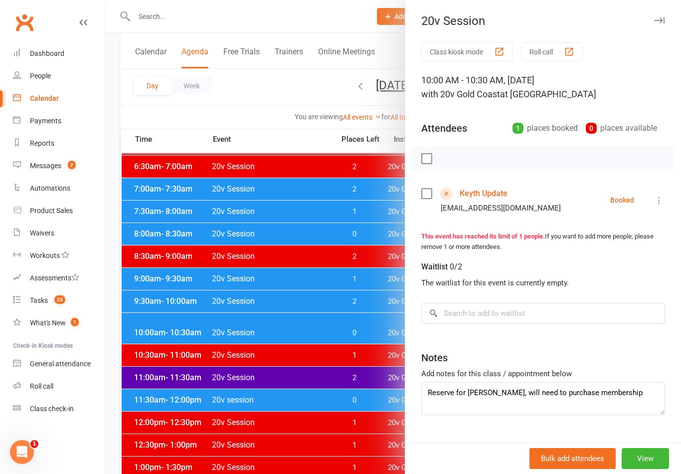
click at [494, 193] on link "Keyth Update" at bounding box center [484, 194] width 48 height 16
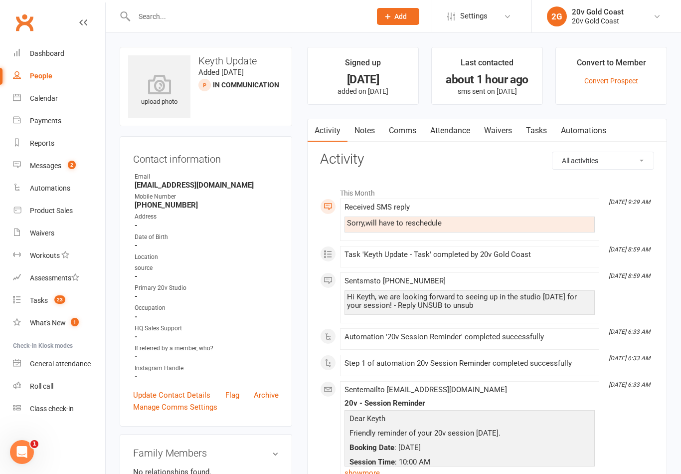
click at [59, 74] on link "People" at bounding box center [59, 76] width 92 height 22
select select "100"
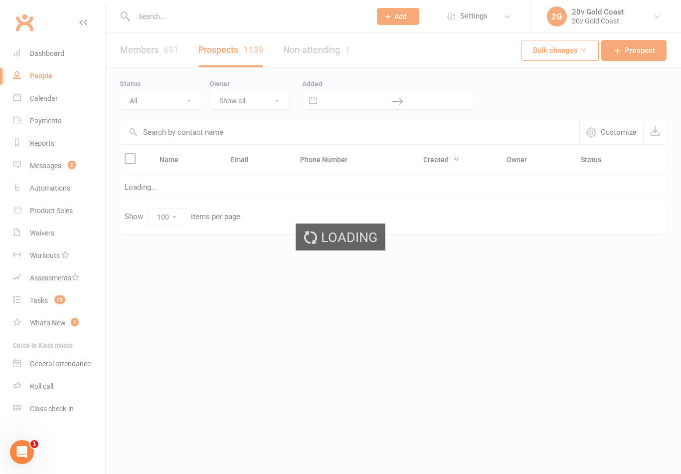
click at [58, 93] on div "Loading" at bounding box center [340, 237] width 681 height 474
click at [51, 102] on div "Loading" at bounding box center [340, 237] width 681 height 474
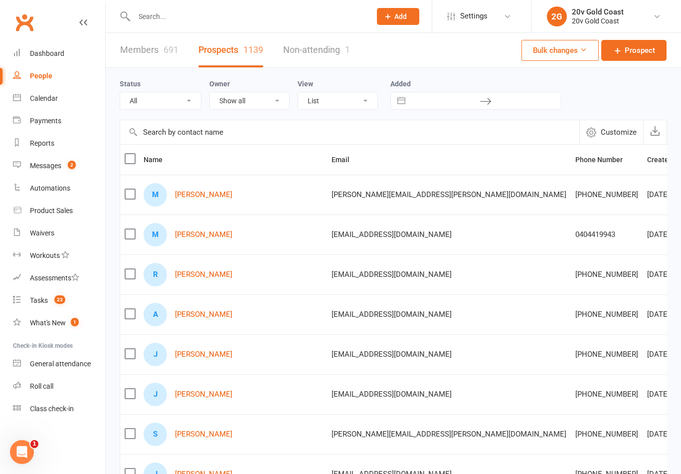
click at [53, 90] on link "Calendar" at bounding box center [59, 98] width 92 height 22
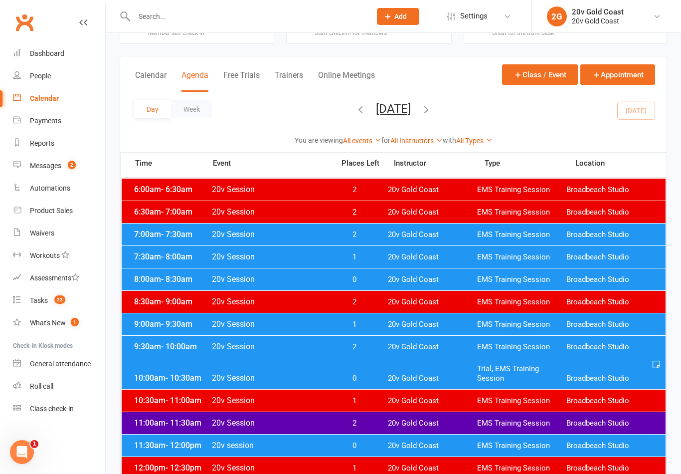
scroll to position [38, 0]
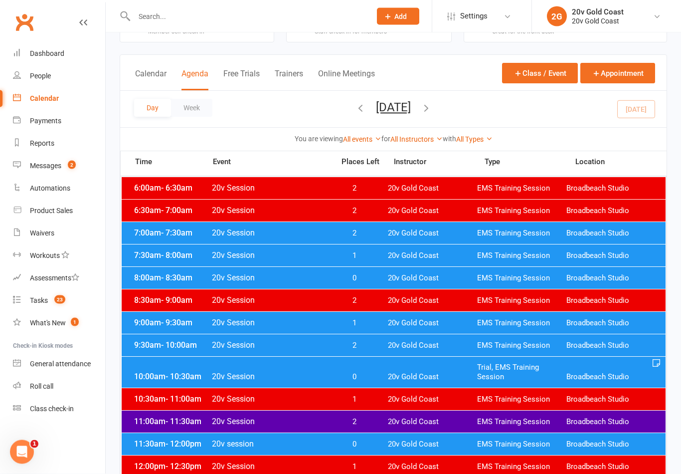
click at [563, 377] on span "Trial, EMS Training Session" at bounding box center [521, 372] width 89 height 19
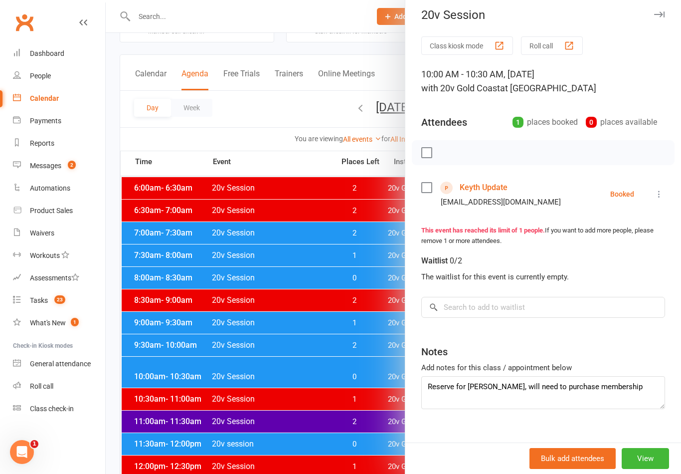
scroll to position [6, 0]
click at [630, 373] on div "Add notes for this class / appointment below" at bounding box center [543, 368] width 244 height 12
click at [643, 388] on textarea "Reserve for [PERSON_NAME], will need to purchase membership" at bounding box center [543, 392] width 244 height 33
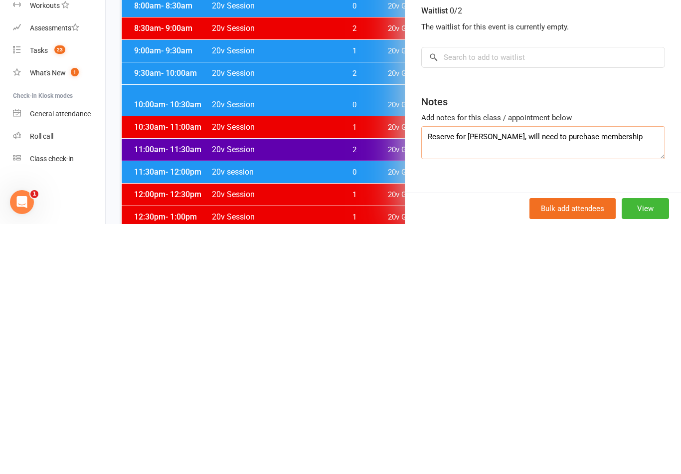
click at [649, 376] on textarea "Reserve for [PERSON_NAME], will need to purchase membership" at bounding box center [543, 392] width 244 height 33
click at [364, 184] on div at bounding box center [394, 237] width 576 height 474
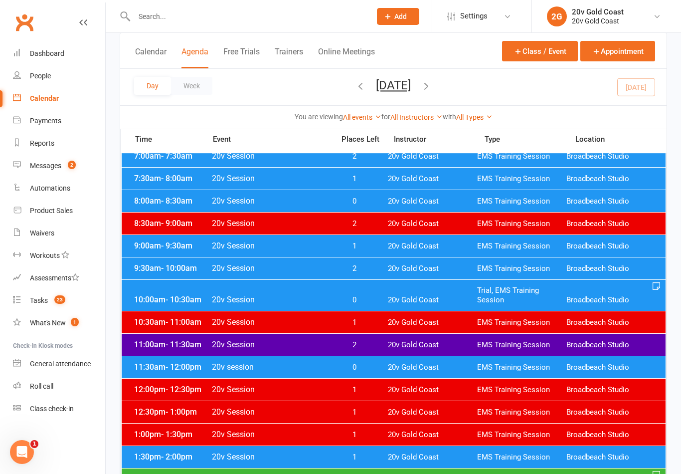
scroll to position [115, 0]
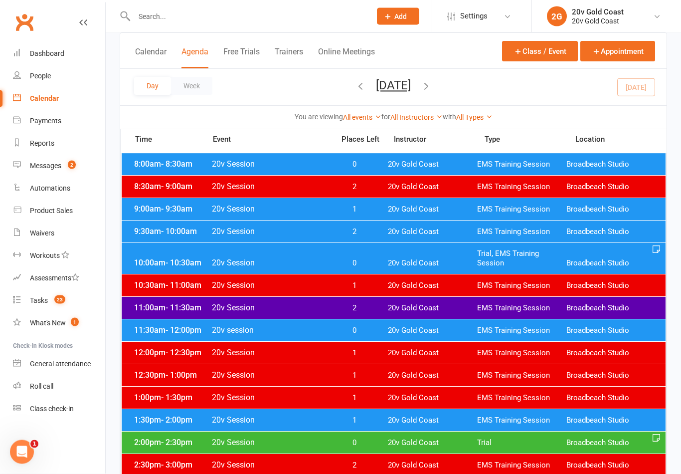
click at [490, 284] on span "EMS Training Session" at bounding box center [521, 285] width 89 height 9
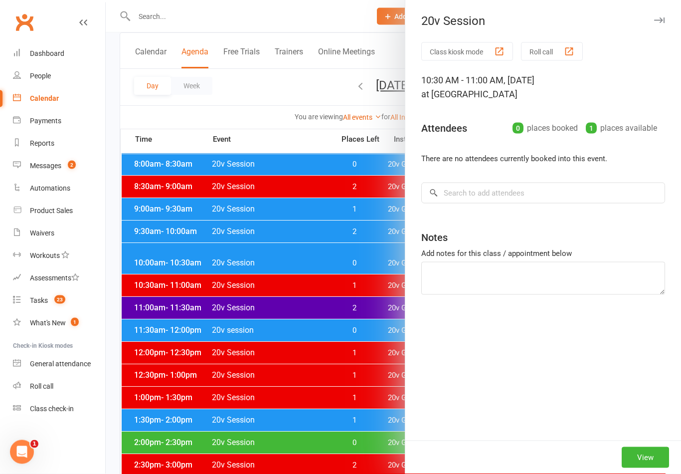
scroll to position [153, 0]
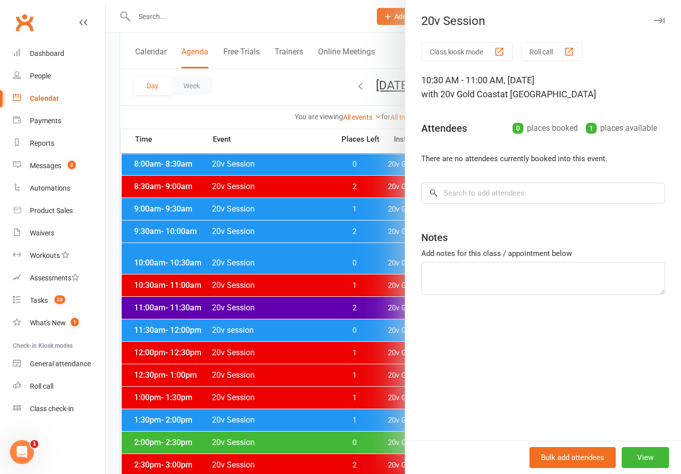
click at [366, 363] on div at bounding box center [394, 237] width 576 height 474
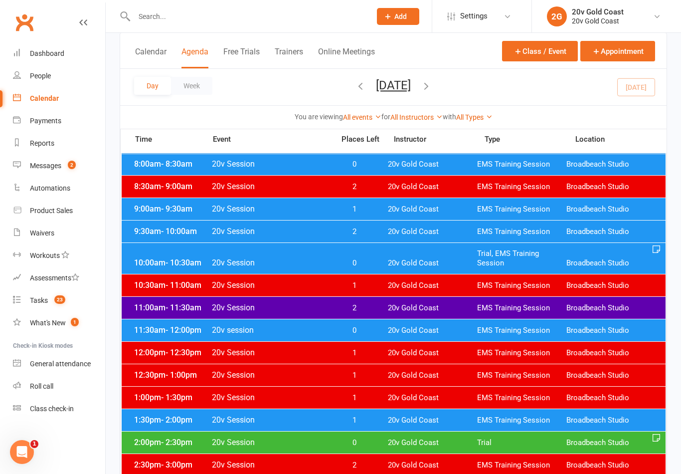
click at [416, 315] on div "11:00am - 11:30am 20v Session 2 20v Gold Coast EMS Training Session Broadbeach …" at bounding box center [394, 308] width 544 height 22
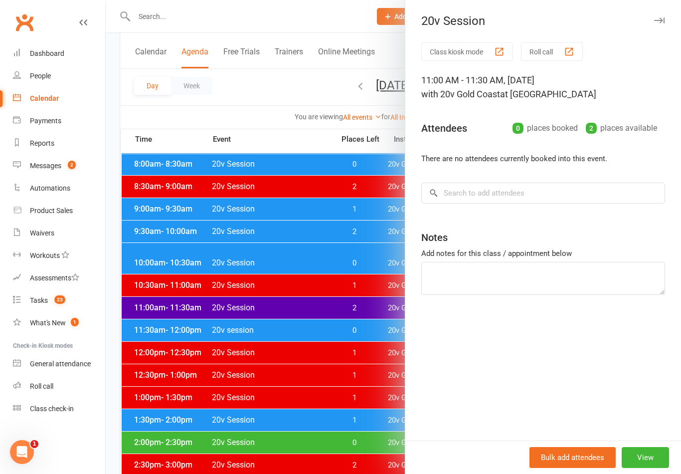
click at [352, 445] on div at bounding box center [394, 237] width 576 height 474
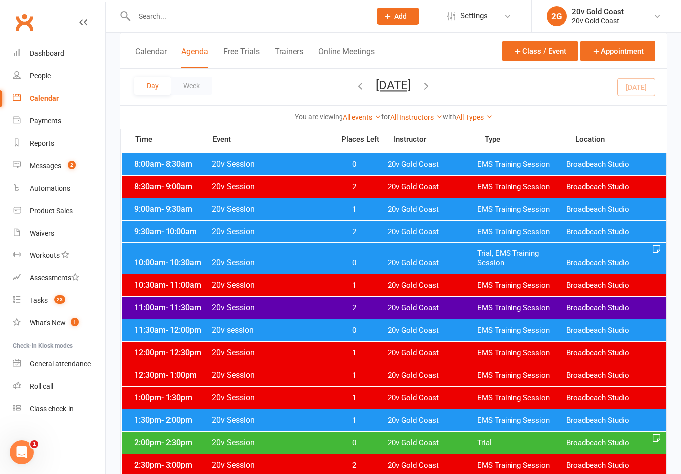
click at [428, 332] on span "20v Gold Coast" at bounding box center [432, 330] width 89 height 9
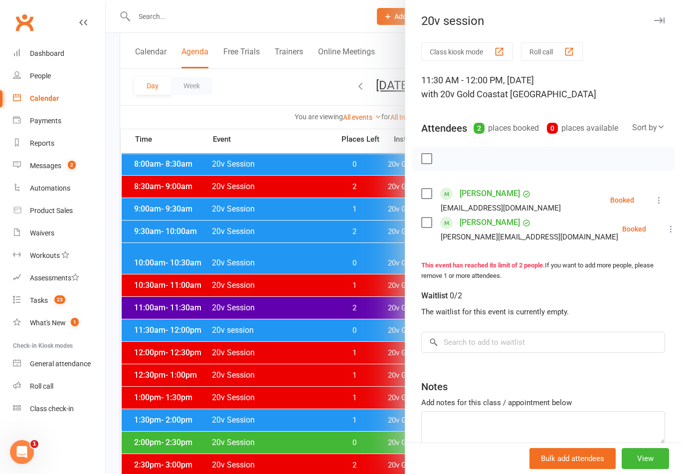
click at [346, 409] on div at bounding box center [394, 237] width 576 height 474
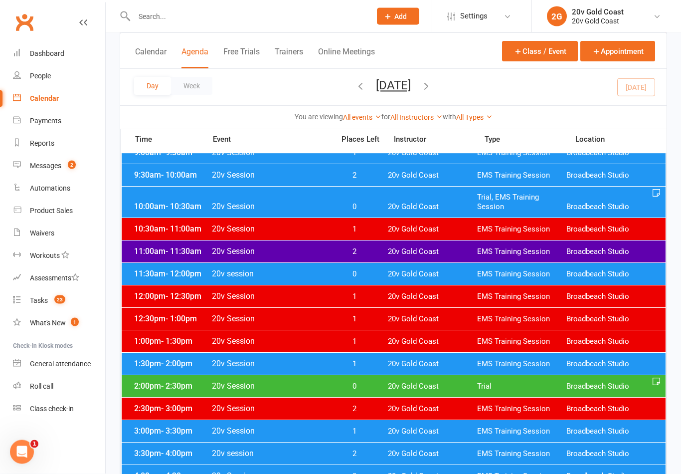
scroll to position [209, 0]
click at [409, 370] on div "1:30pm - 2:00pm 20v Session 1 20v Gold Coast EMS Training Session Broadbeach St…" at bounding box center [394, 364] width 544 height 22
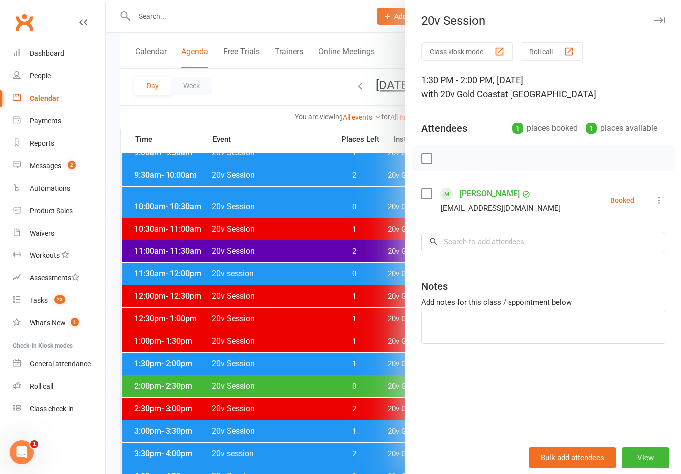
click at [345, 420] on div at bounding box center [394, 237] width 576 height 474
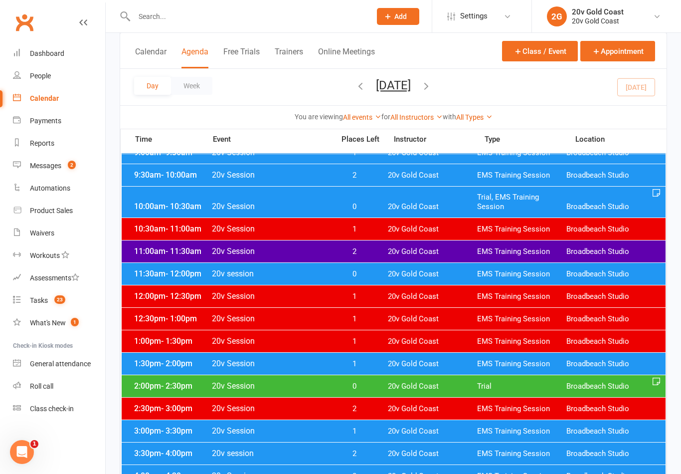
click at [398, 386] on span "20v Gold Coast" at bounding box center [432, 386] width 89 height 9
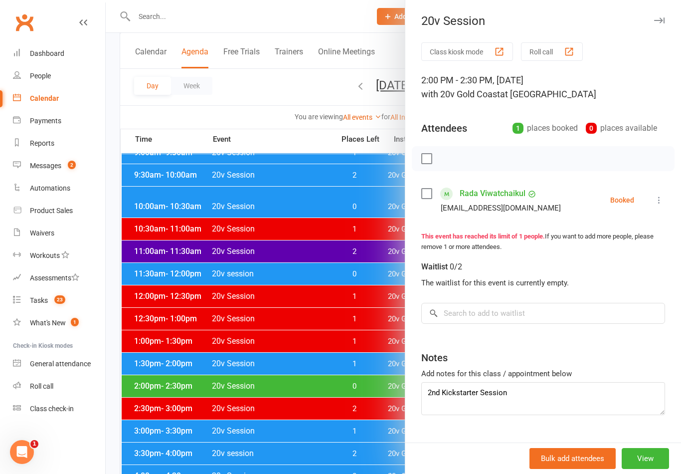
click at [340, 408] on div at bounding box center [394, 237] width 576 height 474
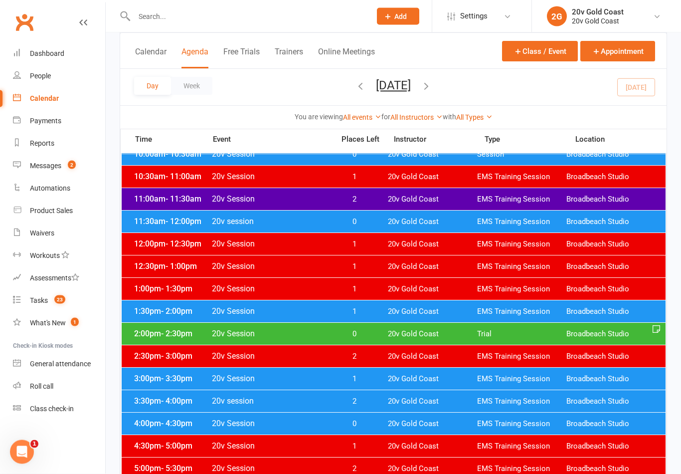
scroll to position [263, 0]
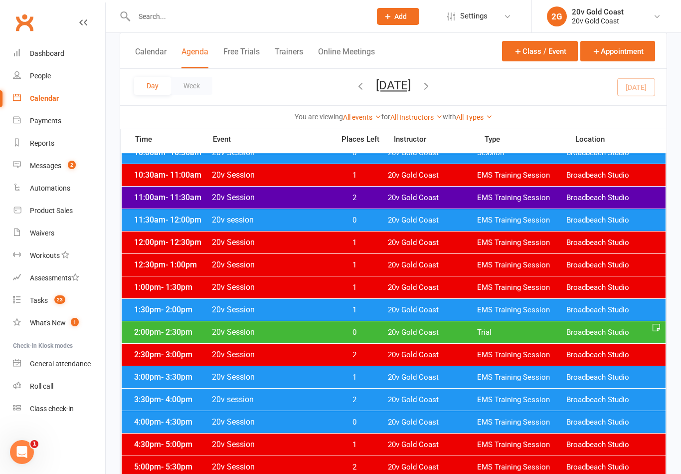
click at [402, 375] on span "20v Gold Coast" at bounding box center [432, 377] width 89 height 9
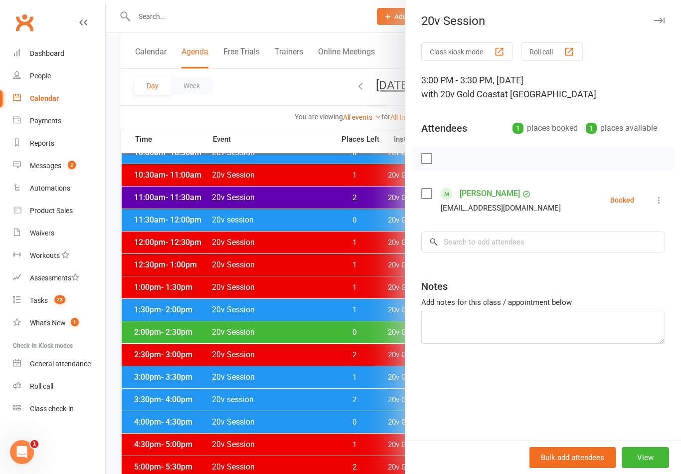
click at [349, 424] on div at bounding box center [394, 237] width 576 height 474
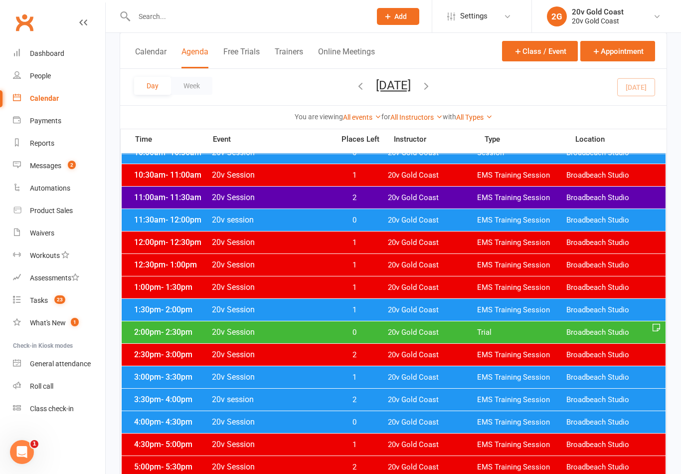
click at [375, 431] on div "4:00pm - 4:30pm 20v Session 0 20v Gold Coast EMS Training Session Broadbeach St…" at bounding box center [394, 422] width 544 height 22
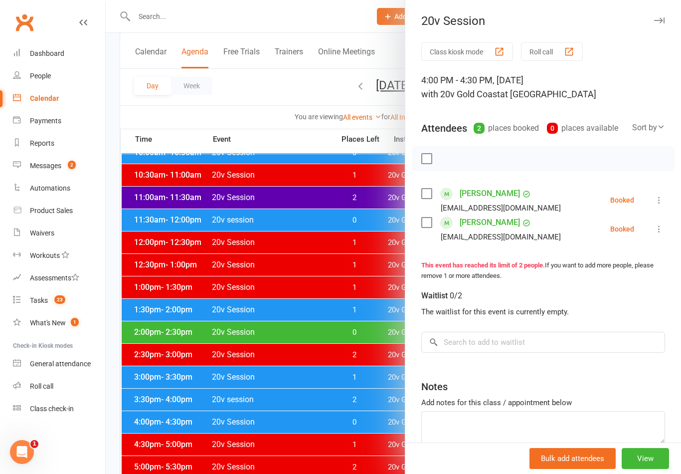
click at [362, 408] on div at bounding box center [394, 237] width 576 height 474
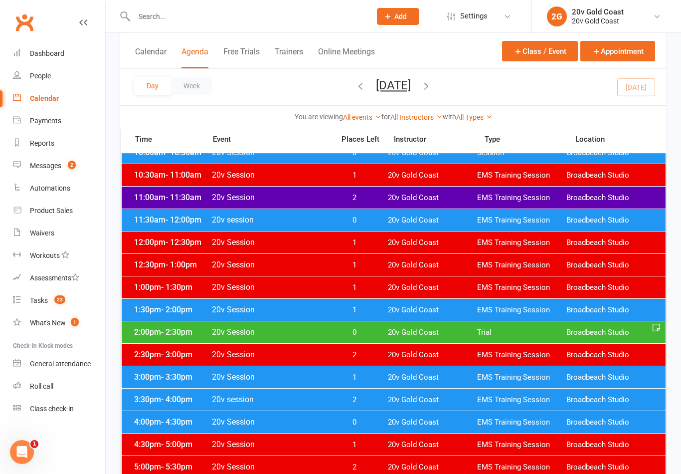
click at [392, 416] on div "4:00pm - 4:30pm 20v Session 0 20v Gold Coast EMS Training Session Broadbeach St…" at bounding box center [394, 422] width 544 height 22
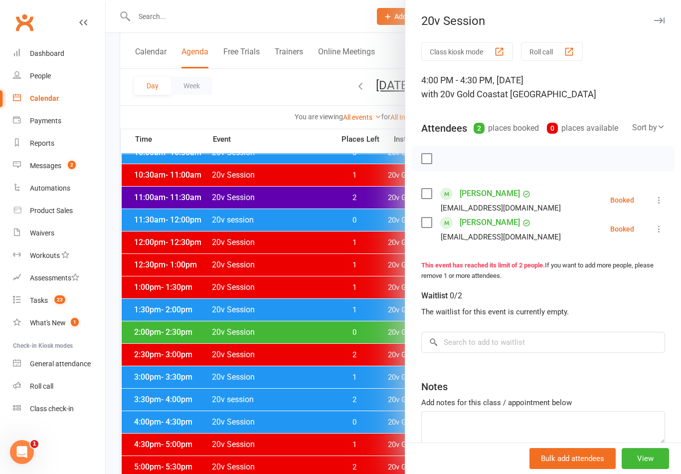
click at [374, 375] on div at bounding box center [394, 237] width 576 height 474
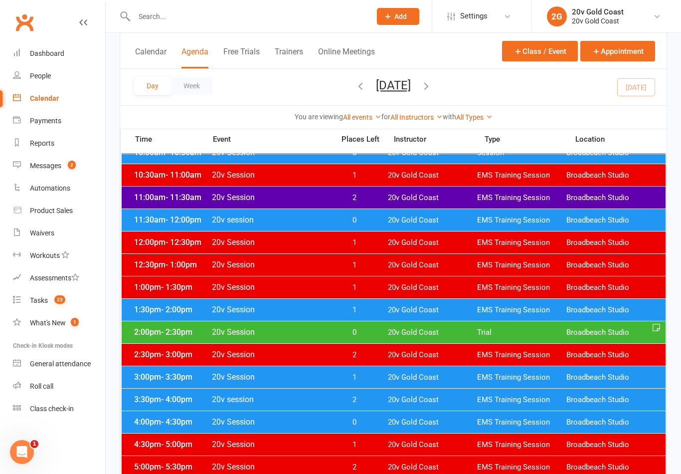
click at [533, 399] on span "EMS Training Session" at bounding box center [521, 399] width 89 height 9
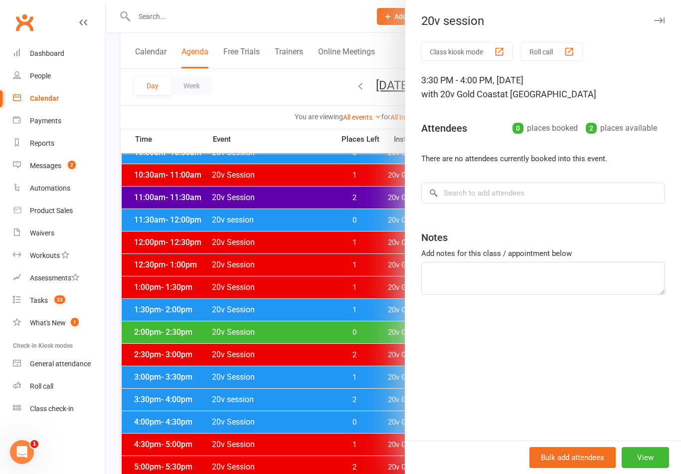
click at [378, 424] on div at bounding box center [394, 237] width 576 height 474
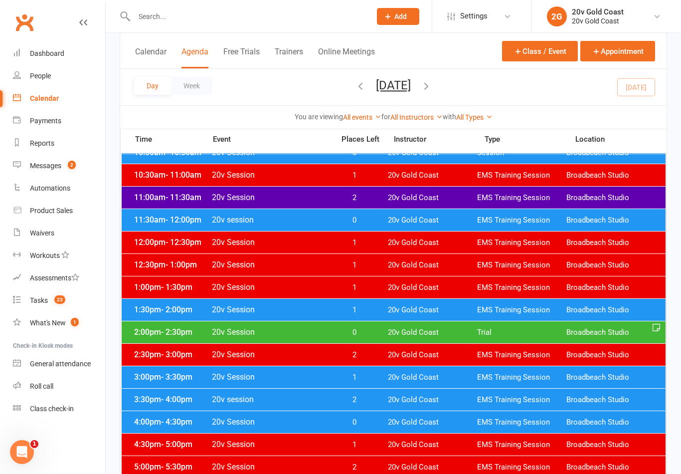
click at [411, 91] on button "[DATE]" at bounding box center [393, 85] width 35 height 14
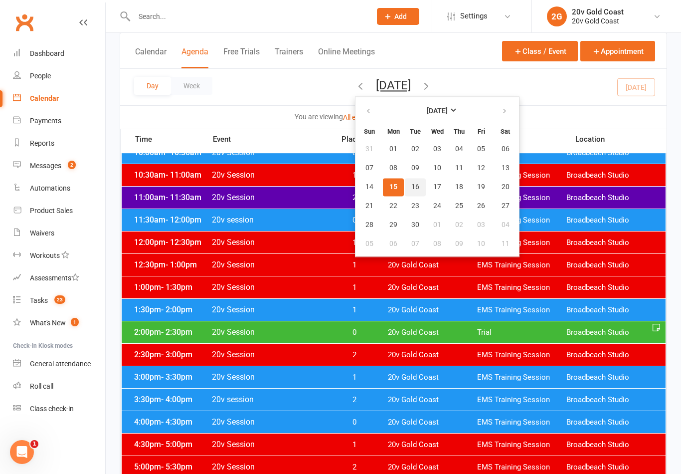
click at [405, 183] on button "16" at bounding box center [415, 187] width 21 height 18
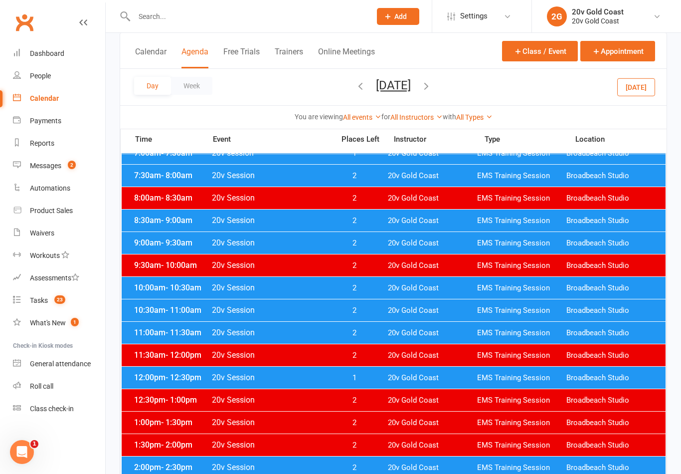
scroll to position [100, 0]
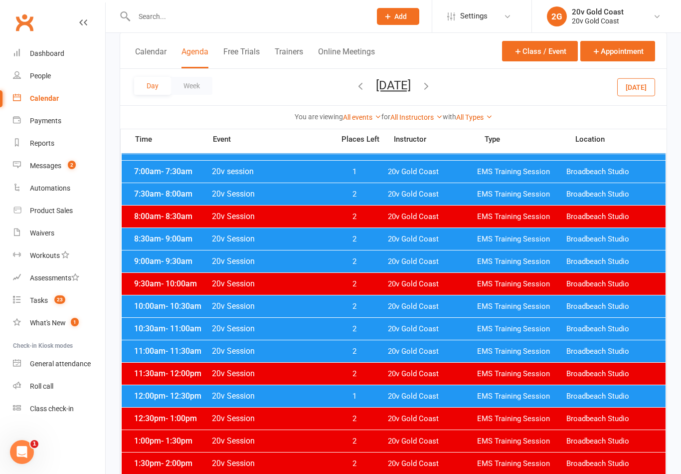
click at [467, 384] on div "11:30am - 12:00pm 20v Session 2 20v Gold Coast EMS Training Session Broadbeach …" at bounding box center [394, 374] width 544 height 22
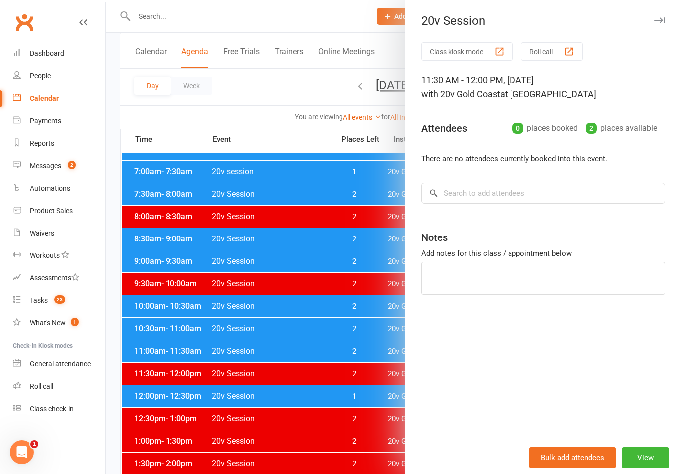
click at [382, 405] on div at bounding box center [394, 237] width 576 height 474
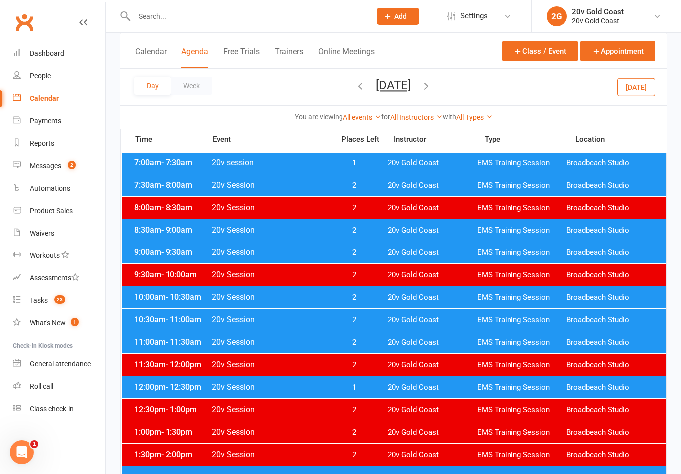
scroll to position [112, 0]
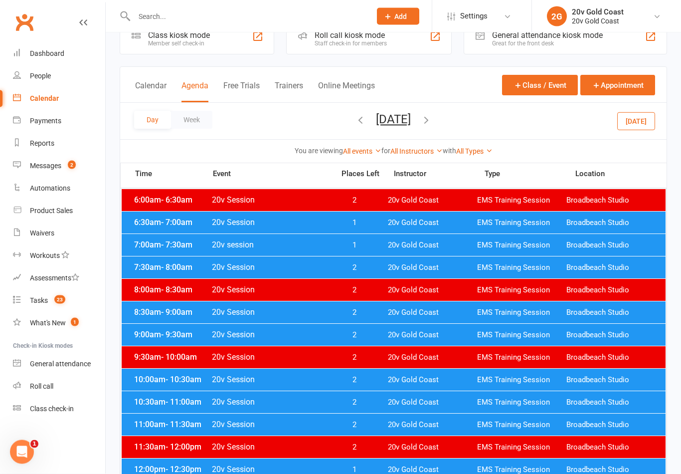
click at [411, 113] on button "[DATE]" at bounding box center [393, 120] width 35 height 14
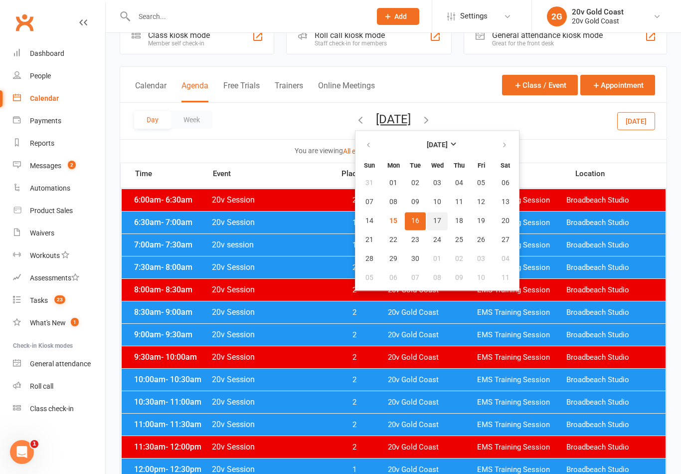
click at [433, 220] on span "17" at bounding box center [437, 221] width 8 height 8
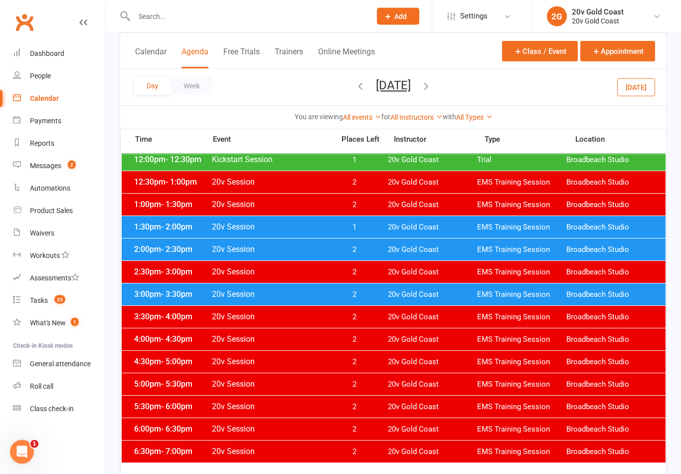
scroll to position [337, 0]
